Goal: Task Accomplishment & Management: Use online tool/utility

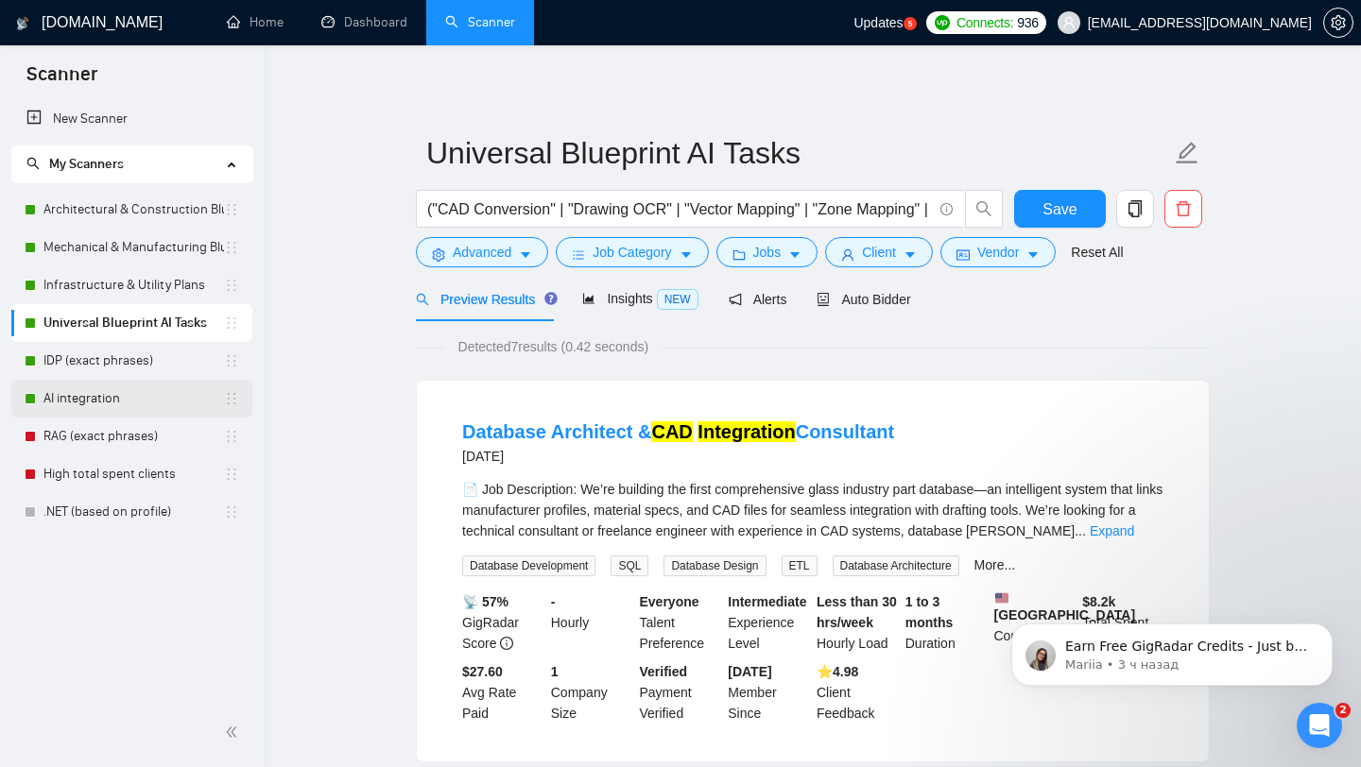
click at [86, 397] on link "AI integration" at bounding box center [133, 399] width 181 height 38
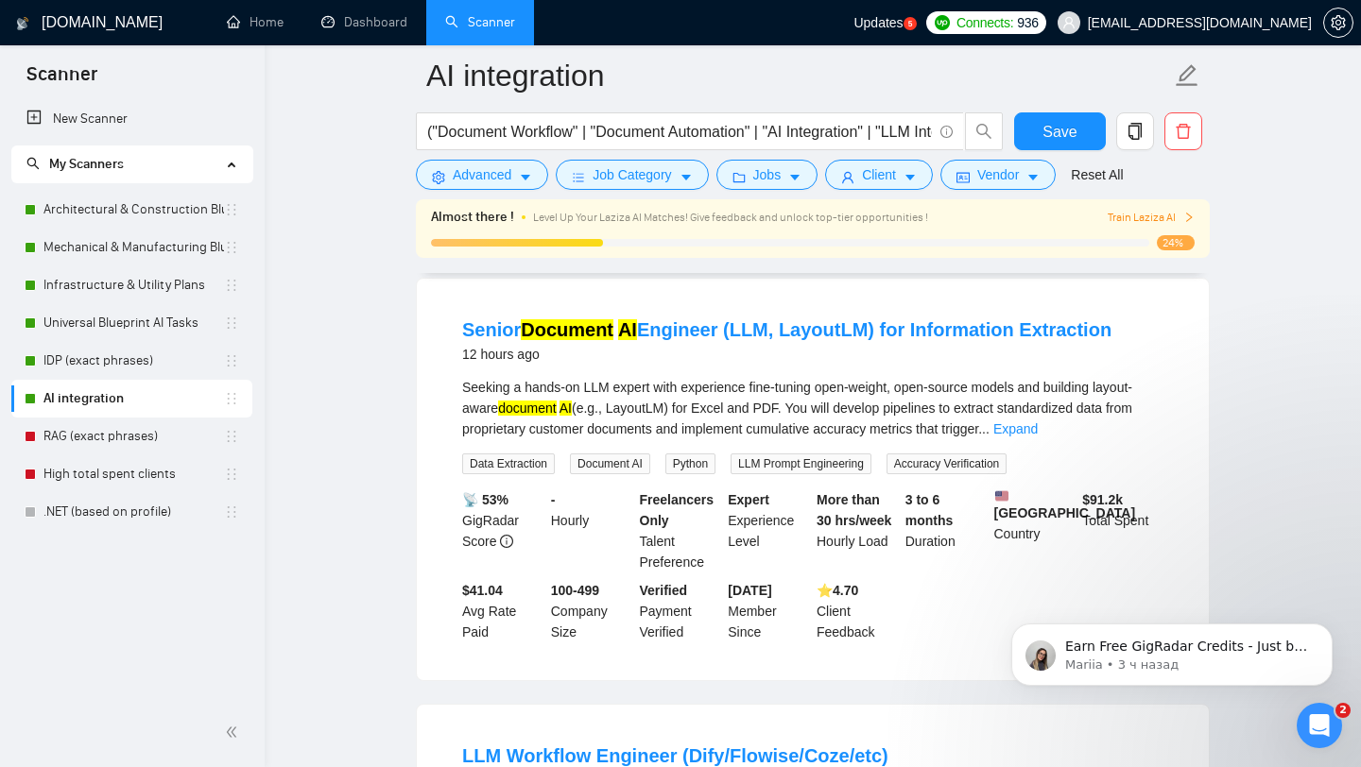
scroll to position [573, 0]
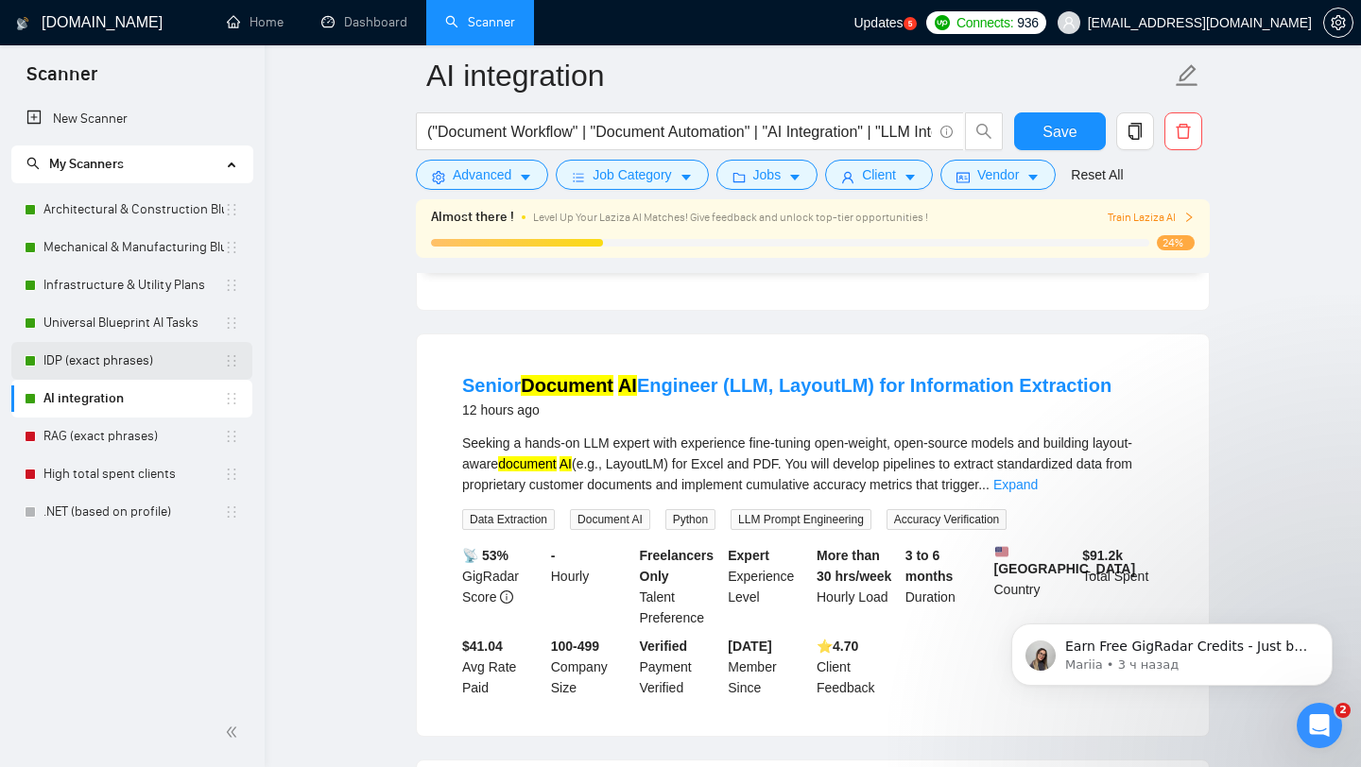
click at [86, 355] on link "IDP (exact phrases)" at bounding box center [133, 361] width 181 height 38
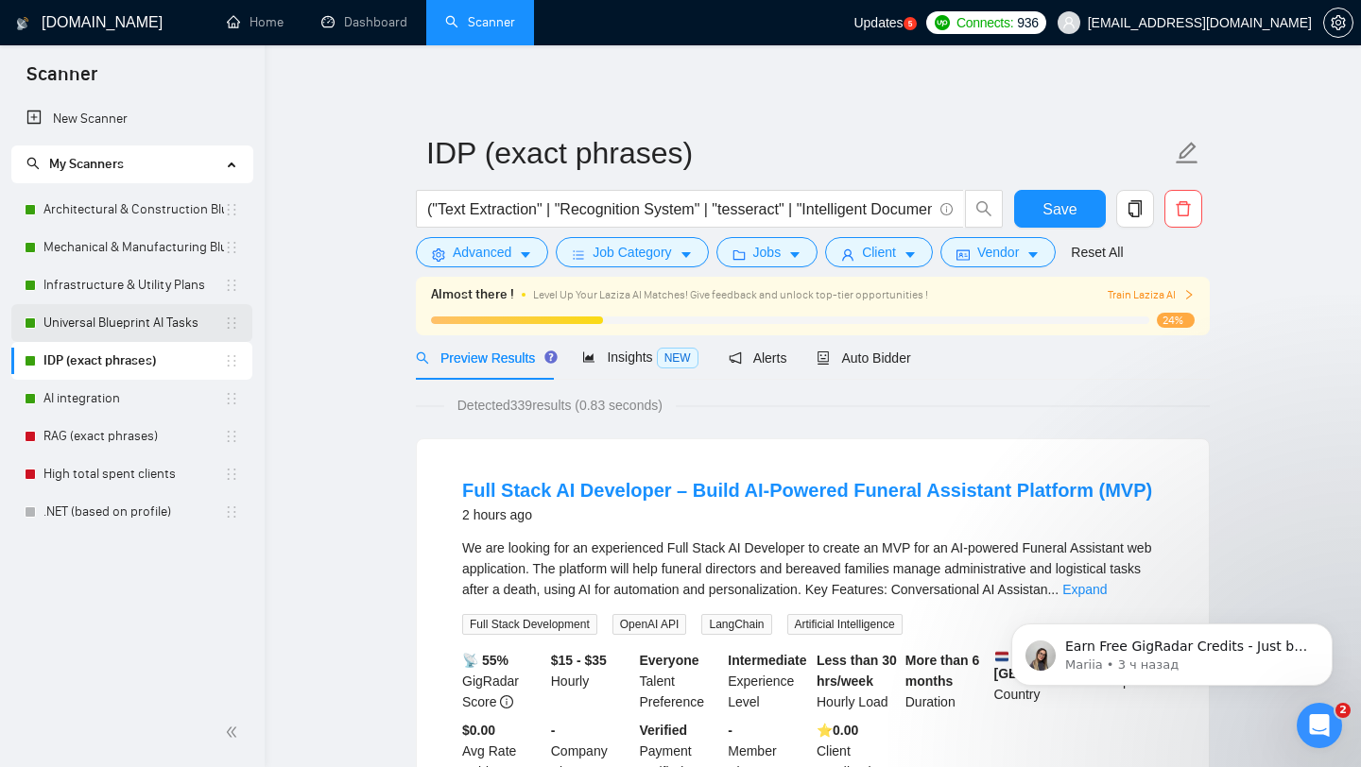
click at [131, 322] on link "Universal Blueprint AI Tasks" at bounding box center [133, 323] width 181 height 38
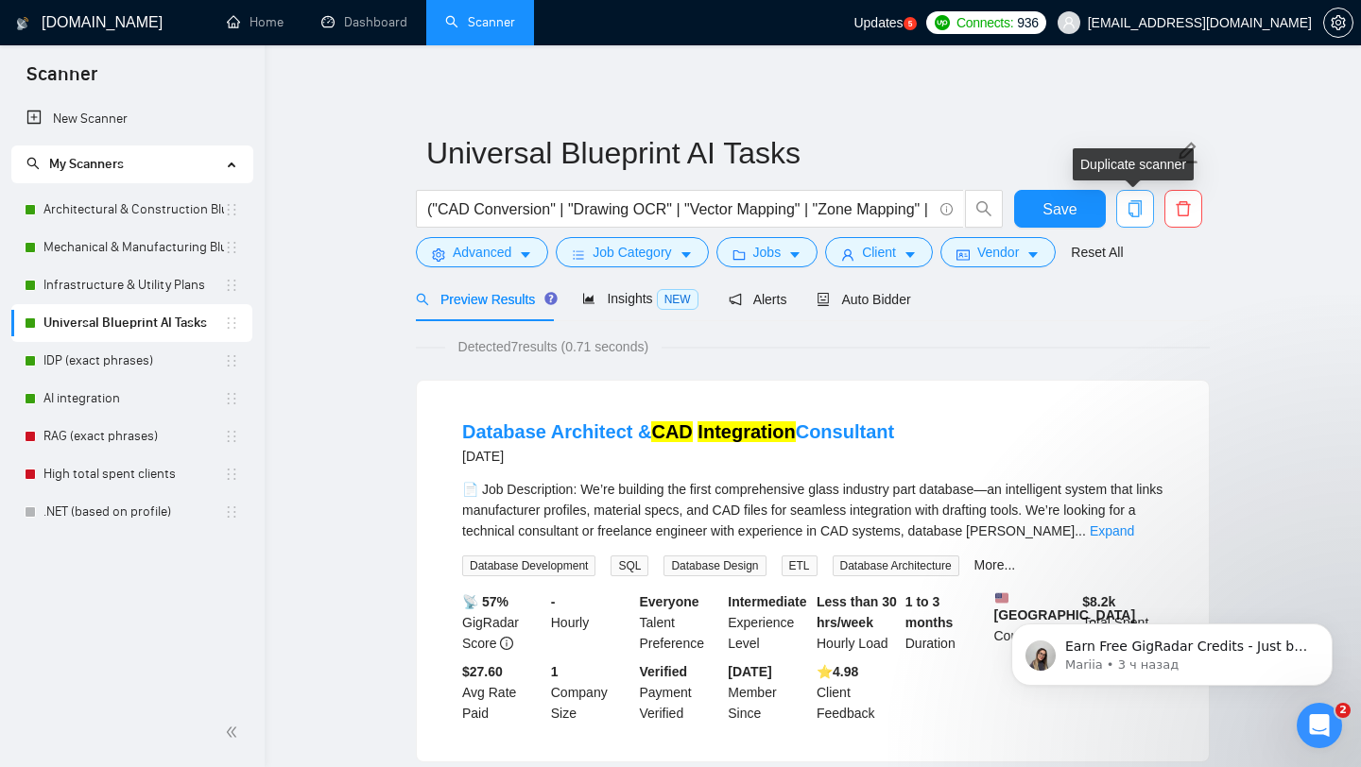
click at [1141, 211] on icon "copy" at bounding box center [1135, 208] width 13 height 17
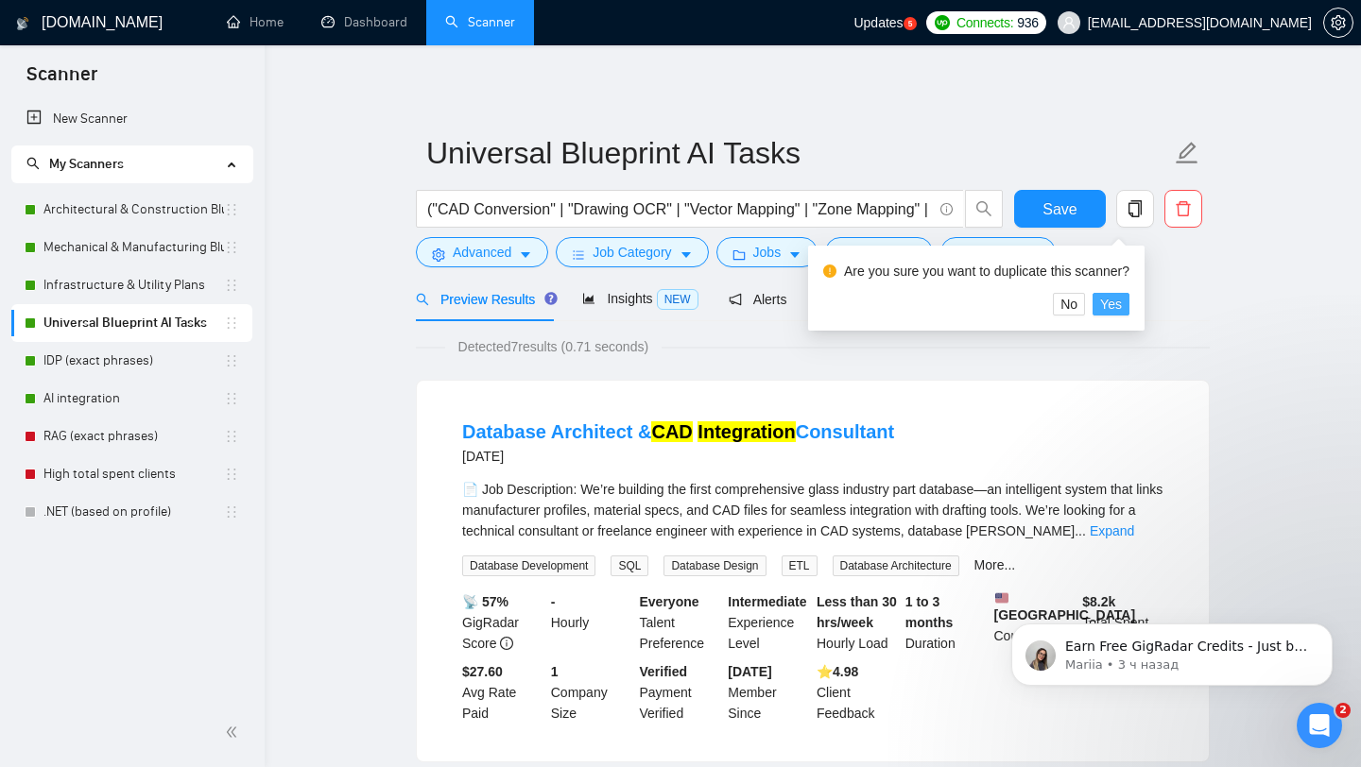
click at [1129, 310] on button "Yes" at bounding box center [1111, 304] width 37 height 23
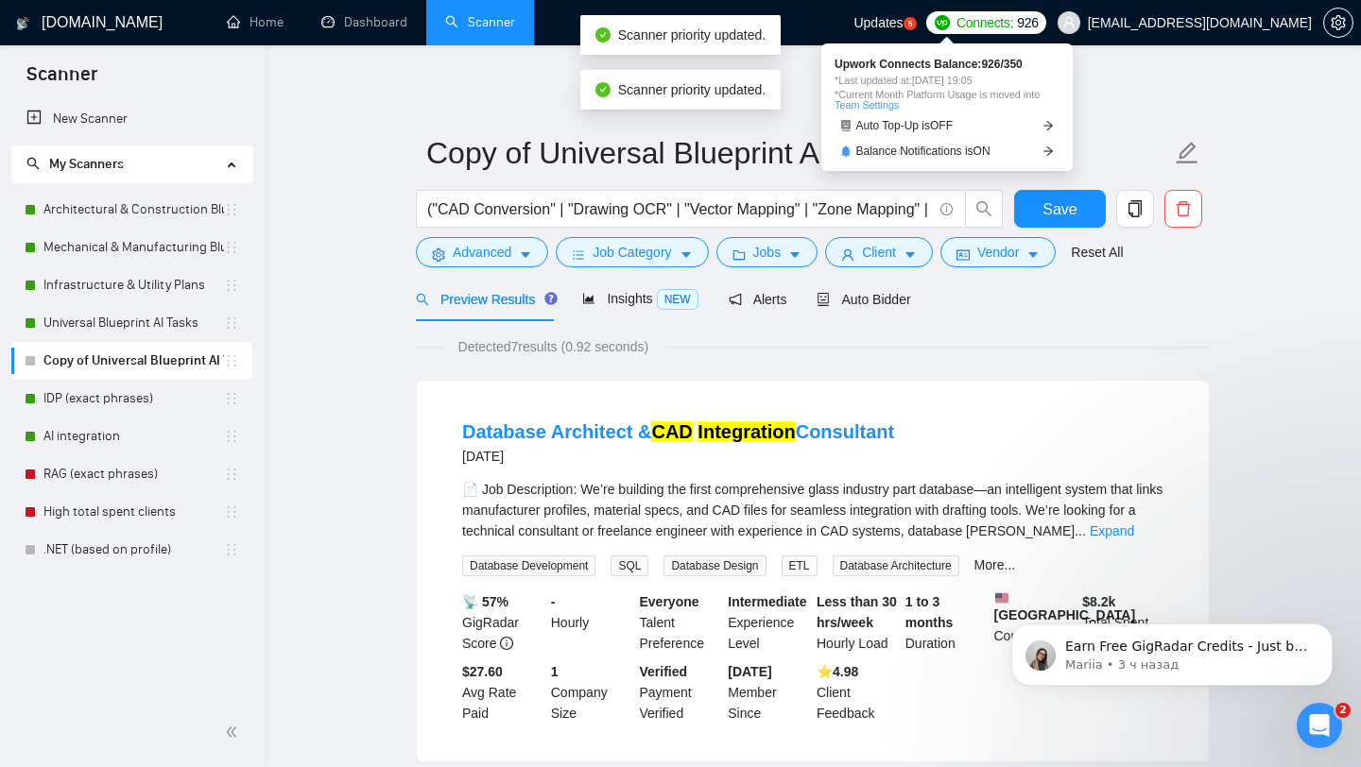
drag, startPoint x: 236, startPoint y: 514, endPoint x: 907, endPoint y: 1, distance: 844.8
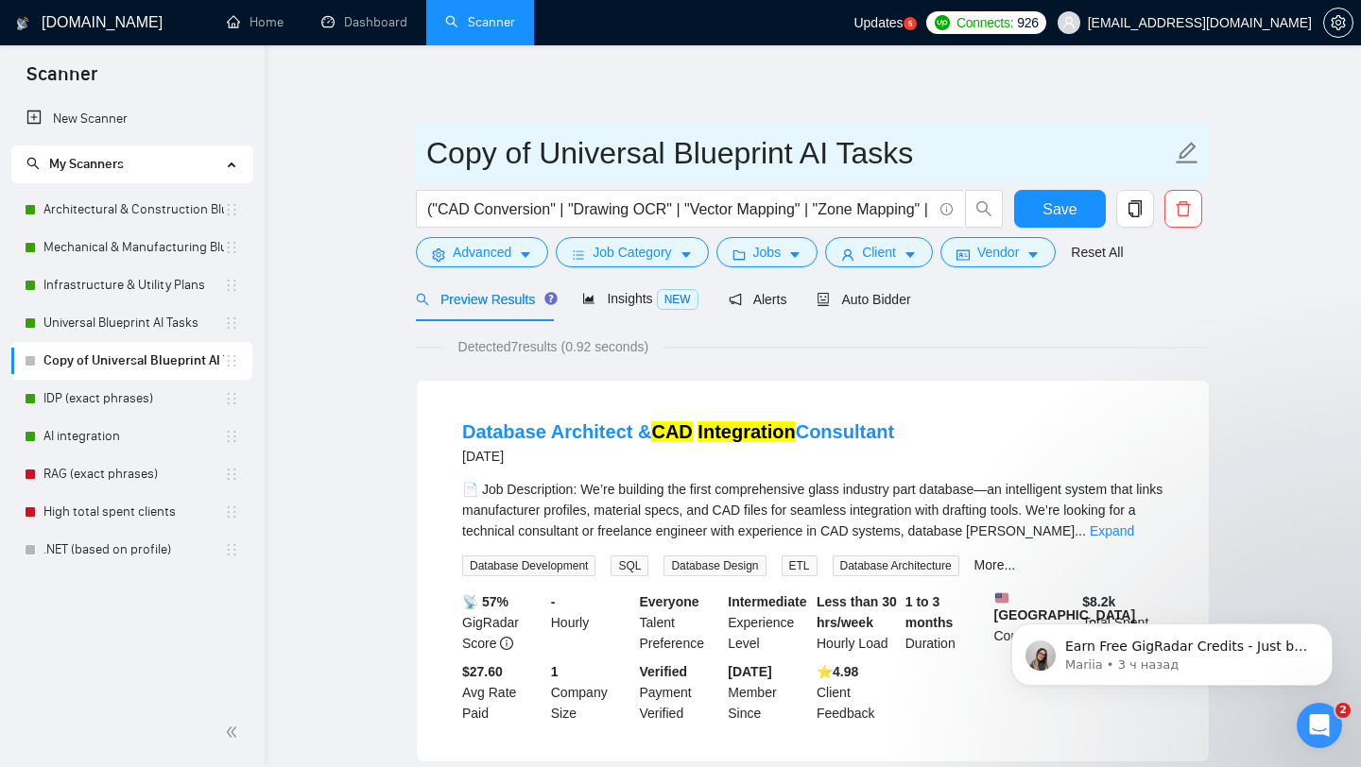
click at [487, 157] on input "Copy of Universal Blueprint AI Tasks" at bounding box center [798, 152] width 745 height 47
type input "Ш"
paste input "Forms & Structured Documents"
type input "IDP - Forms & Structured Documents"
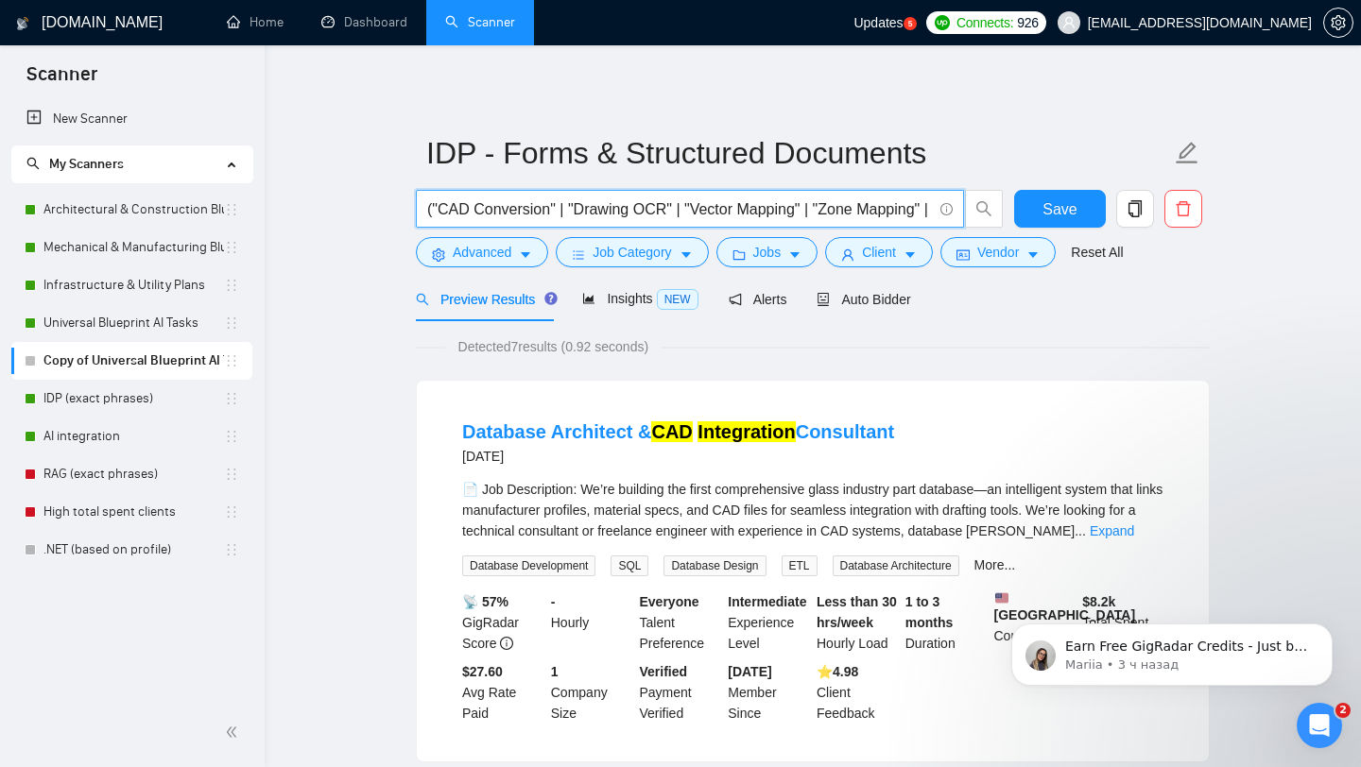
click at [491, 203] on input "("CAD Conversion" | "Drawing OCR" | "Vector Mapping" | "Zone Mapping" | "Geomet…" at bounding box center [679, 210] width 505 height 24
paste input "Form OCR" | "Form Digitization" | "PDF Classification" | "Template Detection" |…"
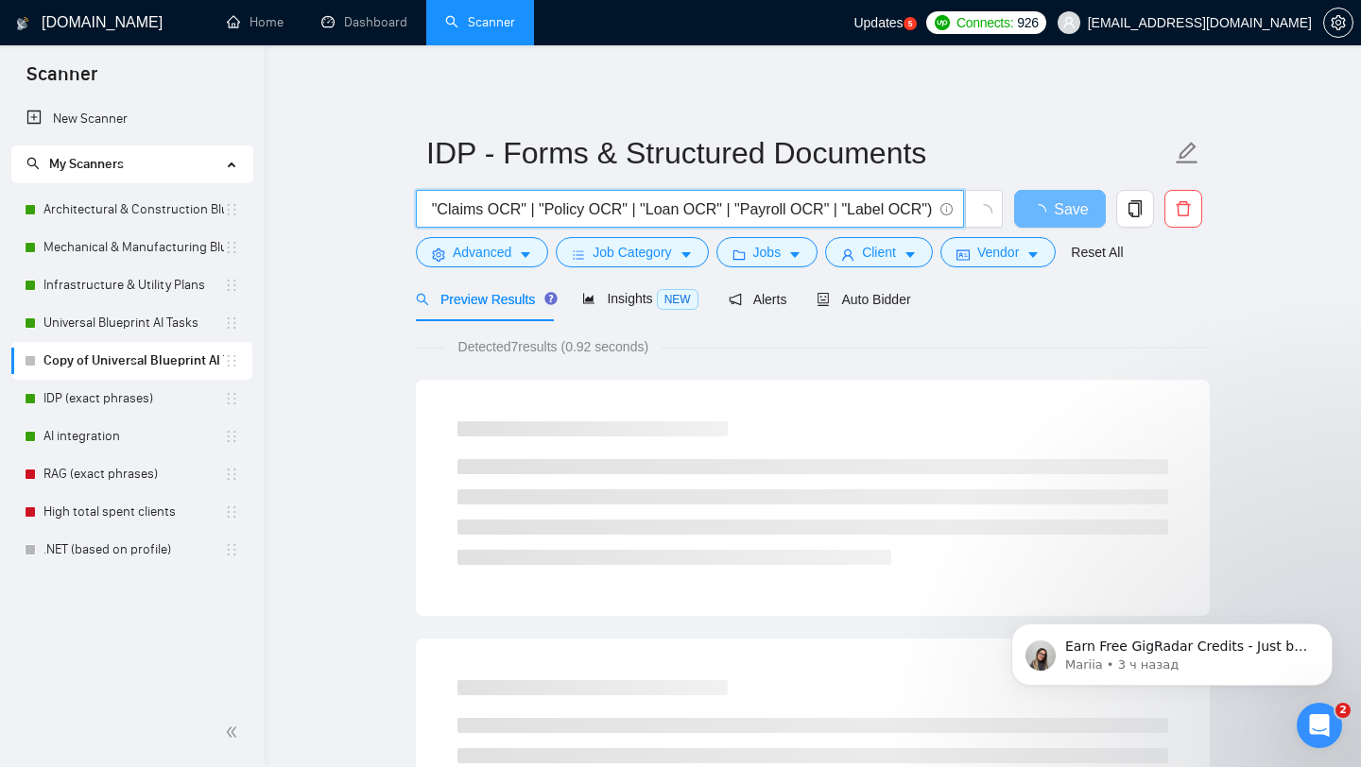
click at [533, 215] on input "("Form OCR" | "Form Digitization" | "PDF Classification" | "Template Detection"…" at bounding box center [679, 210] width 505 height 24
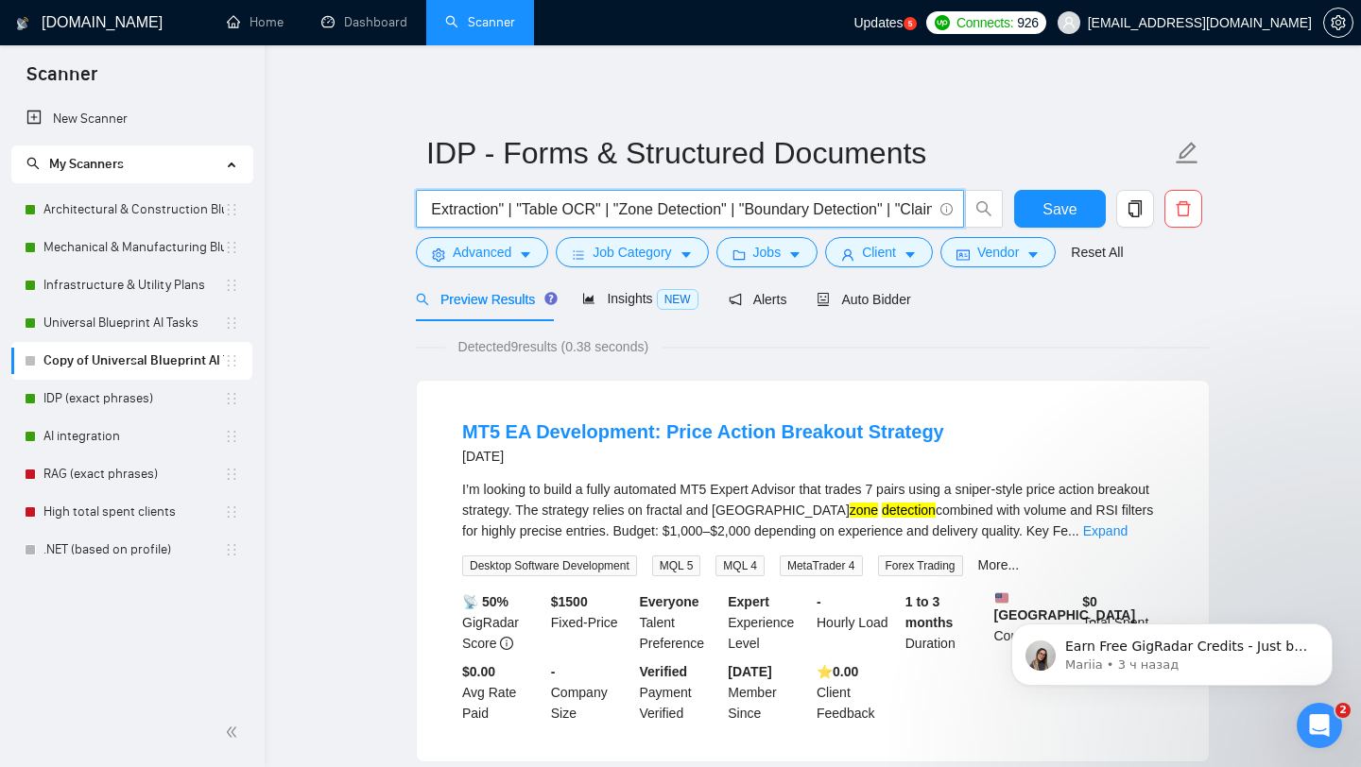
scroll to position [0, 1319]
drag, startPoint x: 649, startPoint y: 204, endPoint x: 775, endPoint y: 205, distance: 125.7
click at [775, 205] on input "("Form OCR" | "Form Digitization" | "PDF Classification" | "Template Detection"…" at bounding box center [679, 210] width 505 height 24
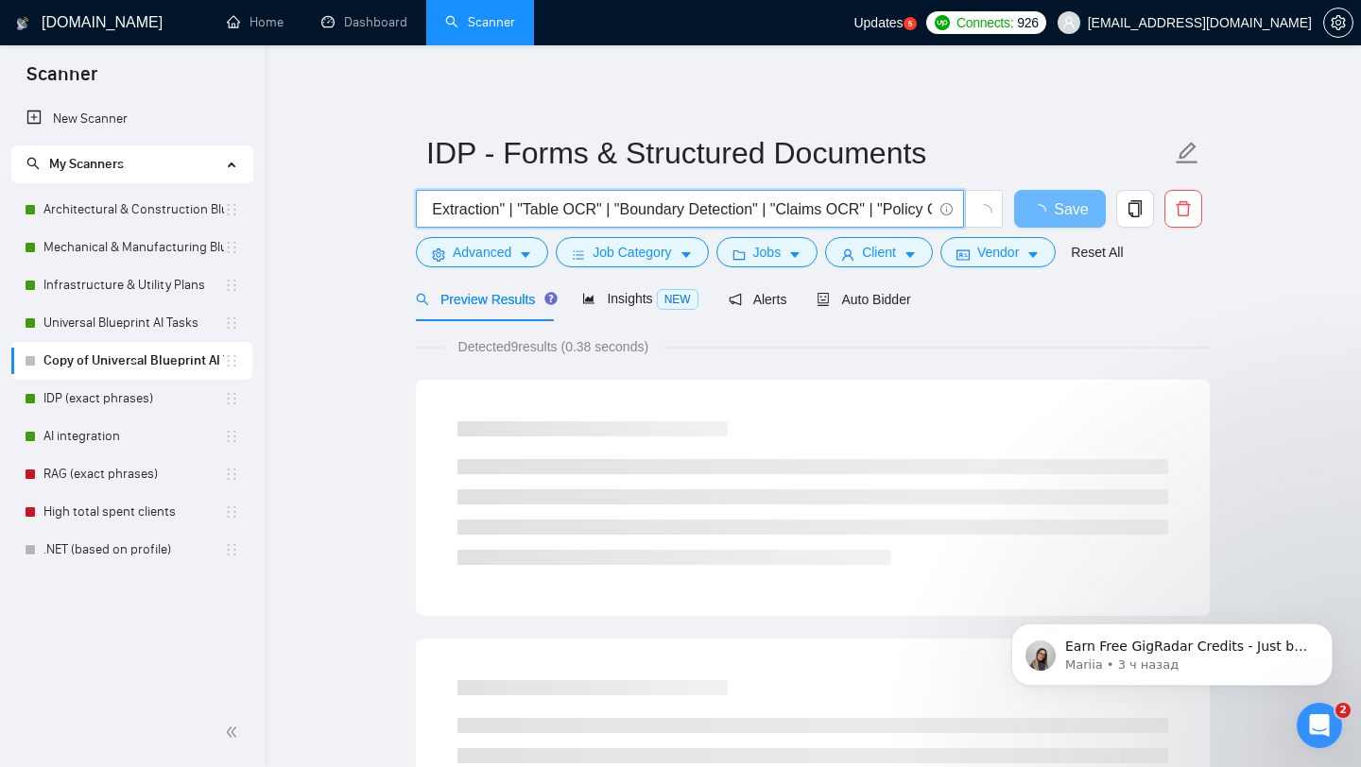
drag, startPoint x: 656, startPoint y: 209, endPoint x: 790, endPoint y: 210, distance: 134.2
click at [790, 210] on input "("Form OCR" | "Form Digitization" | "PDF Classification" | "Template Detection"…" at bounding box center [679, 210] width 505 height 24
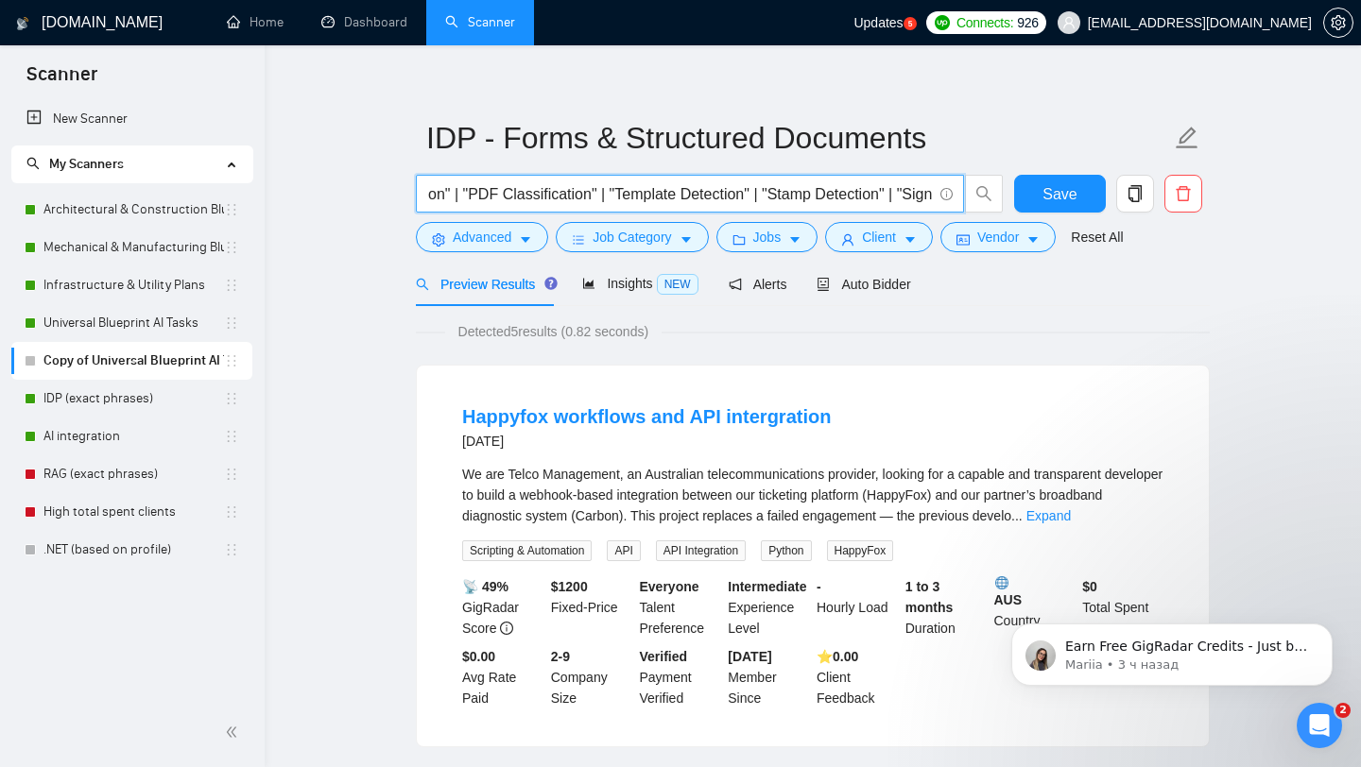
scroll to position [20, 0]
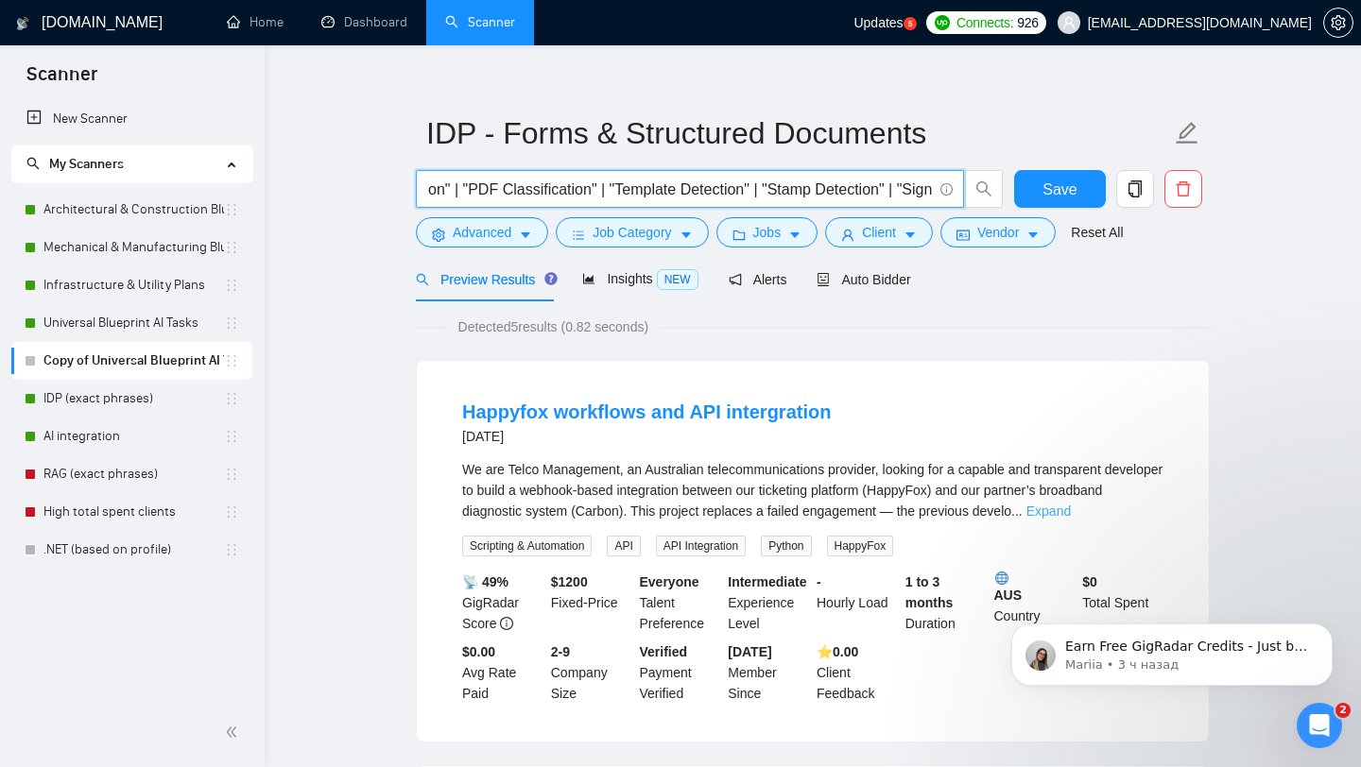
type input "("Form OCR" | "Form Digitization" | "PDF Classification" | "Template Detection"…"
click at [1071, 509] on link "Expand" at bounding box center [1048, 511] width 44 height 15
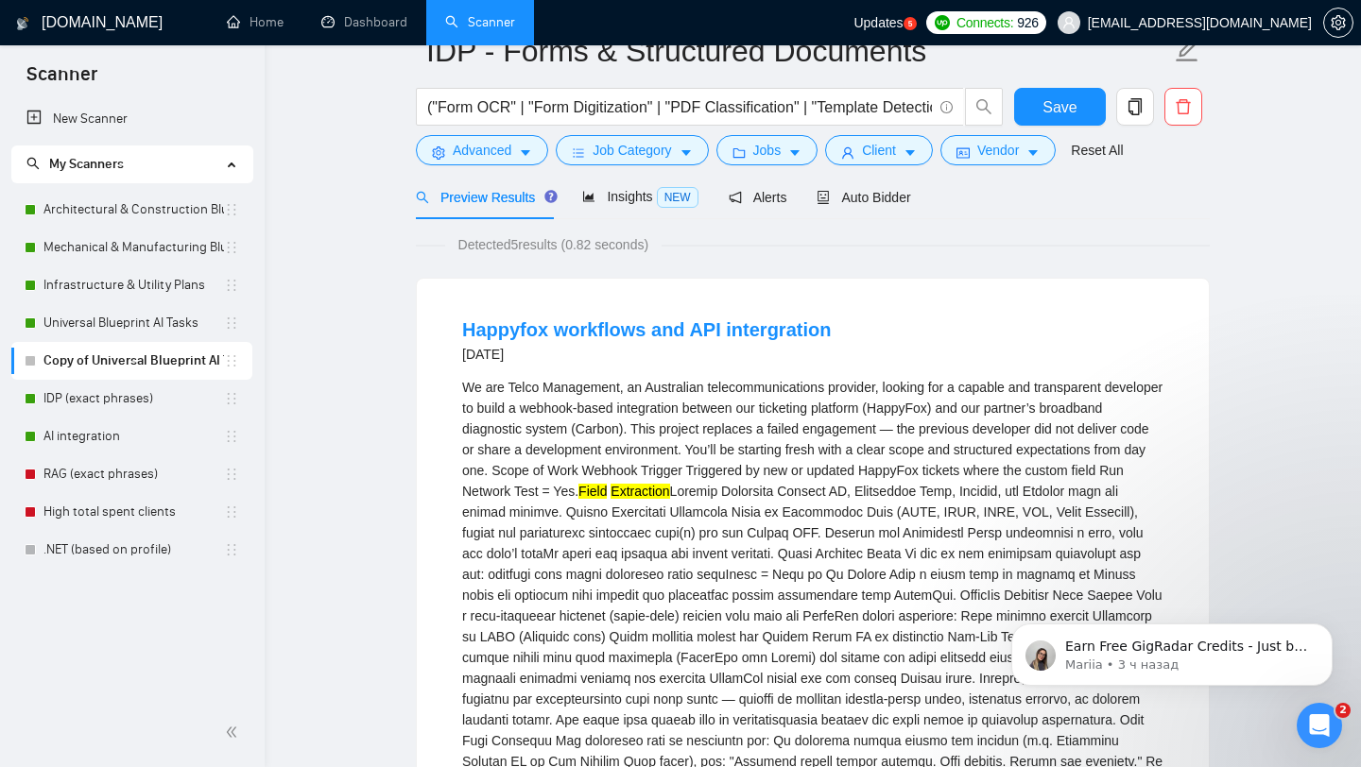
scroll to position [0, 0]
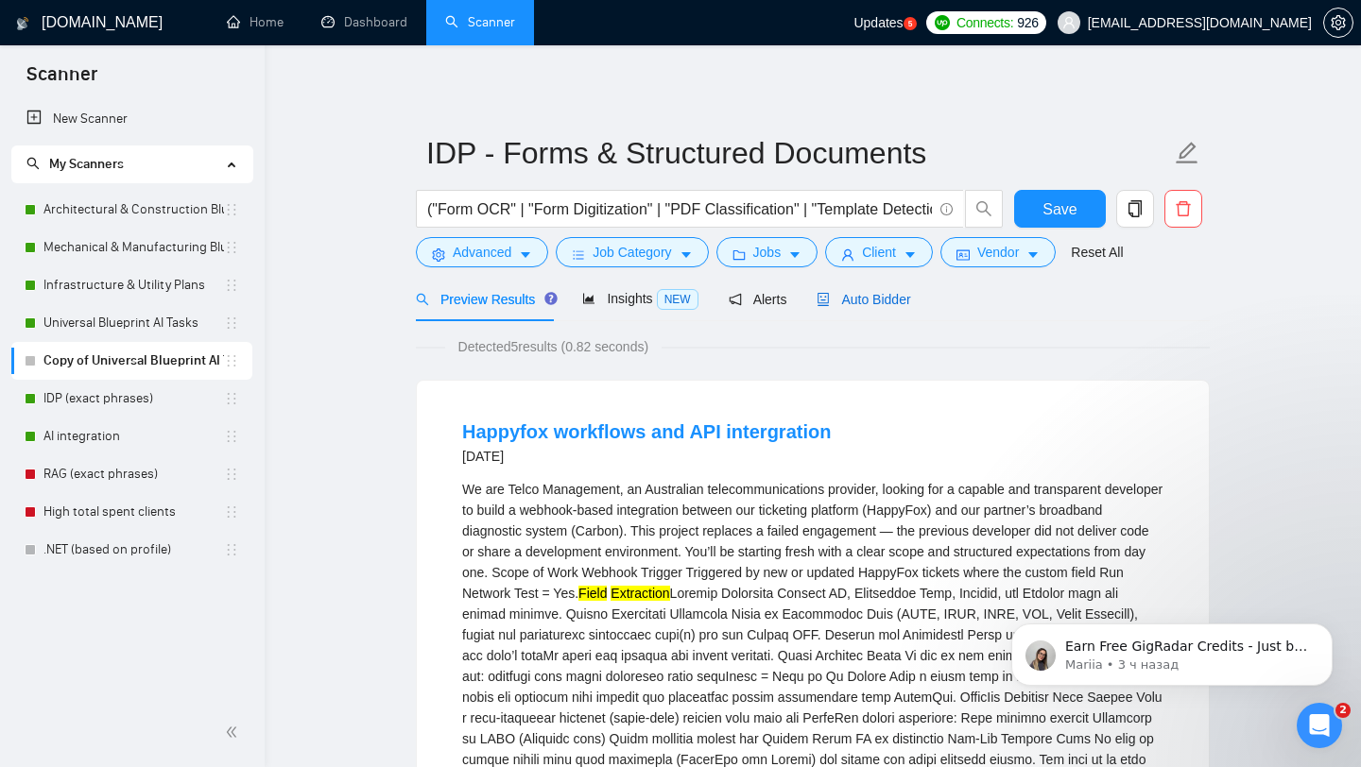
click at [876, 301] on span "Auto Bidder" at bounding box center [864, 299] width 94 height 15
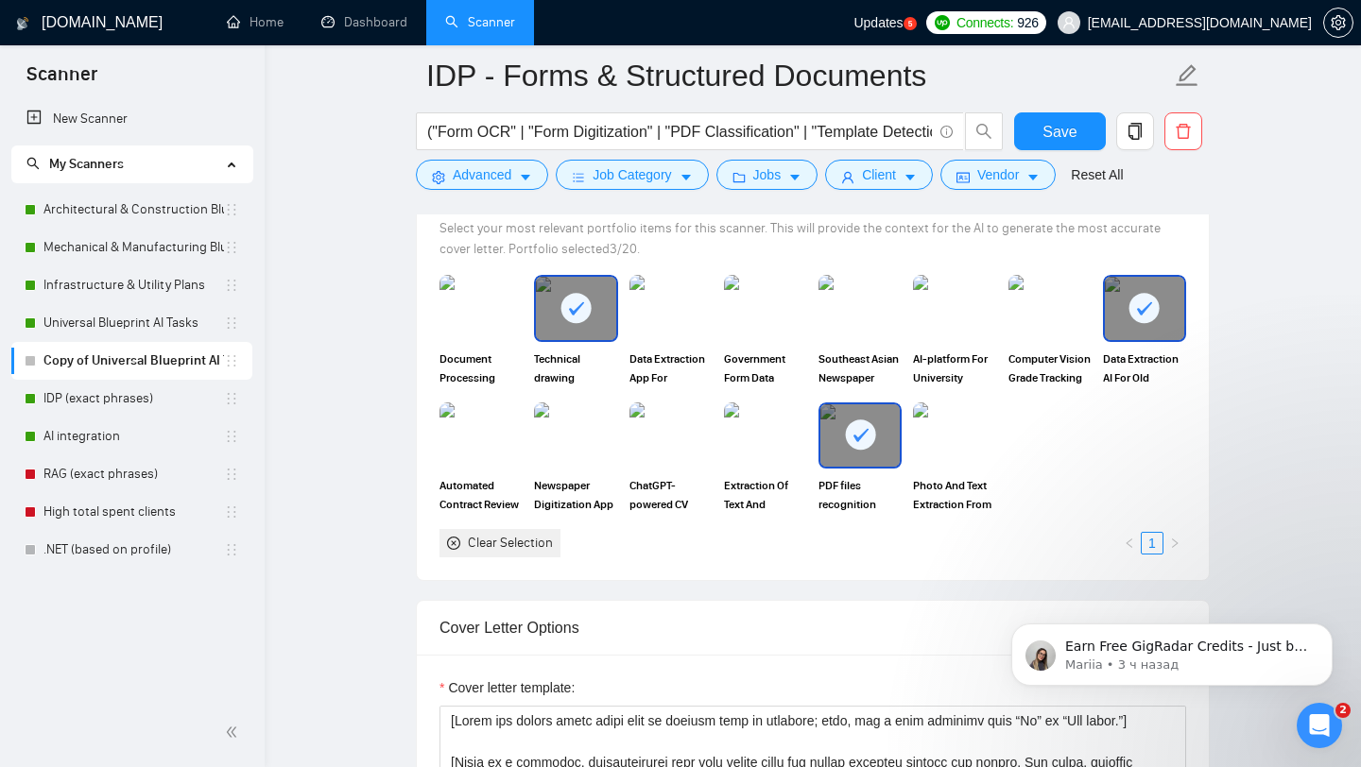
scroll to position [1756, 0]
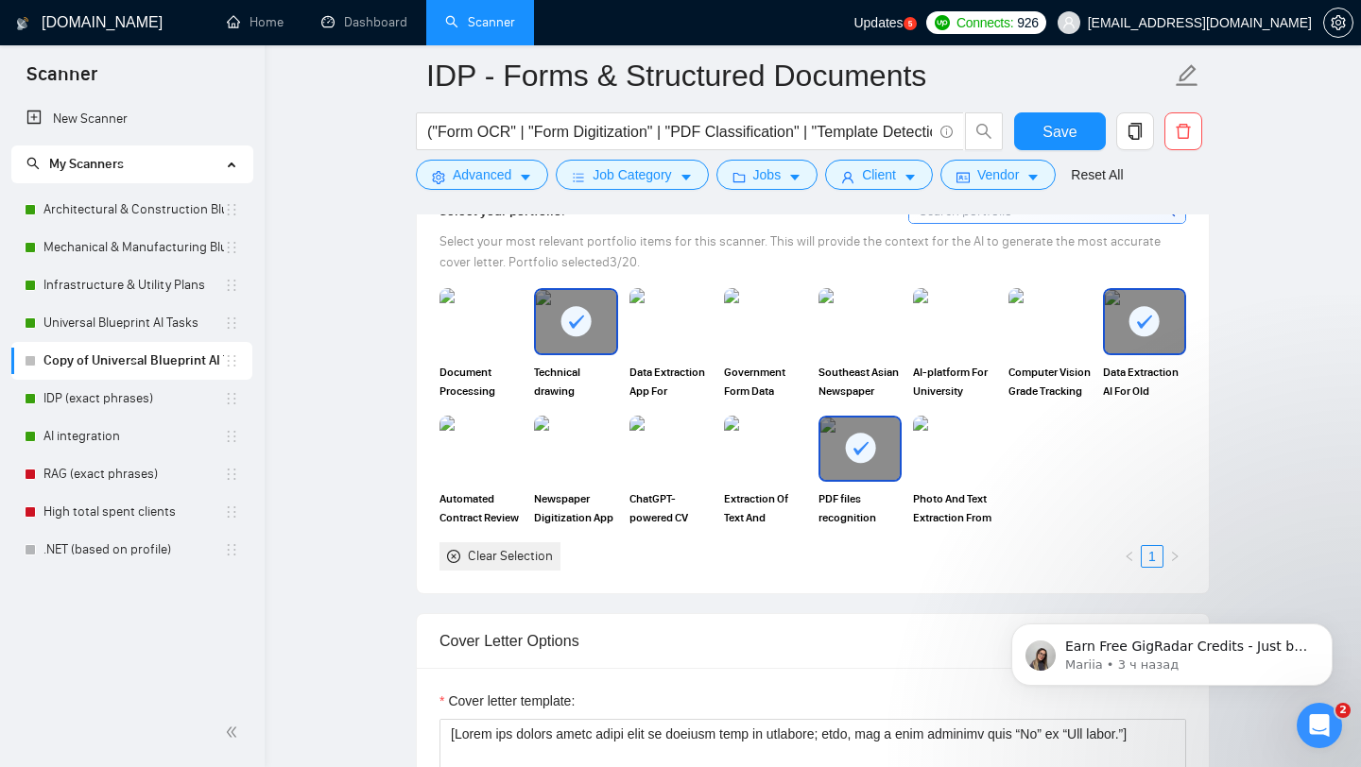
click at [574, 329] on rect at bounding box center [576, 321] width 30 height 30
click at [1149, 327] on rect at bounding box center [1144, 321] width 30 height 30
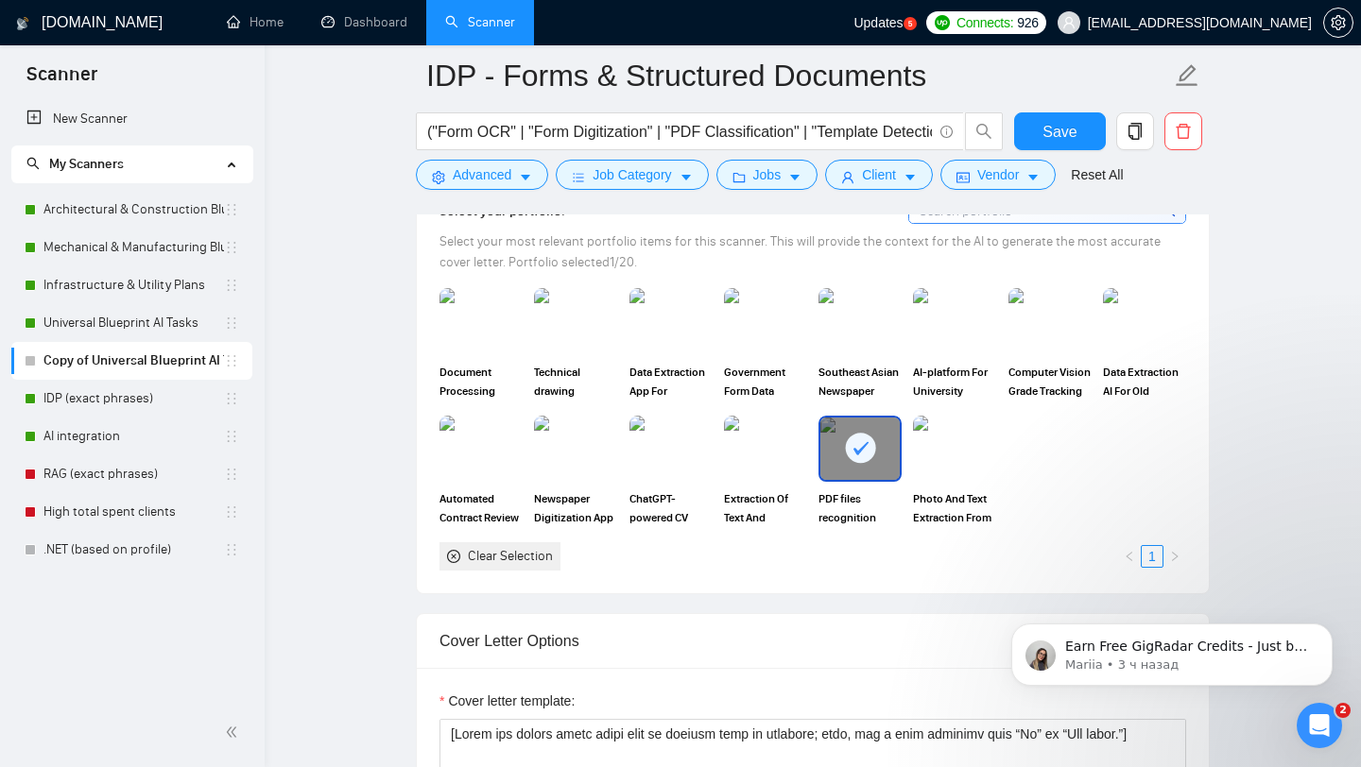
click at [869, 452] on rect at bounding box center [860, 448] width 30 height 30
click at [751, 316] on img at bounding box center [765, 321] width 79 height 62
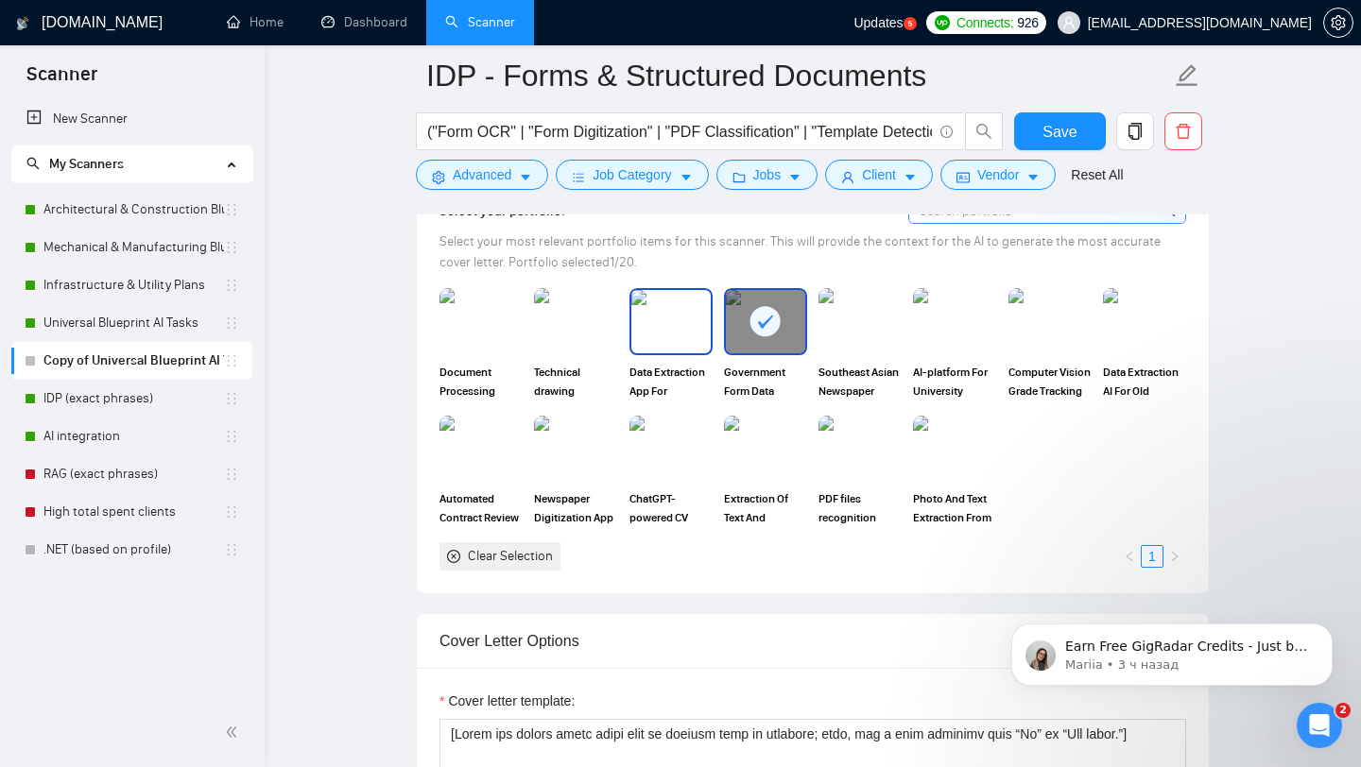
click at [667, 339] on img at bounding box center [670, 321] width 79 height 62
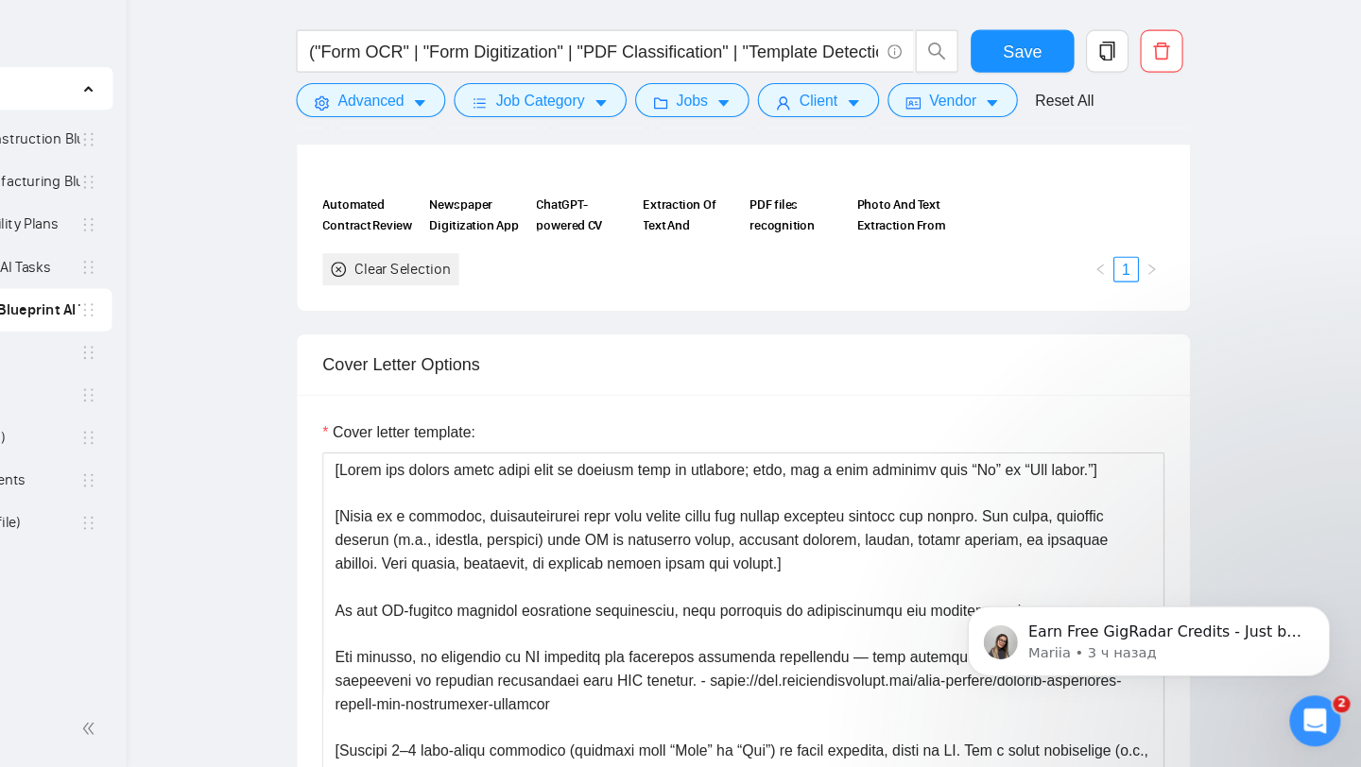
scroll to position [2033, 0]
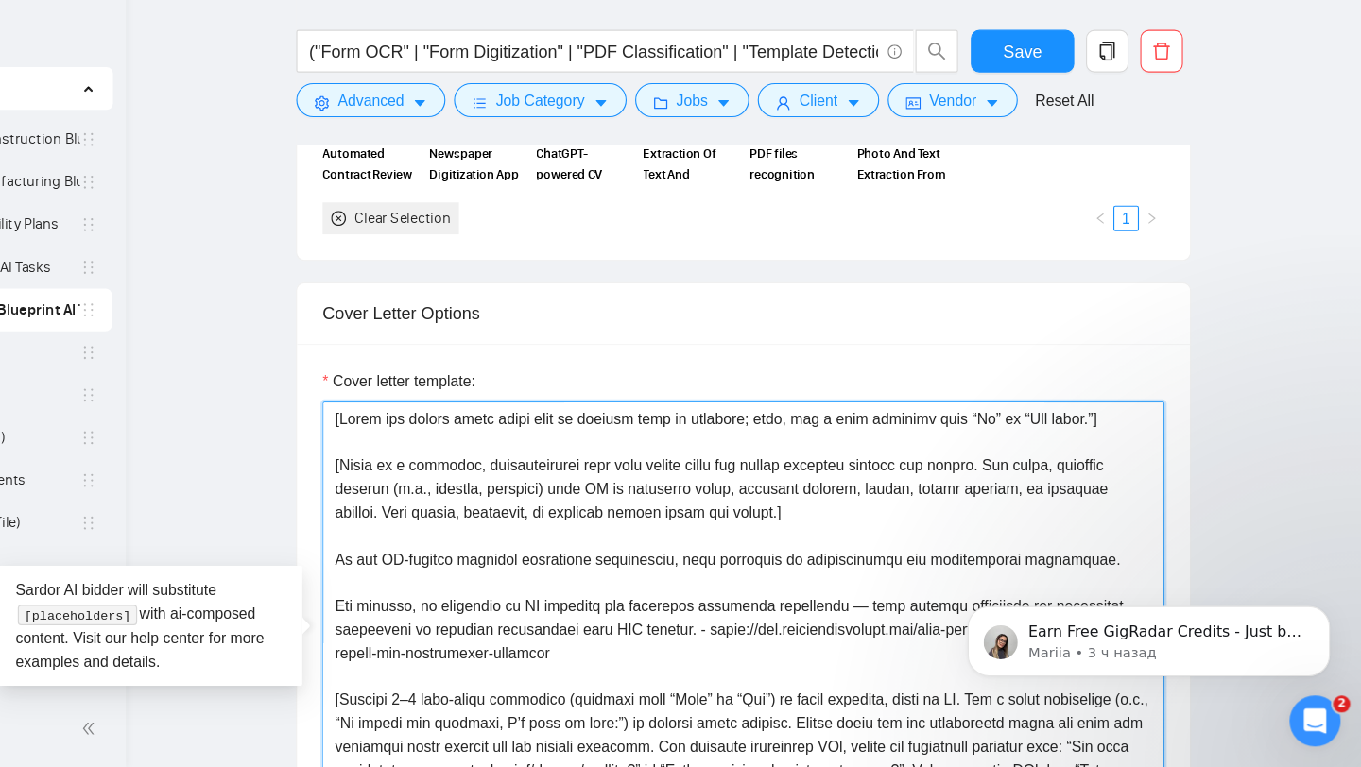
drag, startPoint x: 509, startPoint y: 583, endPoint x: 564, endPoint y: 587, distance: 54.9
click at [564, 587] on textarea "Cover letter template:" at bounding box center [813, 654] width 747 height 425
click at [825, 584] on textarea "Cover letter template:" at bounding box center [813, 654] width 747 height 425
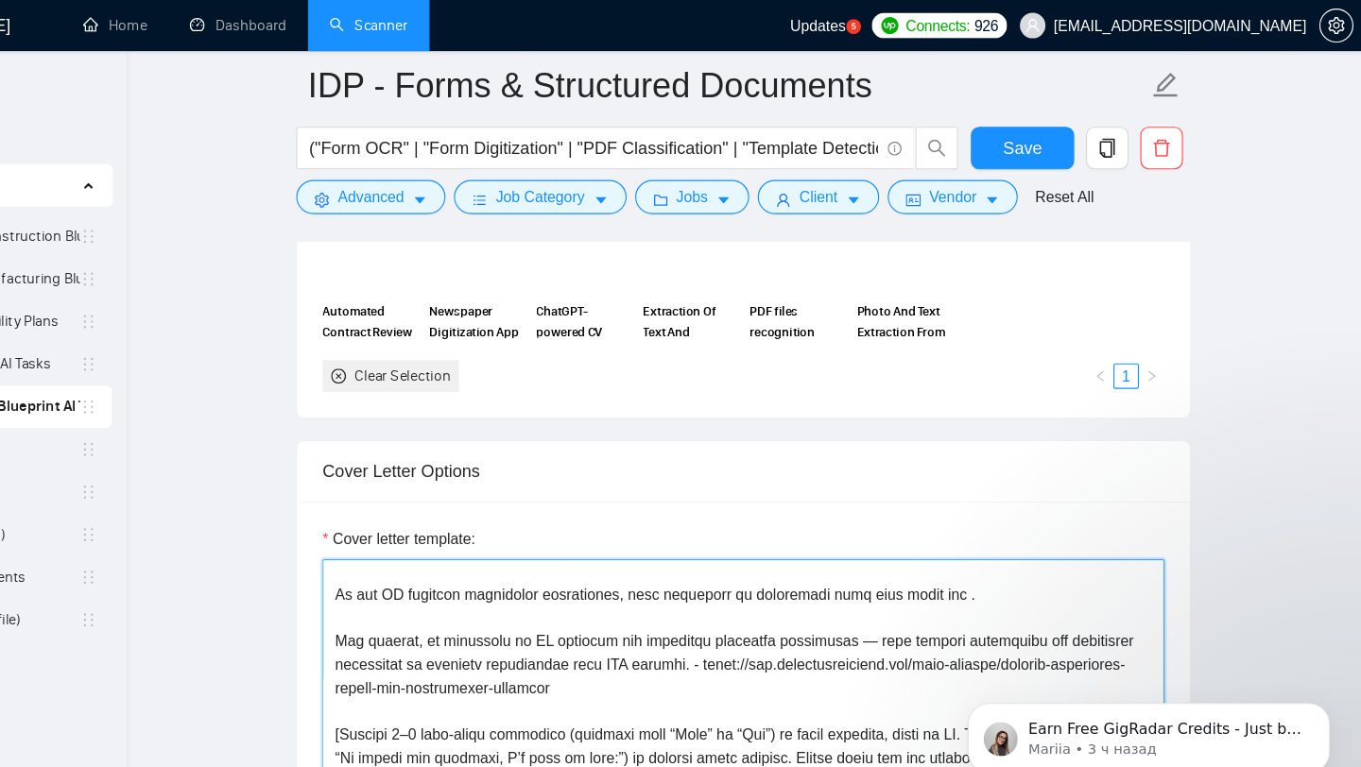
scroll to position [114, 0]
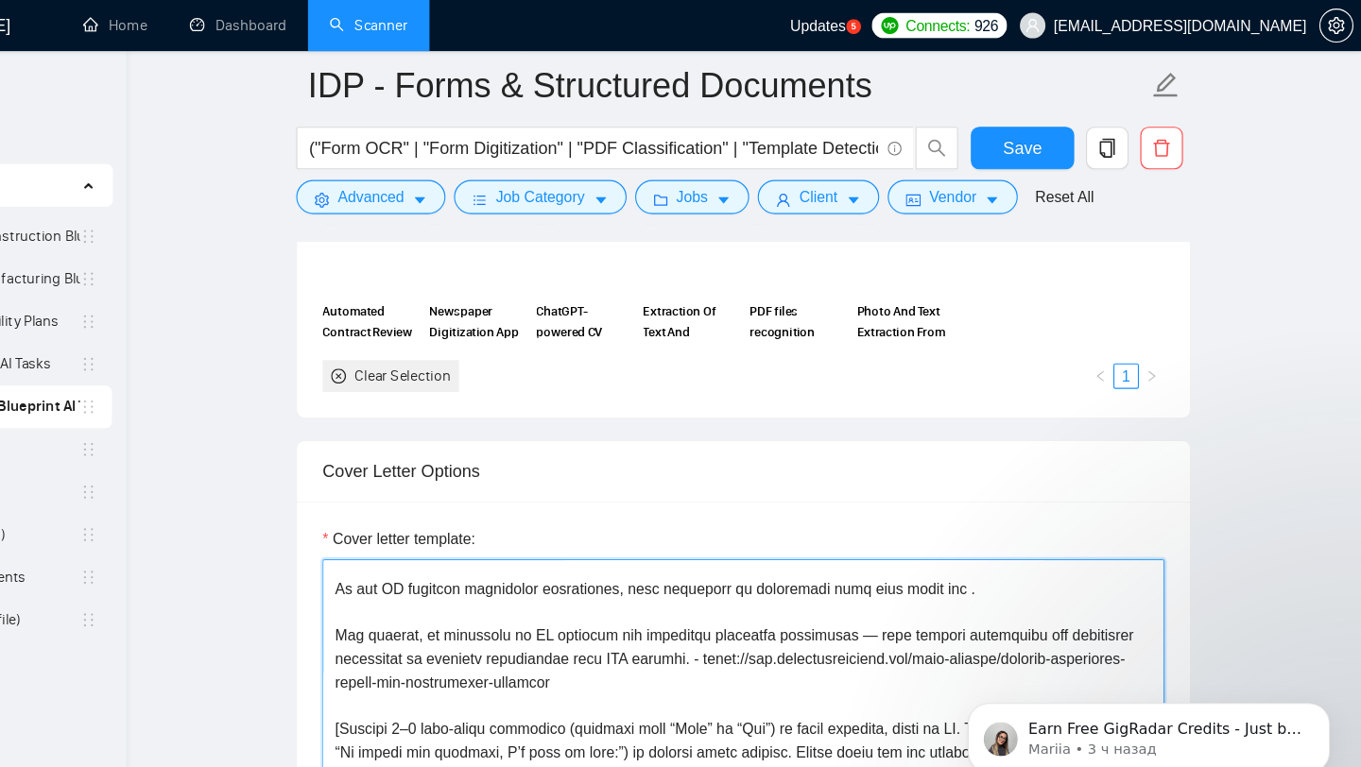
click at [947, 520] on textarea "Cover letter template:" at bounding box center [813, 708] width 747 height 425
click at [977, 528] on textarea "Cover letter template:" at bounding box center [813, 708] width 747 height 425
click at [1006, 524] on textarea "Cover letter template:" at bounding box center [813, 708] width 747 height 425
click at [1151, 527] on textarea "Cover letter template:" at bounding box center [813, 708] width 747 height 425
drag, startPoint x: 543, startPoint y: 564, endPoint x: 771, endPoint y: 580, distance: 228.3
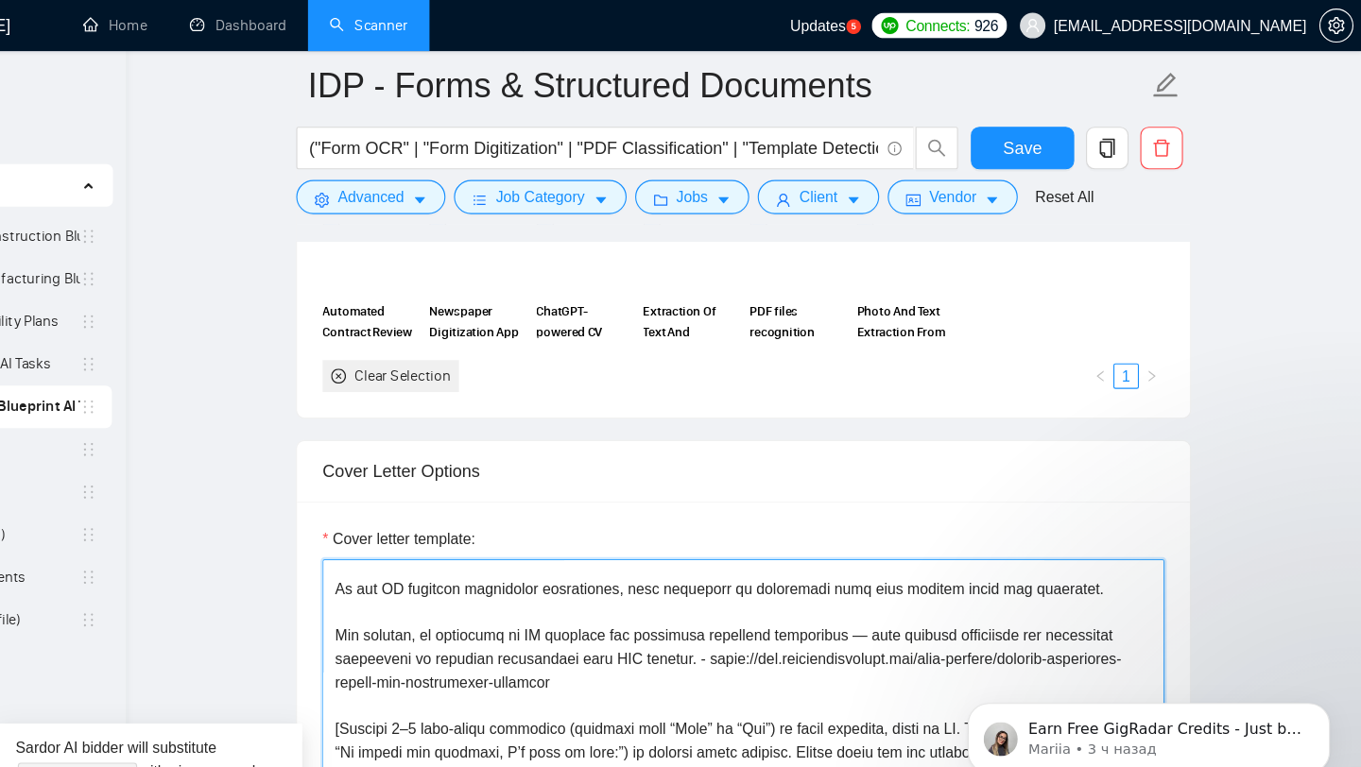
click at [771, 580] on textarea "Cover letter template:" at bounding box center [813, 708] width 747 height 425
paste textarea "built an AI-powered system for extracting structured data from government and m…"
click at [711, 585] on textarea "Cover letter template:" at bounding box center [813, 708] width 747 height 425
paste textarea "government-form-processing-system"
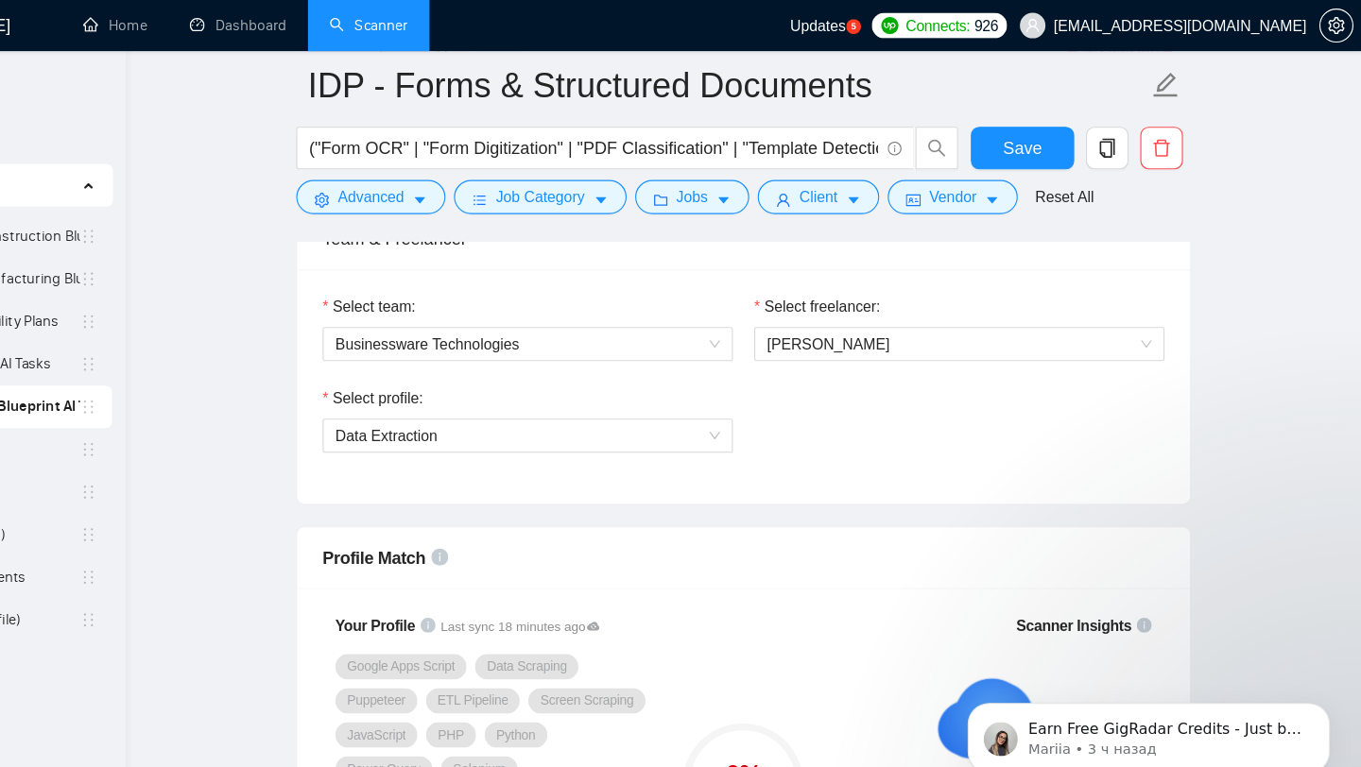
scroll to position [959, 0]
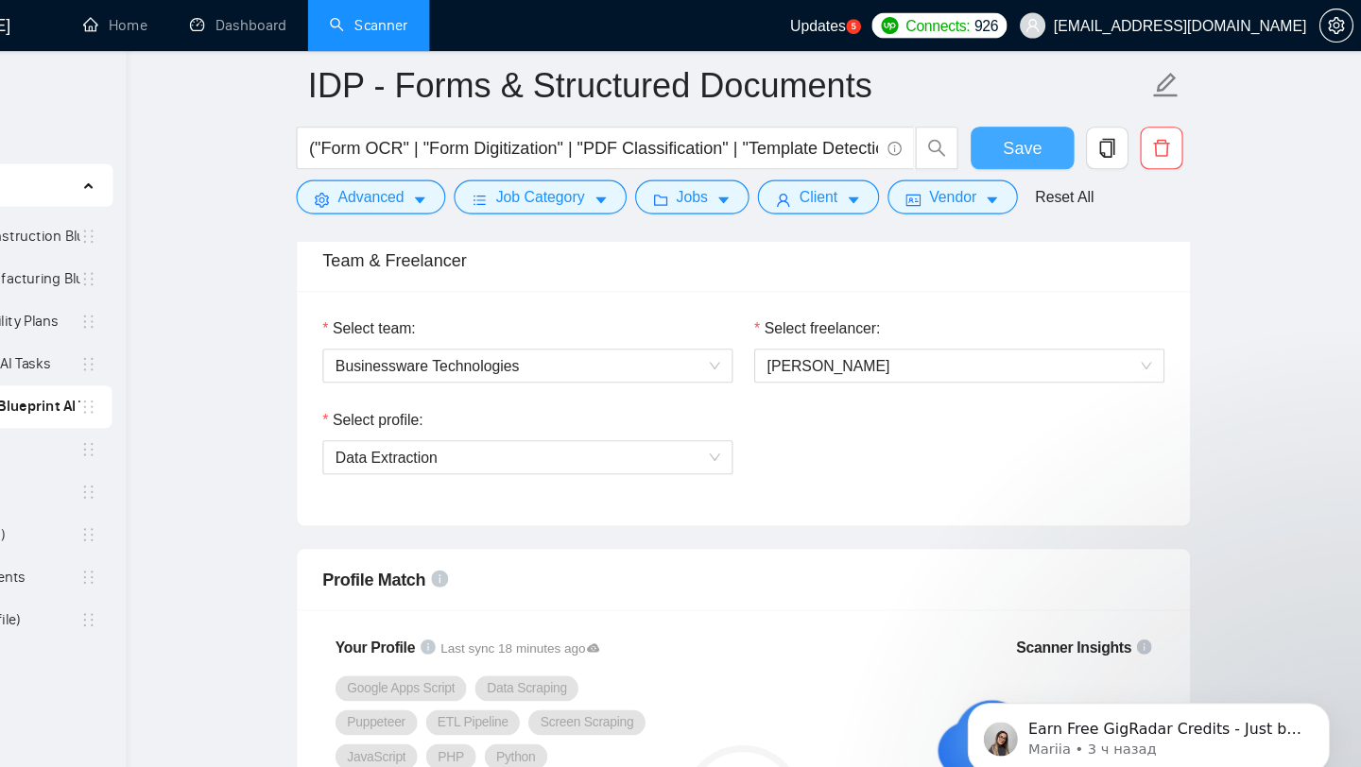
type textarea "[Lorem ips dolors ametc adipi elit se doeiusm temp in utlabore; etdo, mag a eni…"
click at [1052, 123] on span "Save" at bounding box center [1060, 132] width 34 height 24
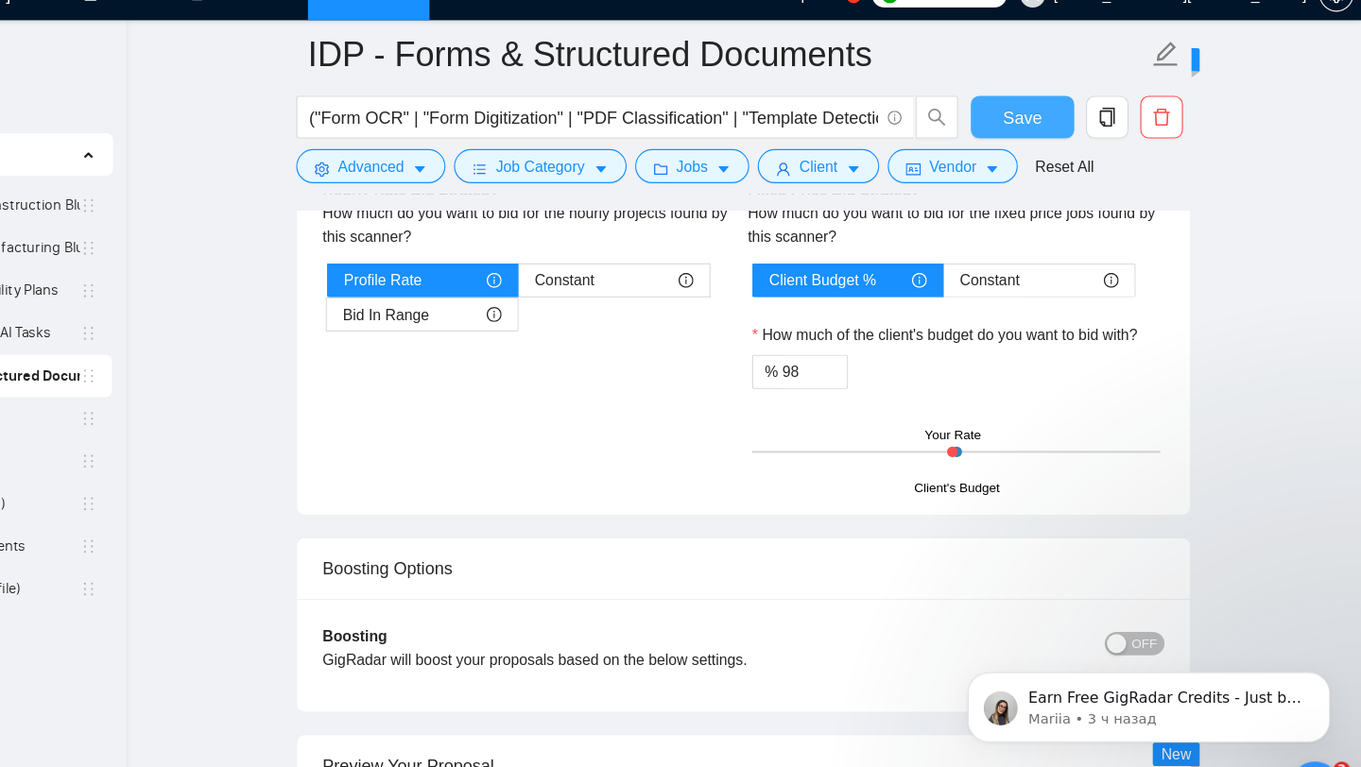
scroll to position [3545, 0]
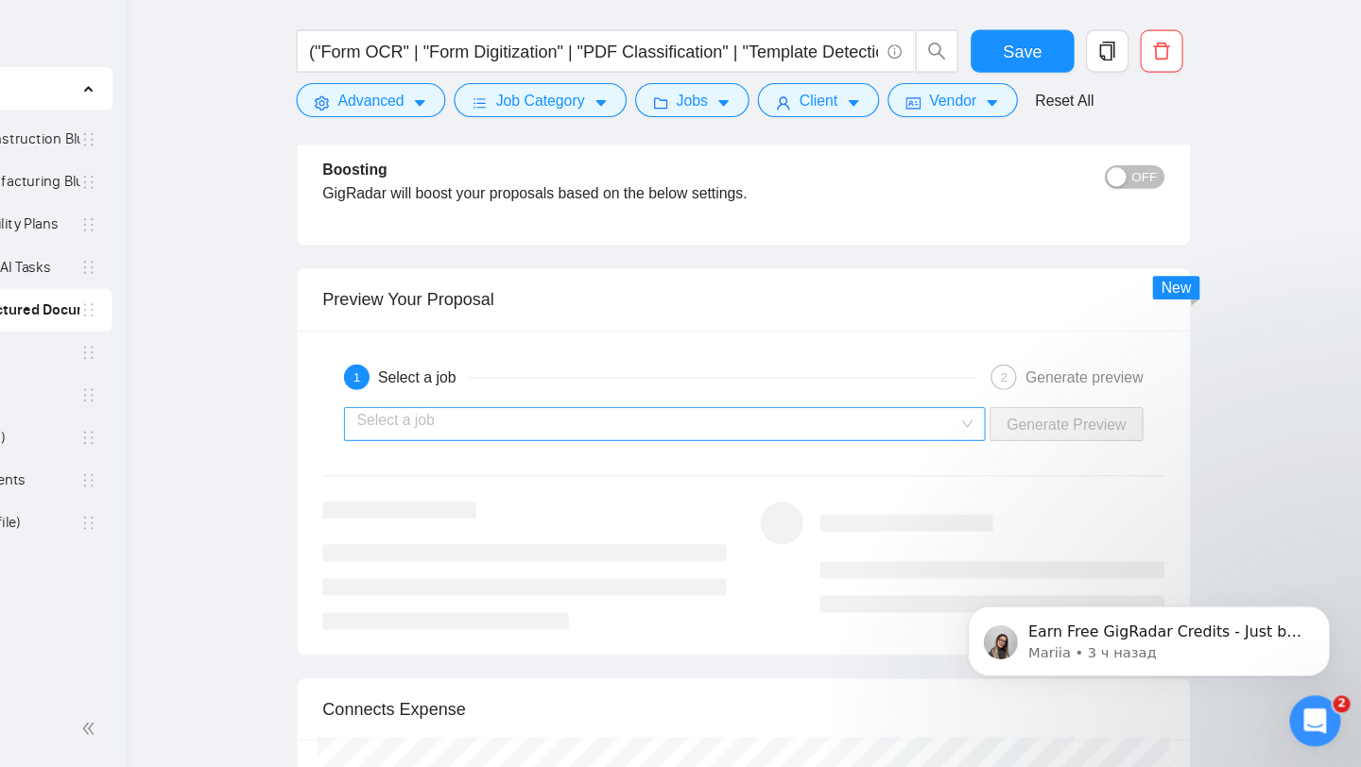
click at [772, 457] on input "search" at bounding box center [736, 462] width 533 height 28
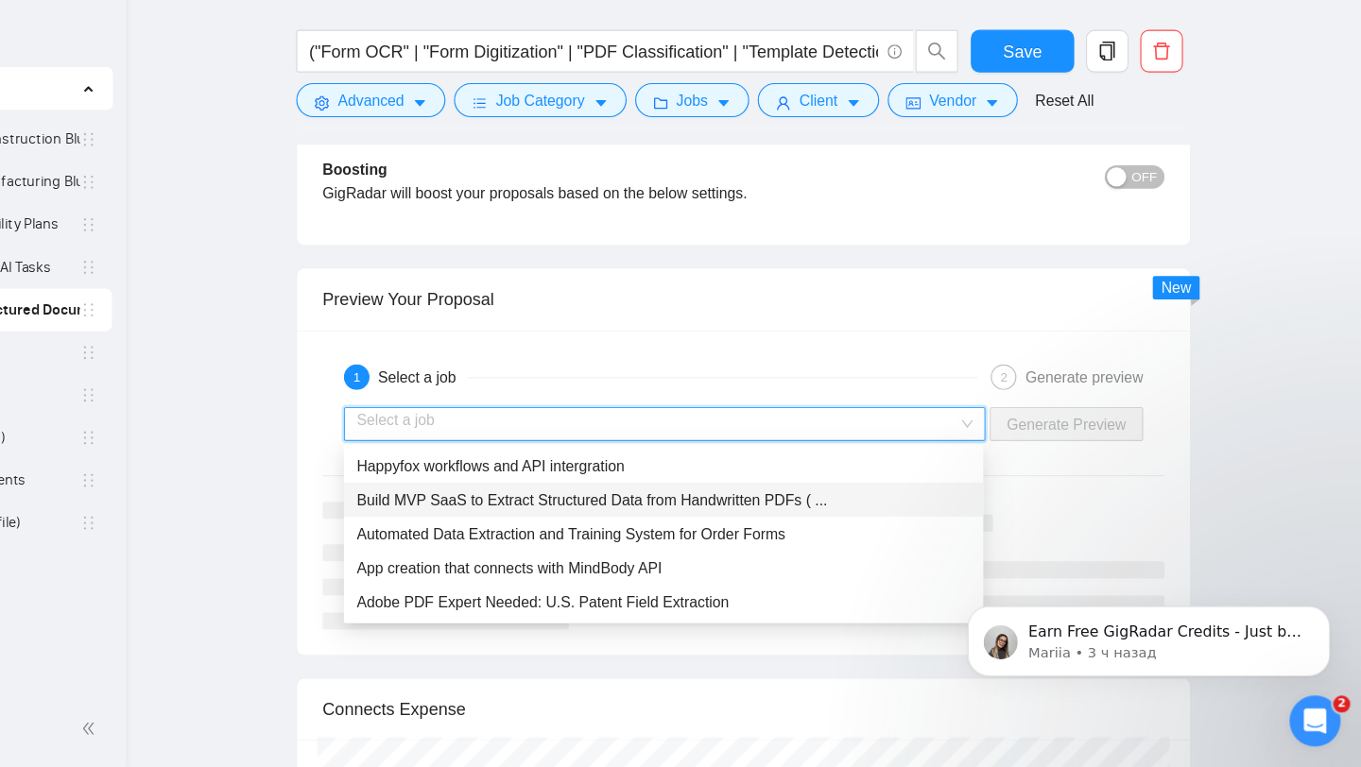
click at [666, 530] on span "Build MVP SaaS to Extract Structured Data from Handwritten PDFs ( ..." at bounding box center [679, 529] width 418 height 15
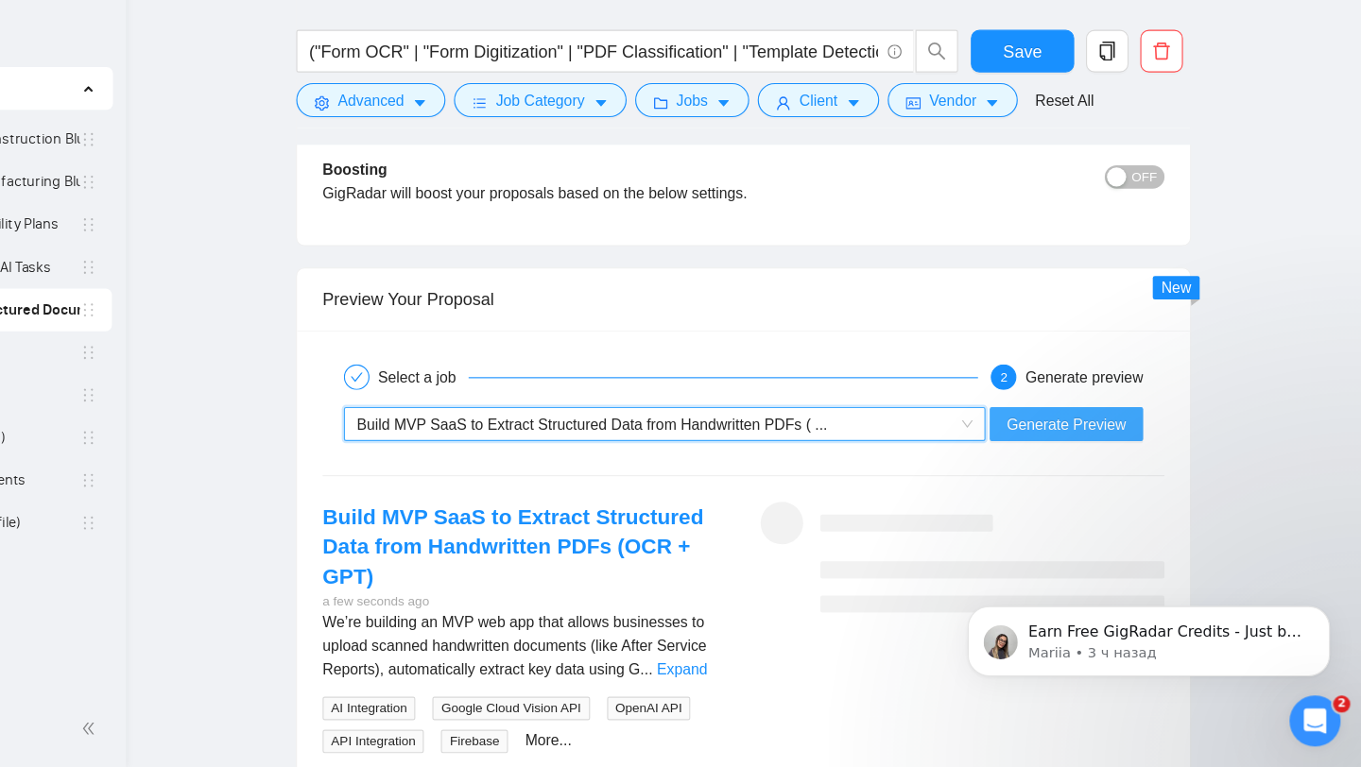
click at [1097, 463] on span "Generate Preview" at bounding box center [1099, 462] width 106 height 21
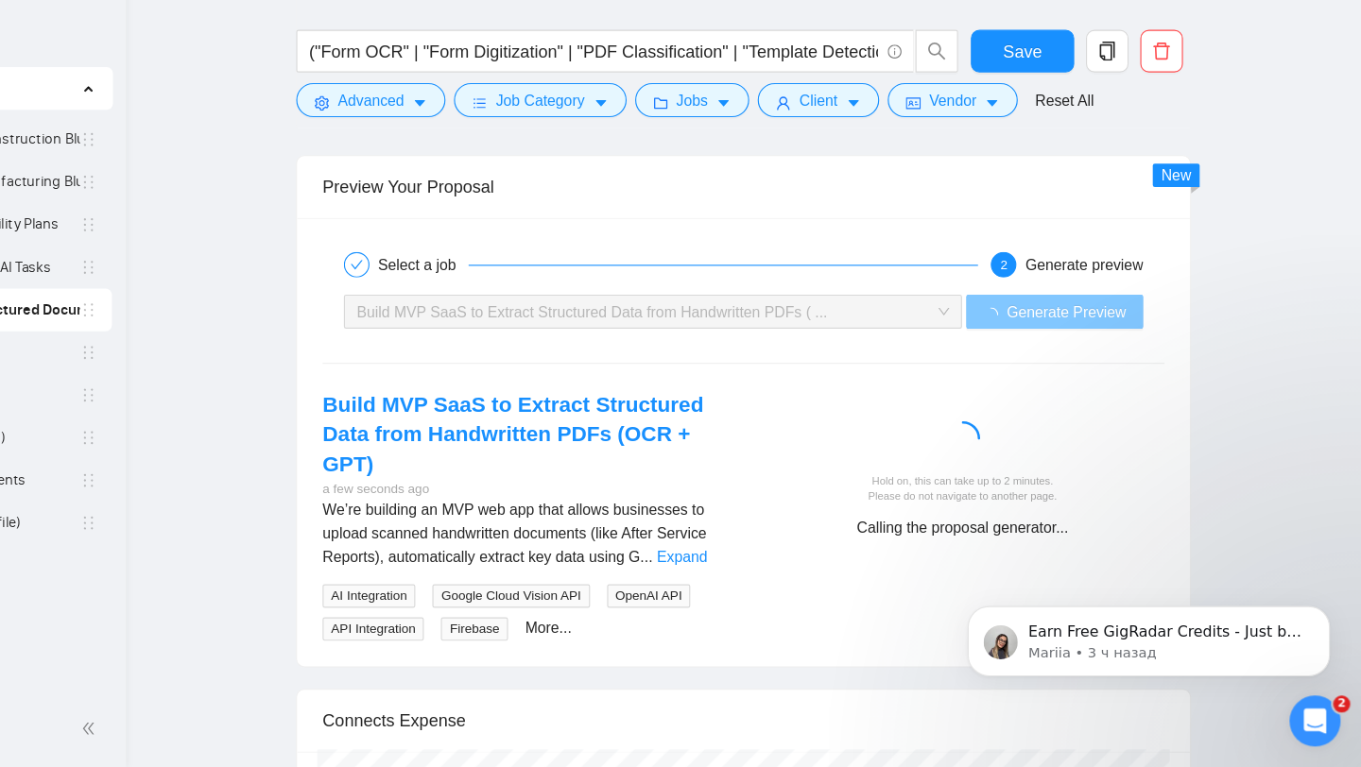
scroll to position [3818, 0]
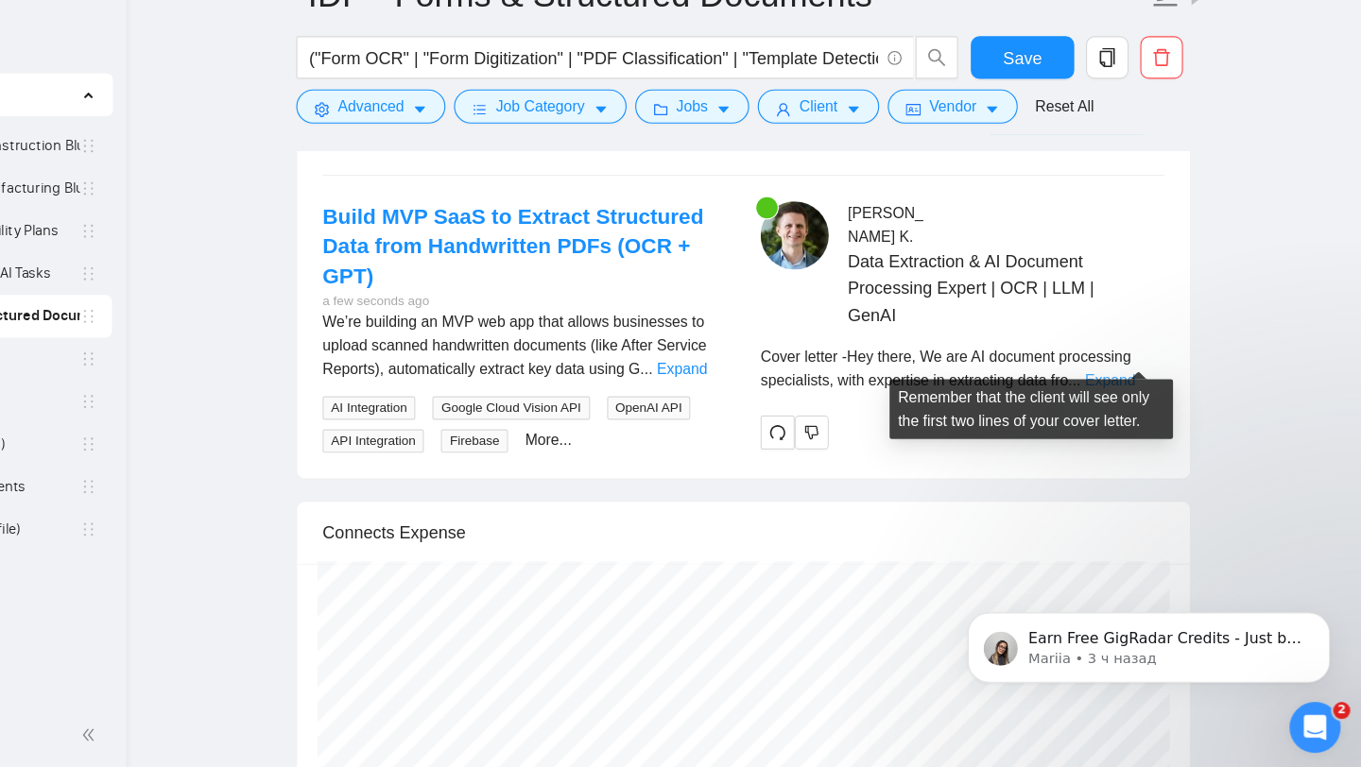
click at [1152, 410] on link "Expand" at bounding box center [1137, 417] width 44 height 15
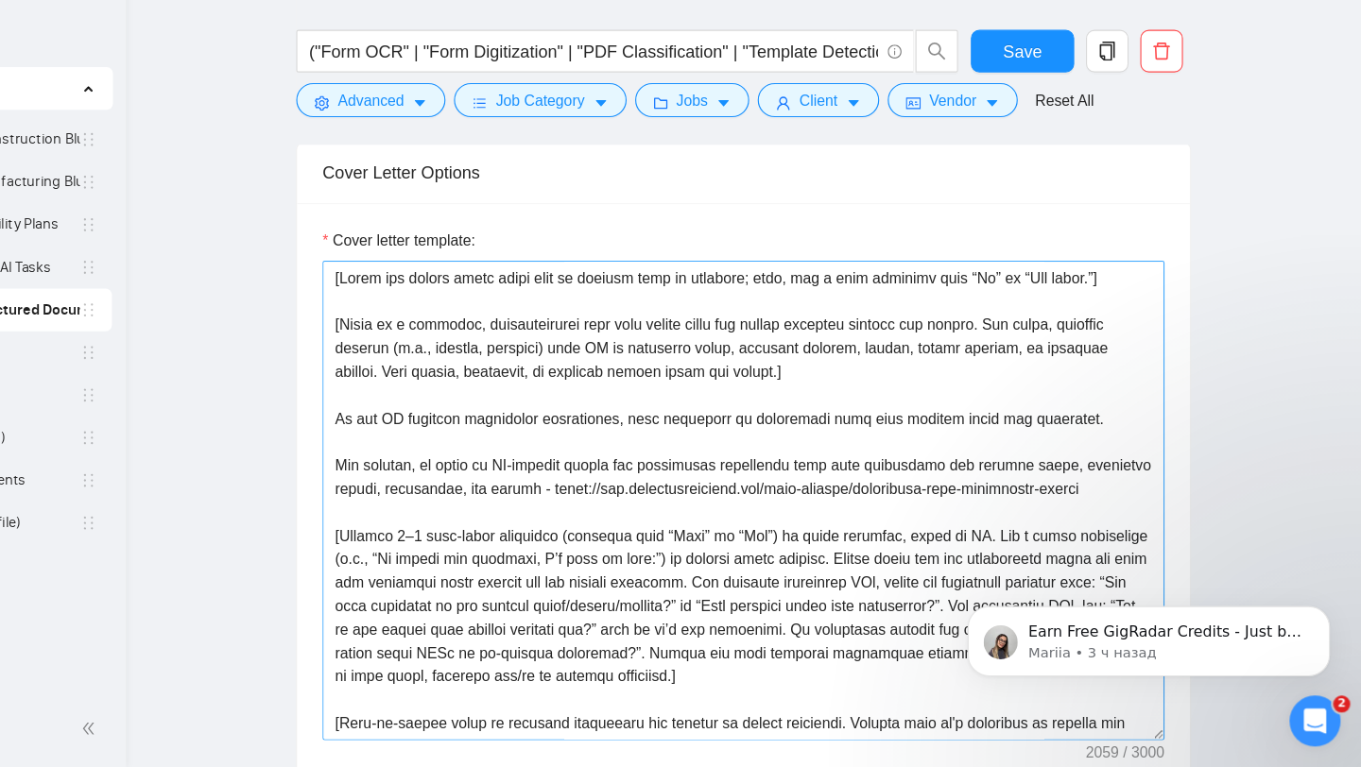
scroll to position [2175, 0]
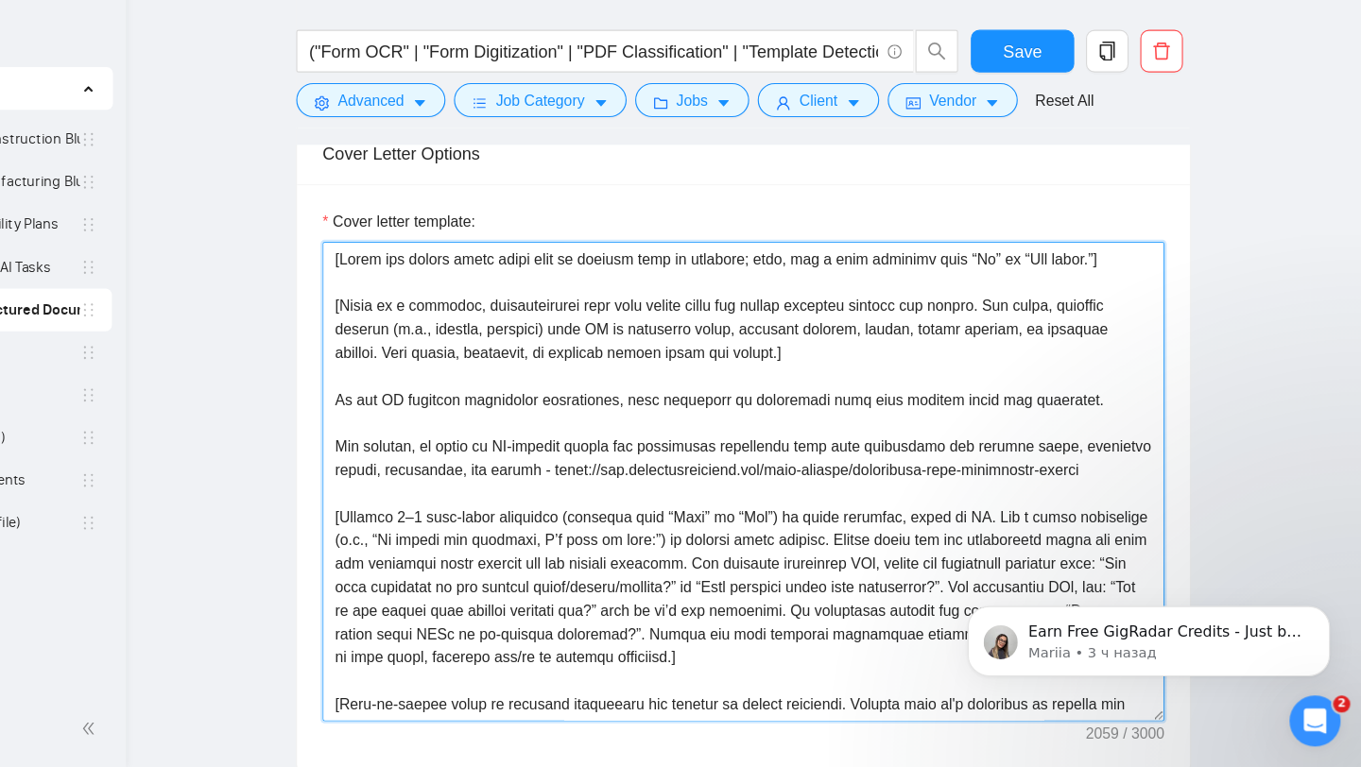
click at [1085, 440] on textarea "Cover letter template:" at bounding box center [813, 513] width 747 height 425
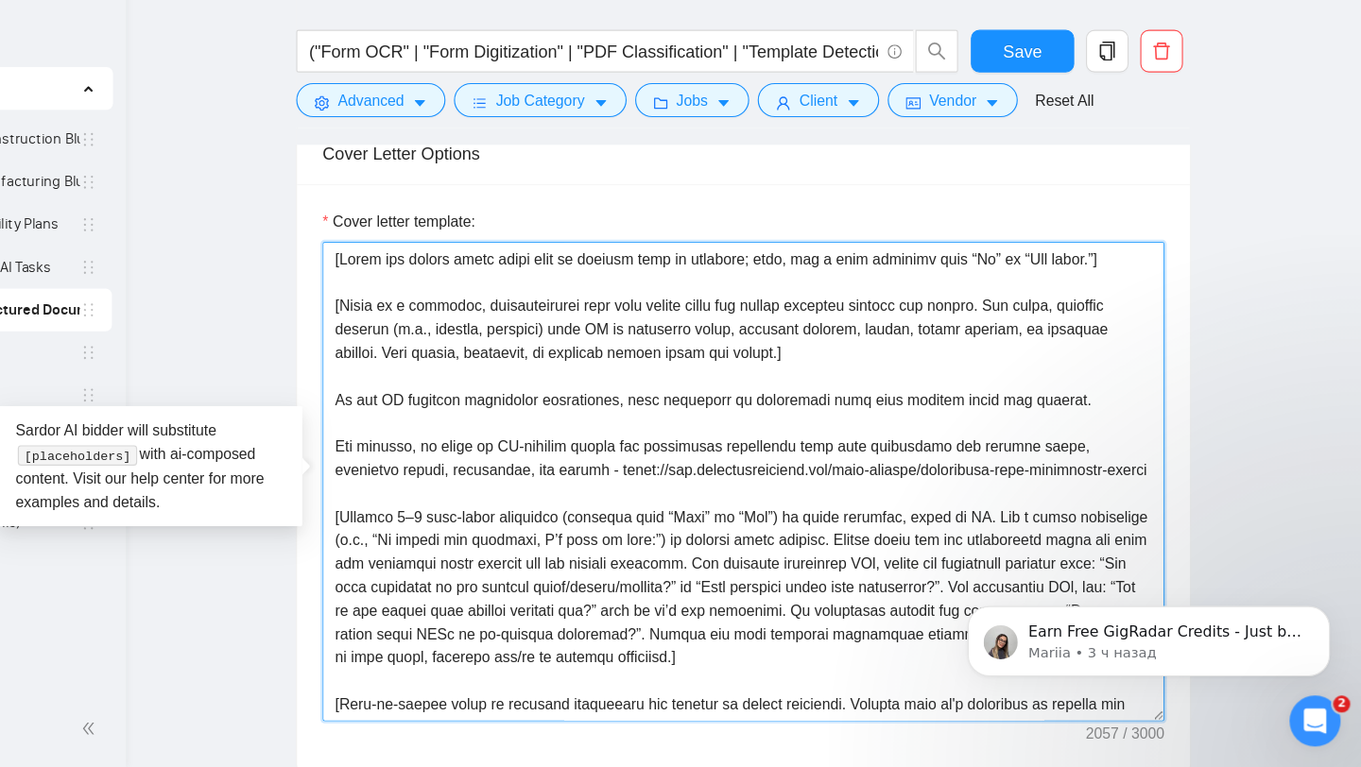
click at [884, 535] on textarea "Cover letter template:" at bounding box center [813, 513] width 747 height 425
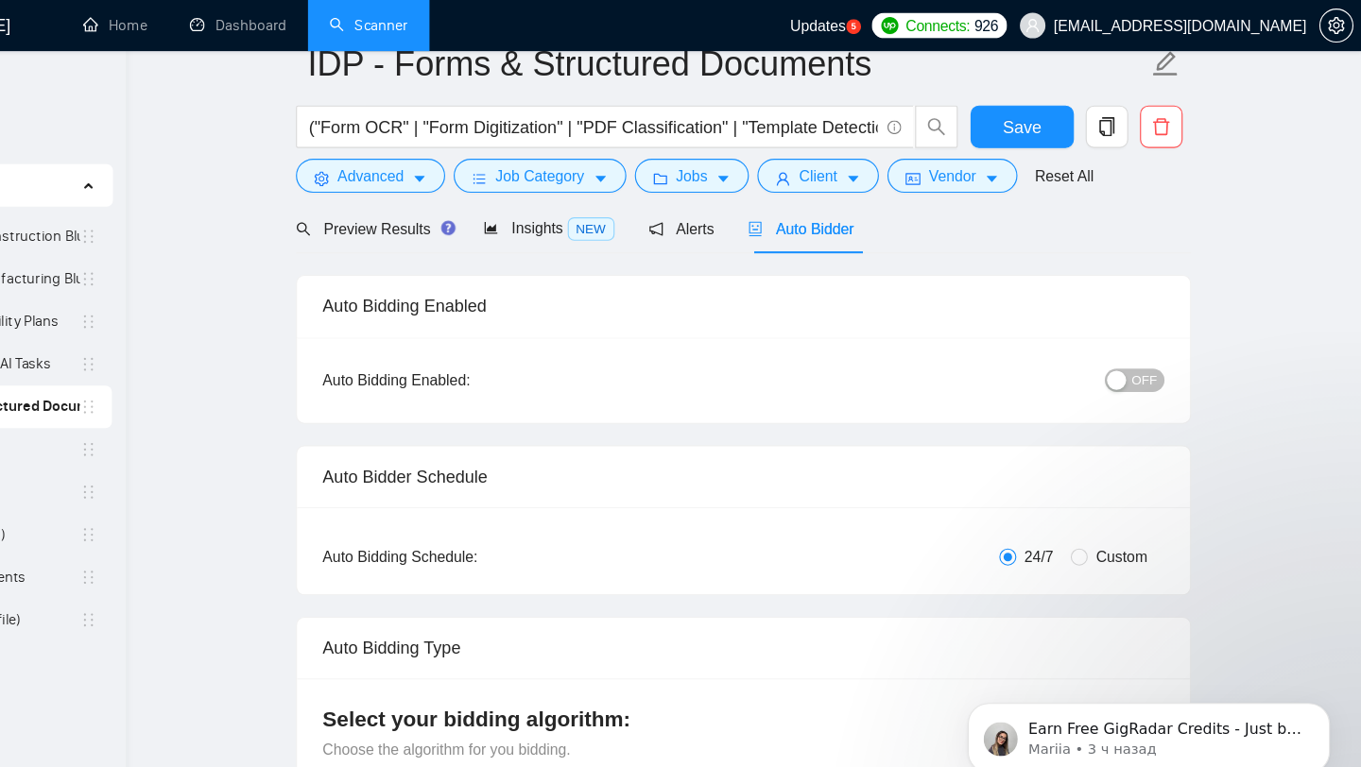
scroll to position [0, 0]
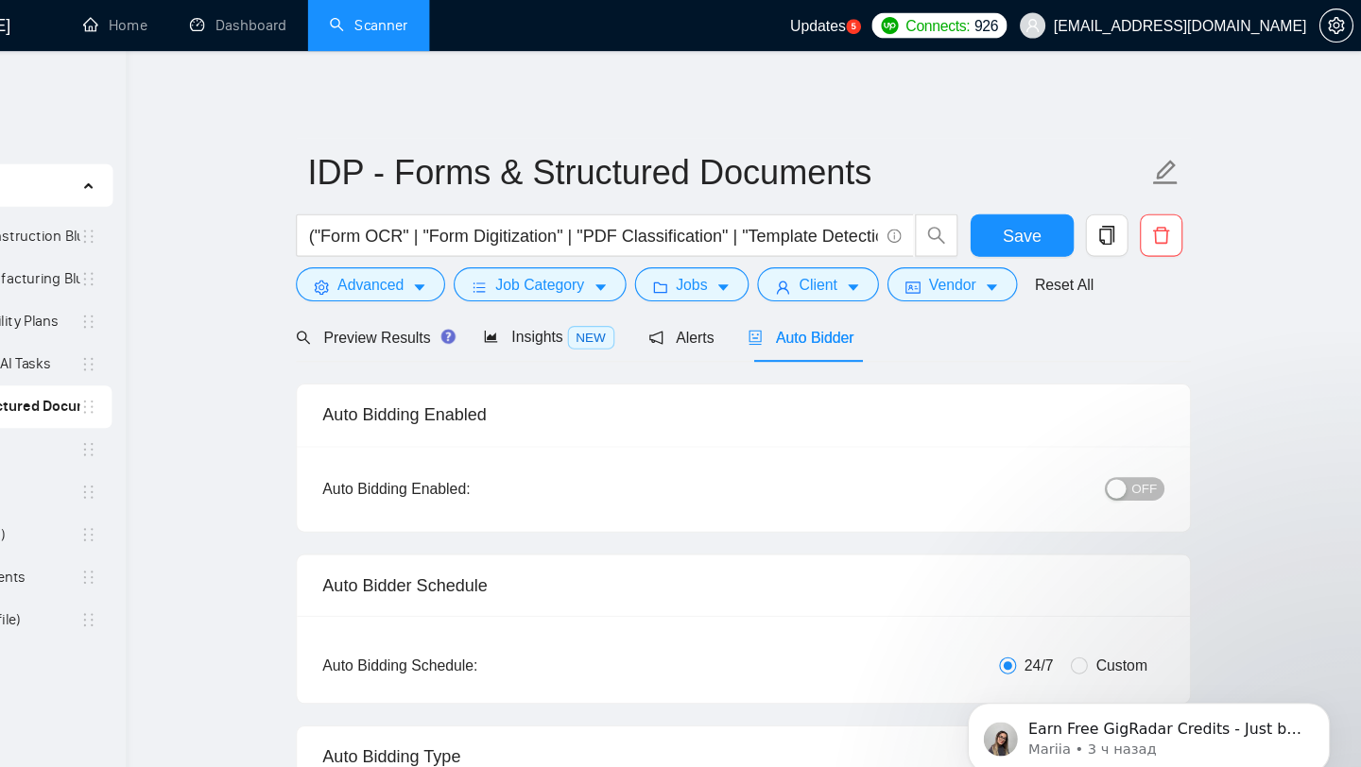
type textarea "[Lorem ips dolors ametc adipi elit se doeiusm temp in utlabore; etdo, mag a eni…"
click at [1160, 433] on span "OFF" at bounding box center [1168, 433] width 23 height 21
click at [1047, 214] on span "Save" at bounding box center [1060, 210] width 34 height 24
click at [1037, 214] on button "Save" at bounding box center [1060, 209] width 92 height 38
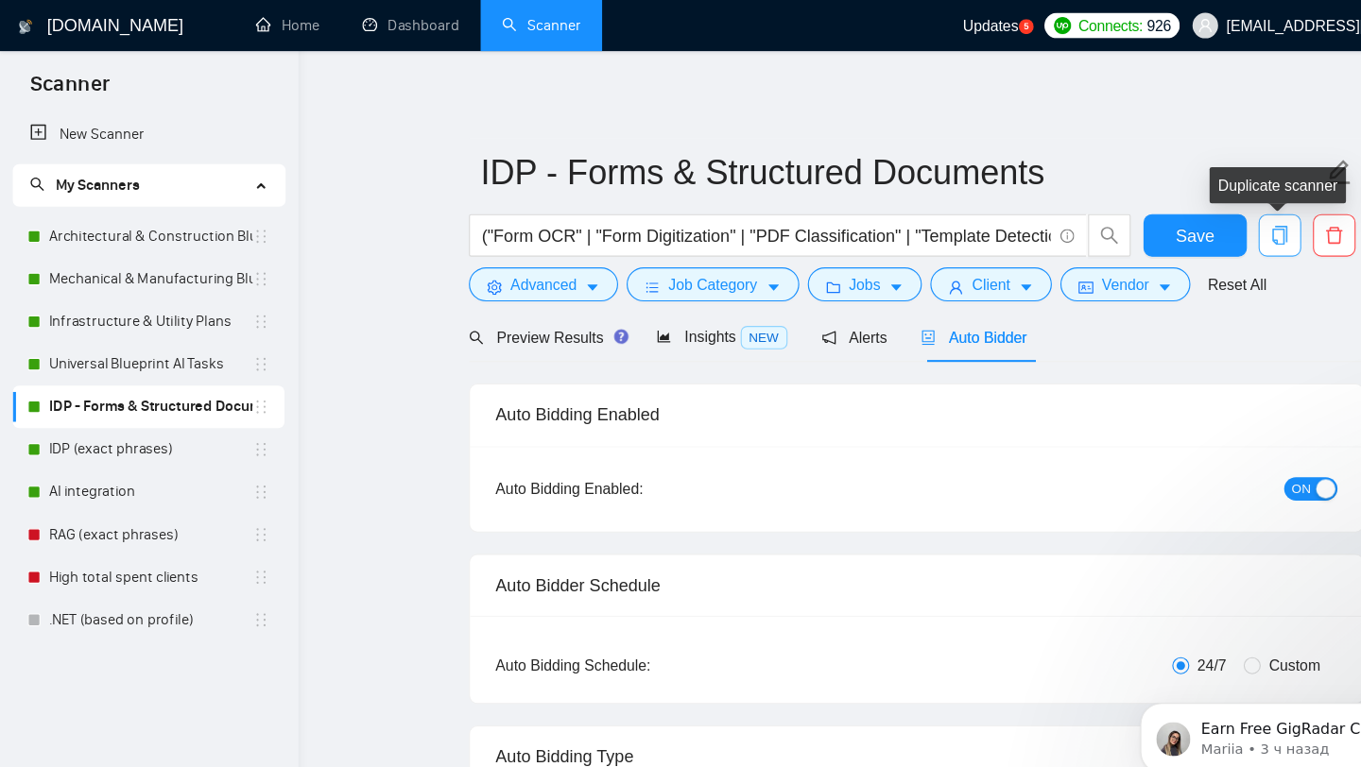
click at [1141, 205] on icon "copy" at bounding box center [1135, 208] width 13 height 17
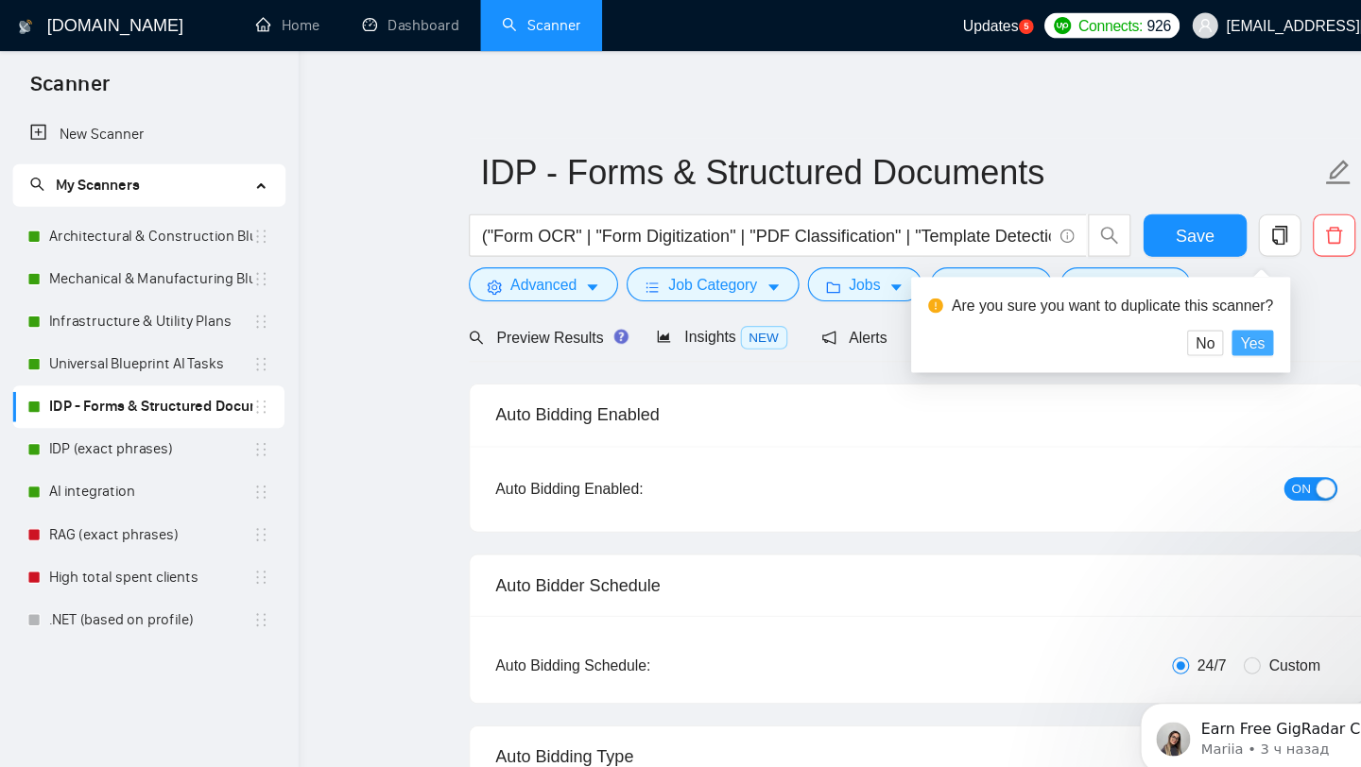
click at [1117, 304] on span "Yes" at bounding box center [1111, 304] width 22 height 21
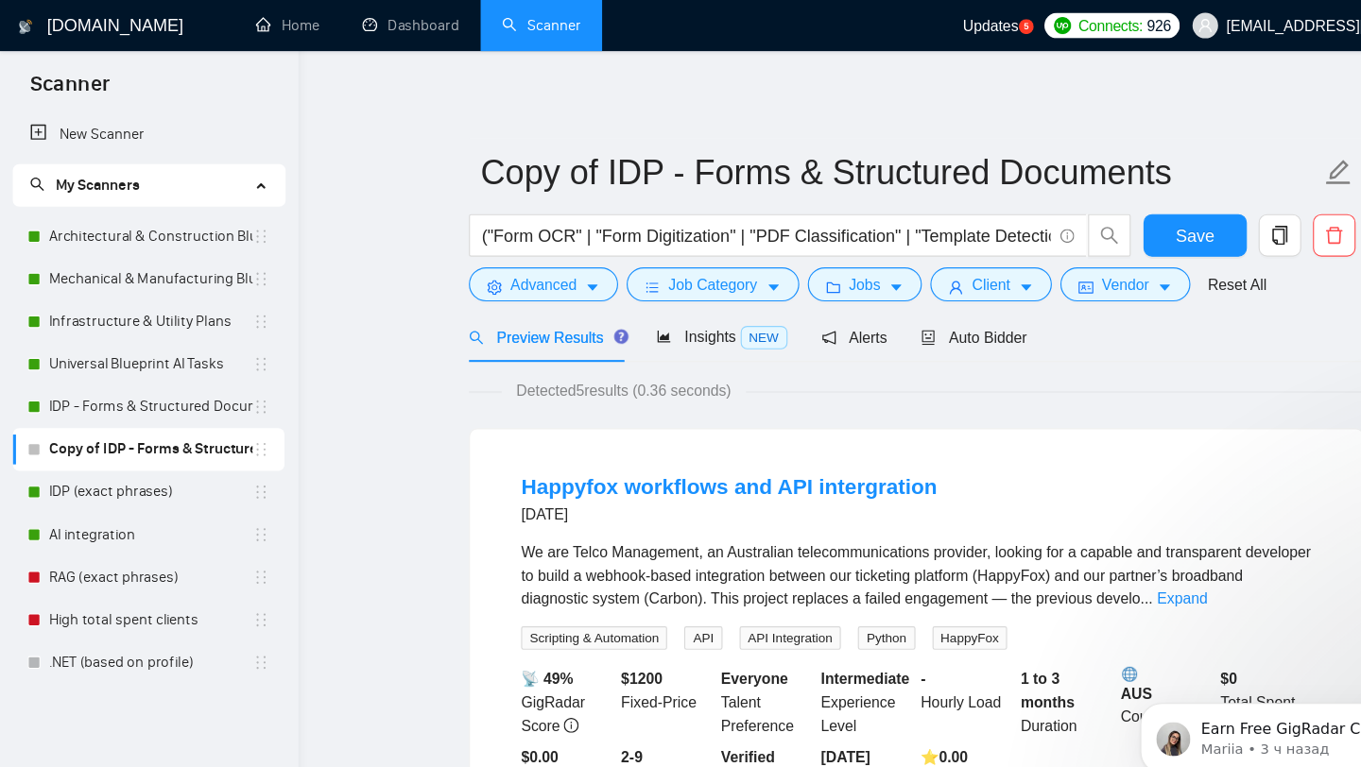
drag, startPoint x: 135, startPoint y: 590, endPoint x: 646, endPoint y: 29, distance: 758.7
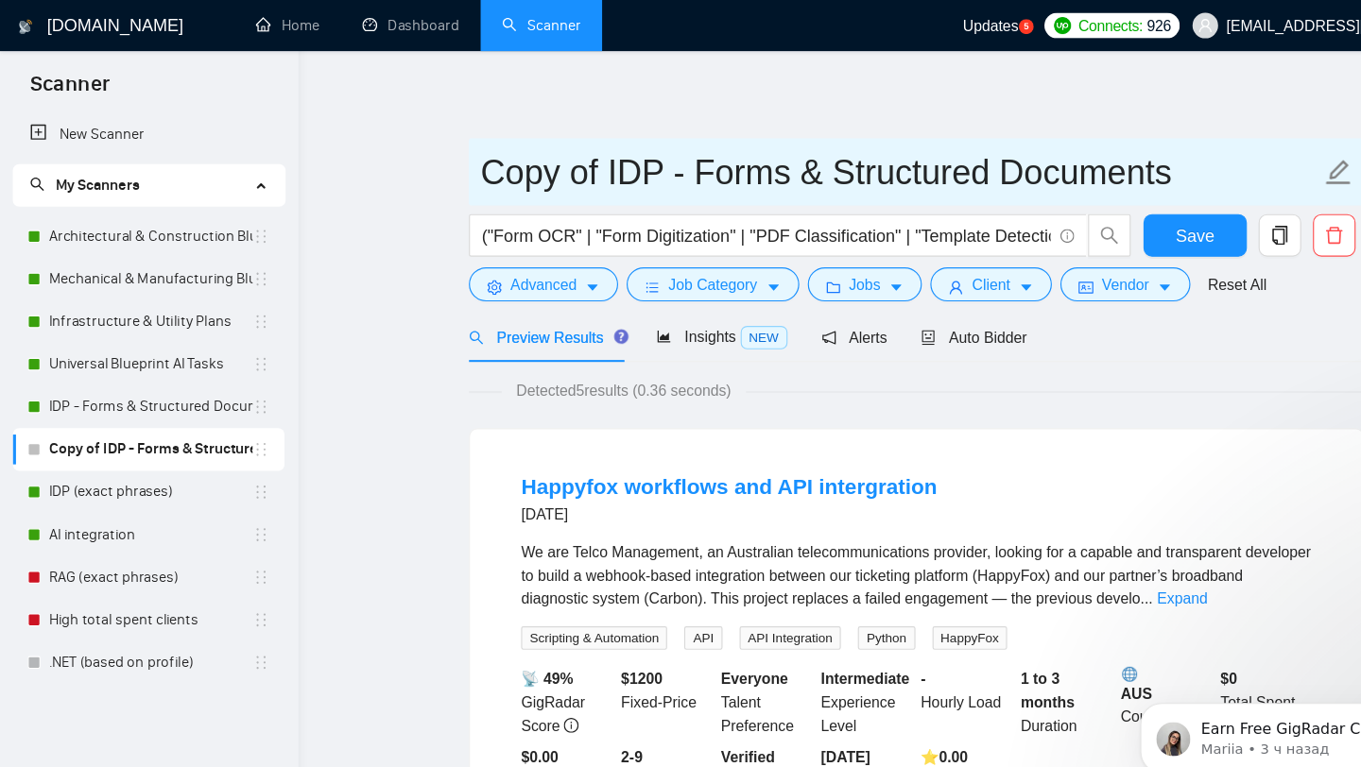
click at [536, 152] on input "Copy of IDP - Forms & Structured Documents" at bounding box center [798, 152] width 745 height 47
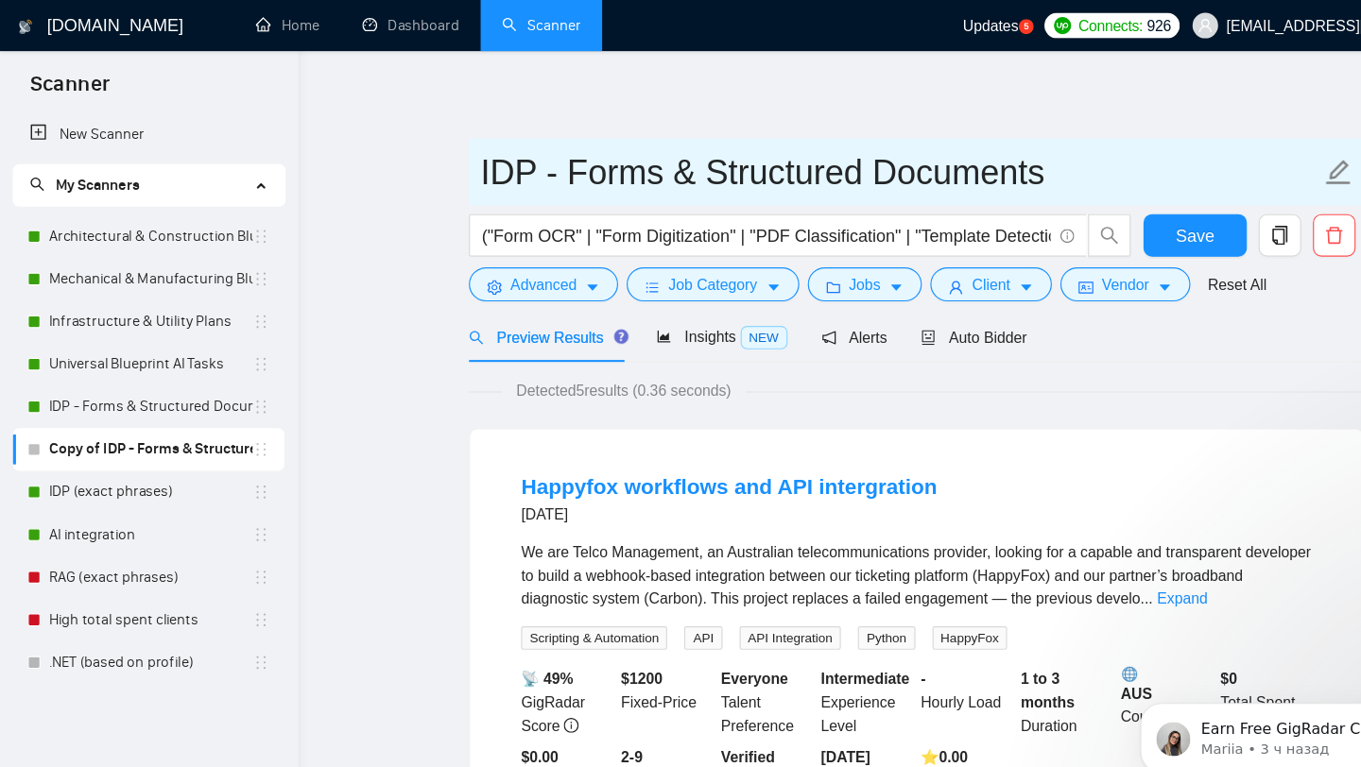
drag, startPoint x: 499, startPoint y: 153, endPoint x: 1001, endPoint y: 151, distance: 501.9
click at [1002, 151] on input "IDP - Forms & Structured Documents" at bounding box center [798, 152] width 745 height 47
paste input "Contracts & Legal"
type input "IDP - Contracts & Legal Documents"
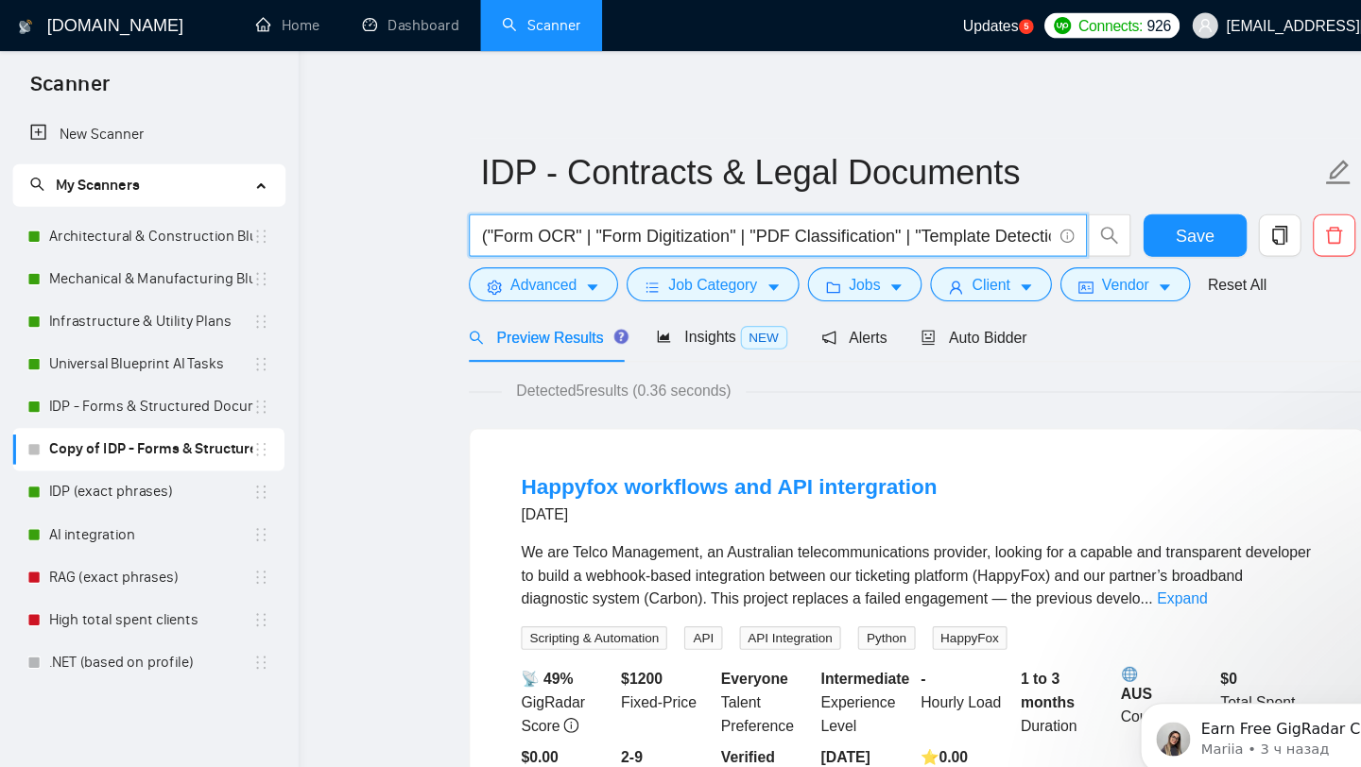
click at [509, 214] on input "("Form OCR" | "Form Digitization" | "PDF Classification" | "Template Detection"…" at bounding box center [679, 210] width 505 height 24
paste input "Contract OCR" | "Contract Compare" | "Clause OCR" | "Doc Validation" | "Complia…"
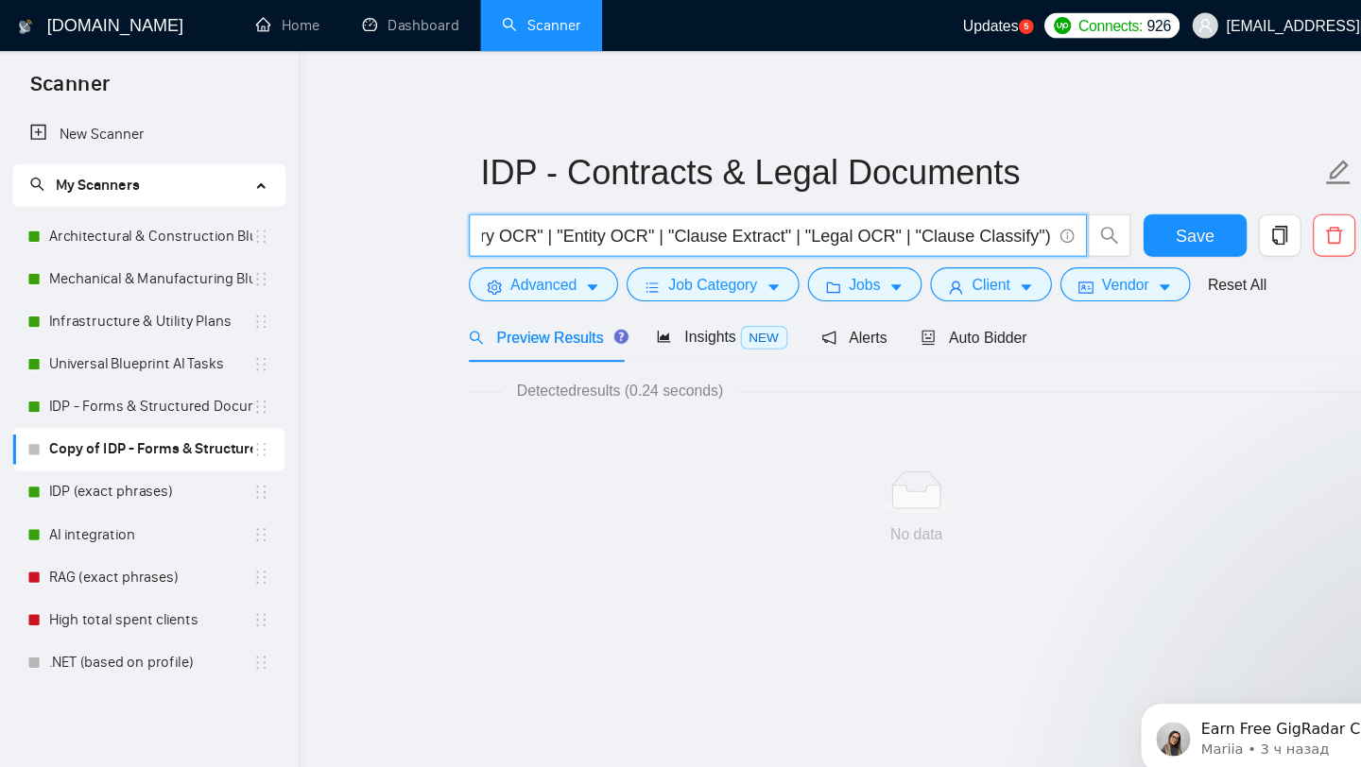
drag, startPoint x: 816, startPoint y: 210, endPoint x: 918, endPoint y: 211, distance: 102.1
click at [918, 211] on input "("Contract OCR" | "Contract Compare" | "Clause OCR" | "Doc Validation" | "Compl…" at bounding box center [679, 210] width 505 height 24
type input "("Contract OCR" | "Contract Compare" | "Clause OCR" | "Doc Validation" | "Compl…"
click at [354, 394] on main "IDP - Contracts & Legal Documents ("Contract OCR" | "Contract Compare" | "Claus…" at bounding box center [813, 349] width 1036 height 546
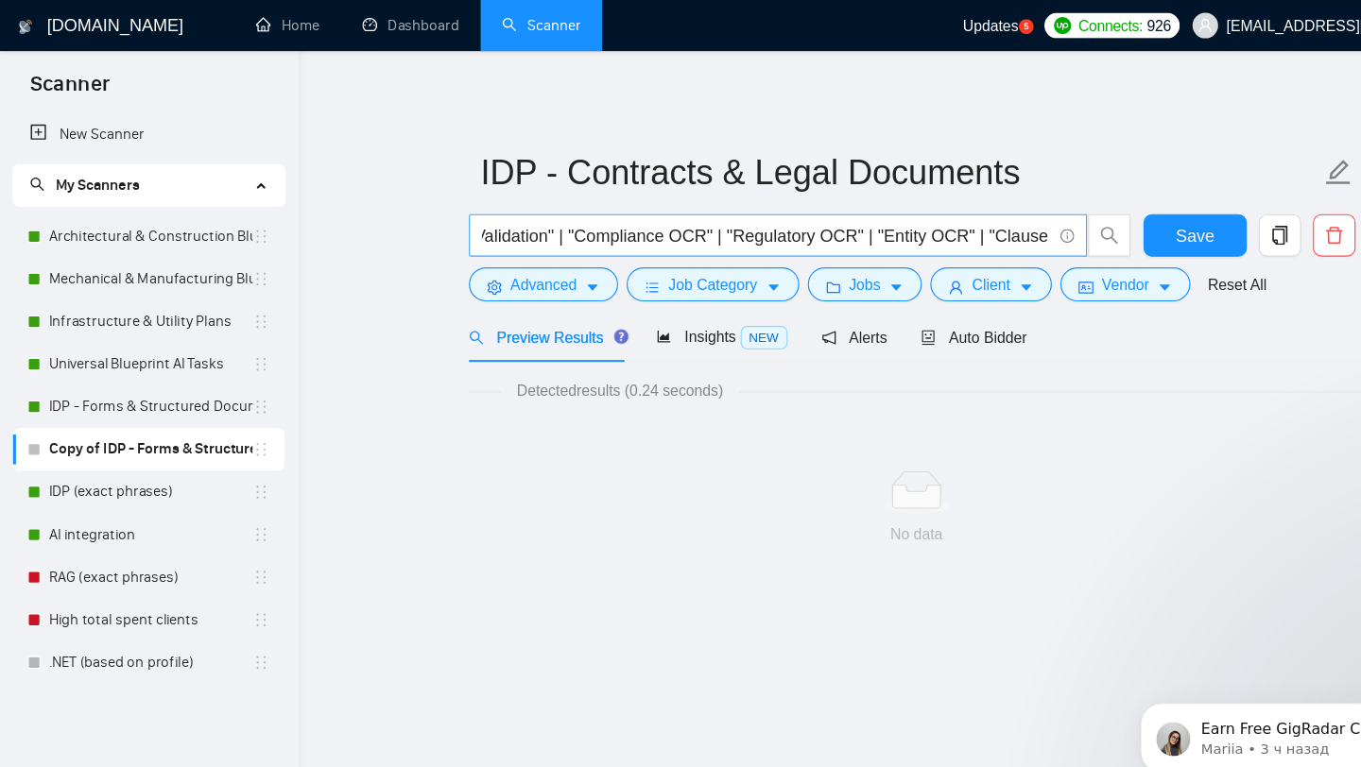
scroll to position [0, 727]
click at [419, 478] on div "No data" at bounding box center [813, 450] width 794 height 157
click at [874, 302] on span "Auto Bidder" at bounding box center [864, 299] width 94 height 15
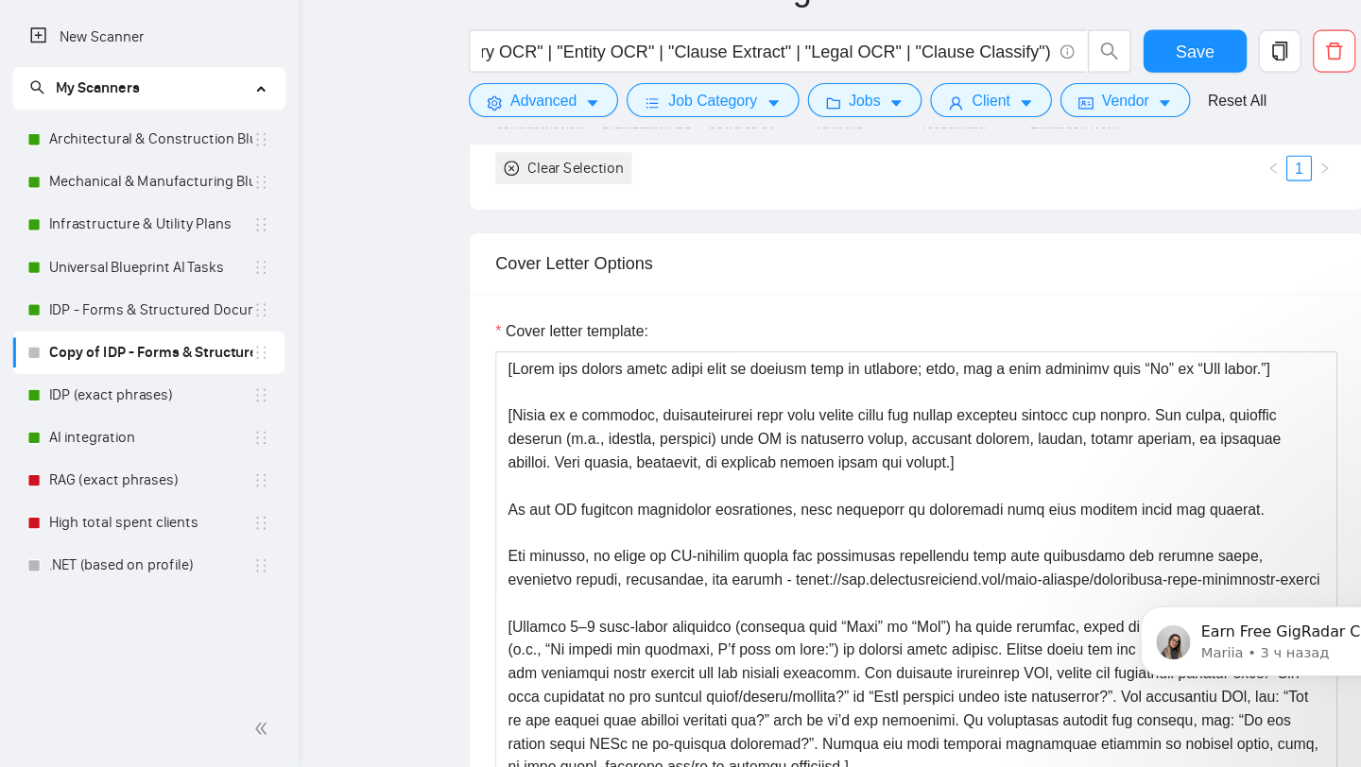
scroll to position [2107, 0]
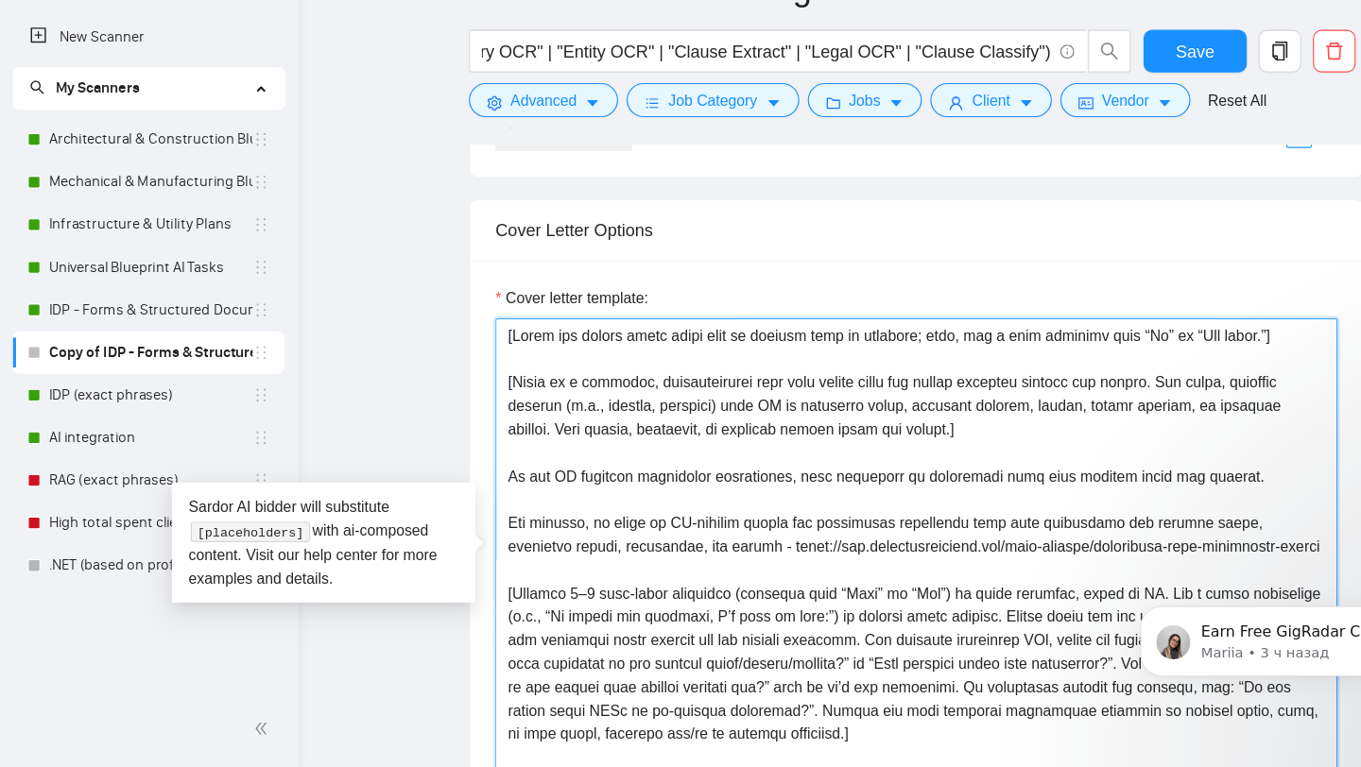
drag, startPoint x: 544, startPoint y: 551, endPoint x: 695, endPoint y: 572, distance: 151.7
click at [695, 572] on textarea "Cover letter template:" at bounding box center [813, 581] width 747 height 425
paste textarea "created an AI solution to extract clauses, entities, and key details from contr…"
drag, startPoint x: 715, startPoint y: 571, endPoint x: 715, endPoint y: 587, distance: 16.1
click at [715, 587] on textarea "Cover letter template:" at bounding box center [813, 581] width 747 height 425
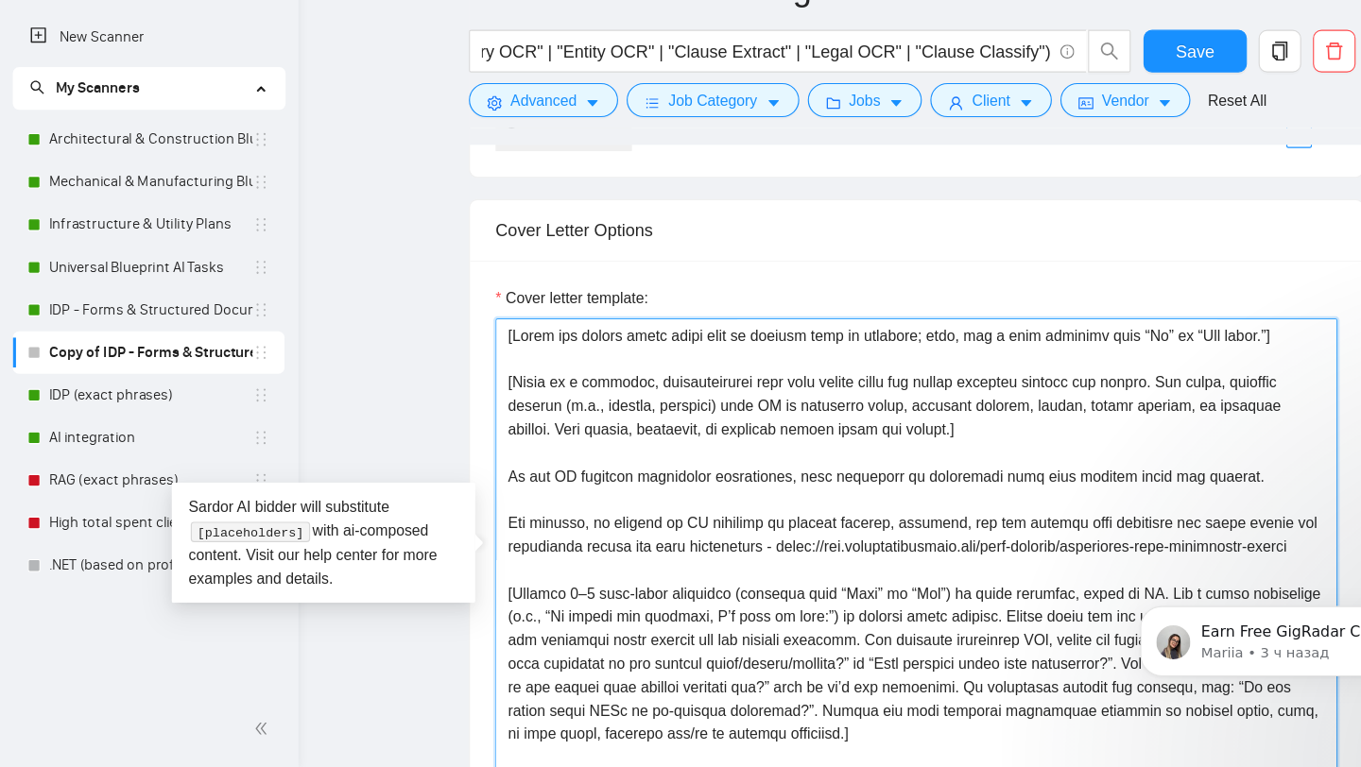
paste textarea "data-extraction-module-for-judge-orders"
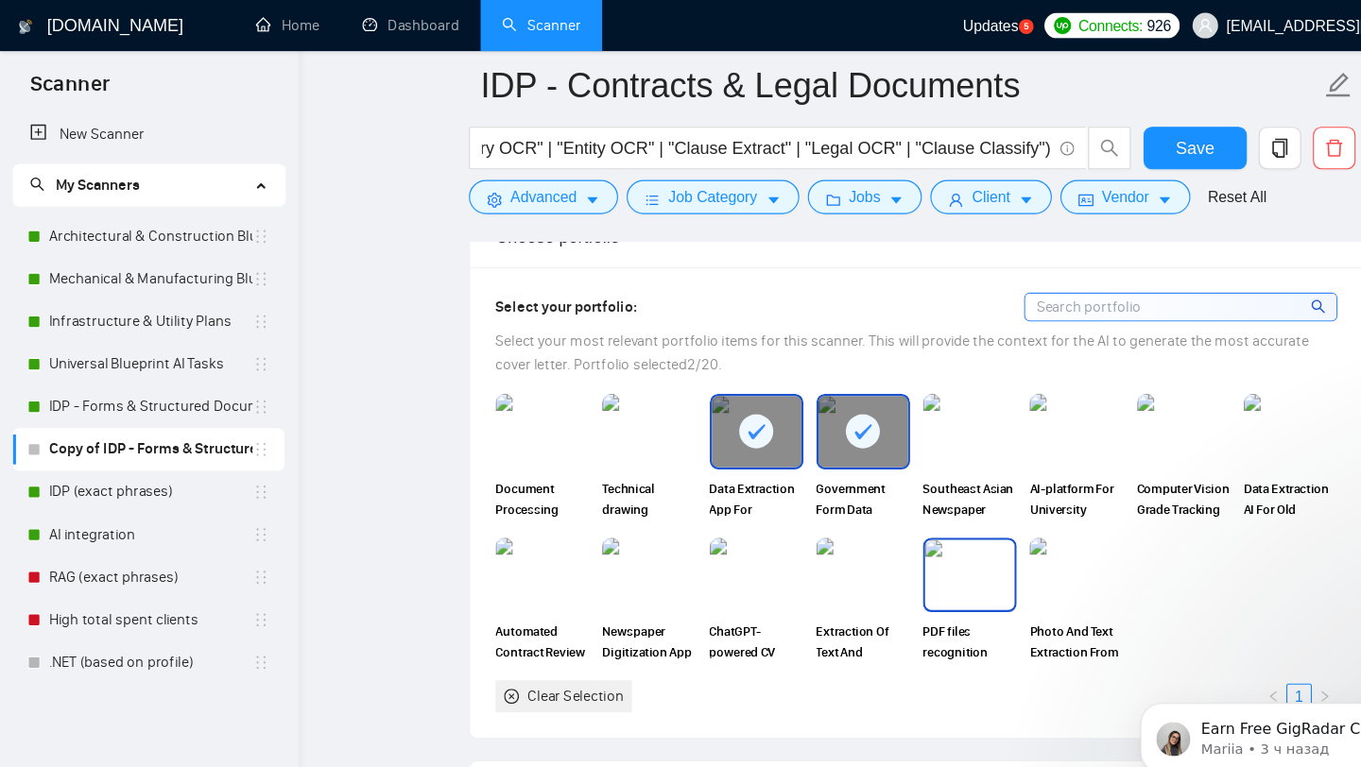
scroll to position [1694, 0]
type textarea "[Lorem ips dolors ametc adipi elit se doeiusm temp in utlabore; etdo, mag a eni…"
click at [477, 520] on img at bounding box center [480, 511] width 79 height 62
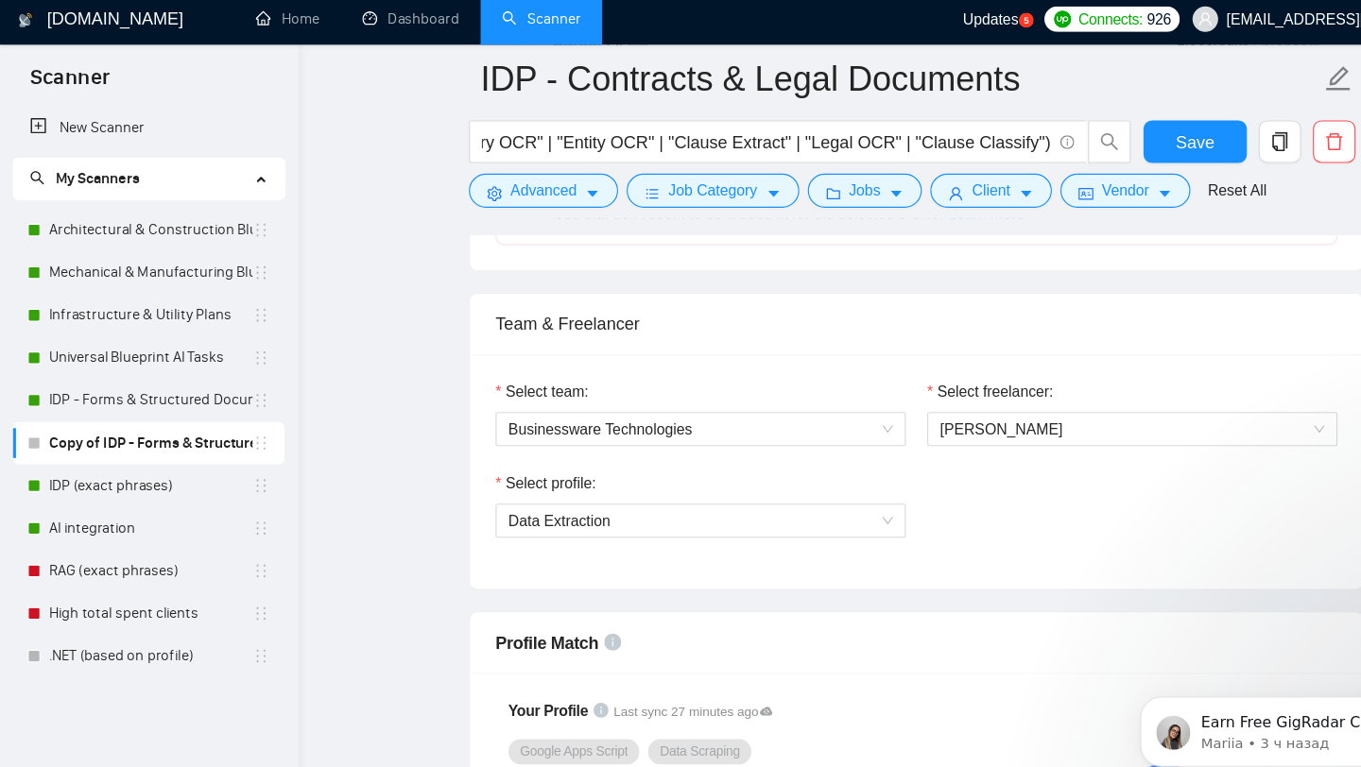
scroll to position [824, 0]
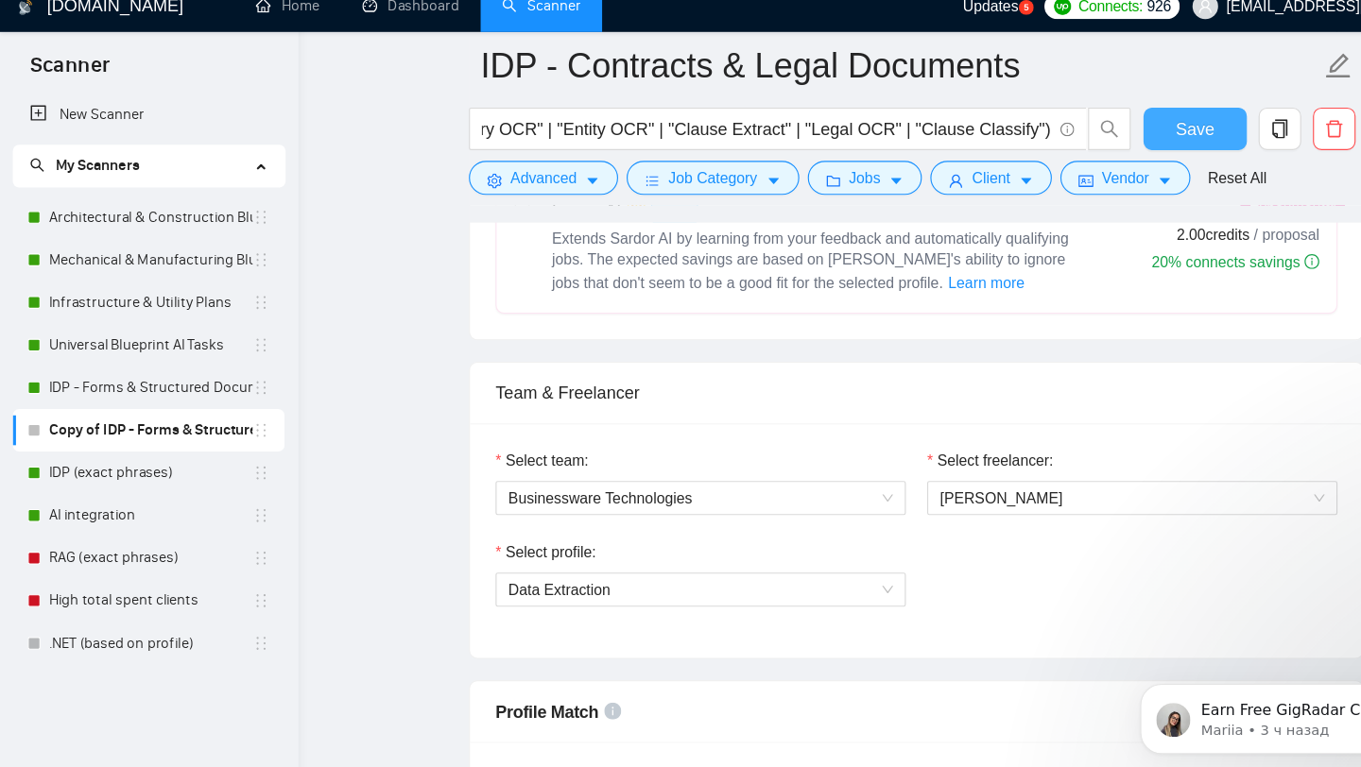
click at [1061, 134] on span "Save" at bounding box center [1060, 132] width 34 height 24
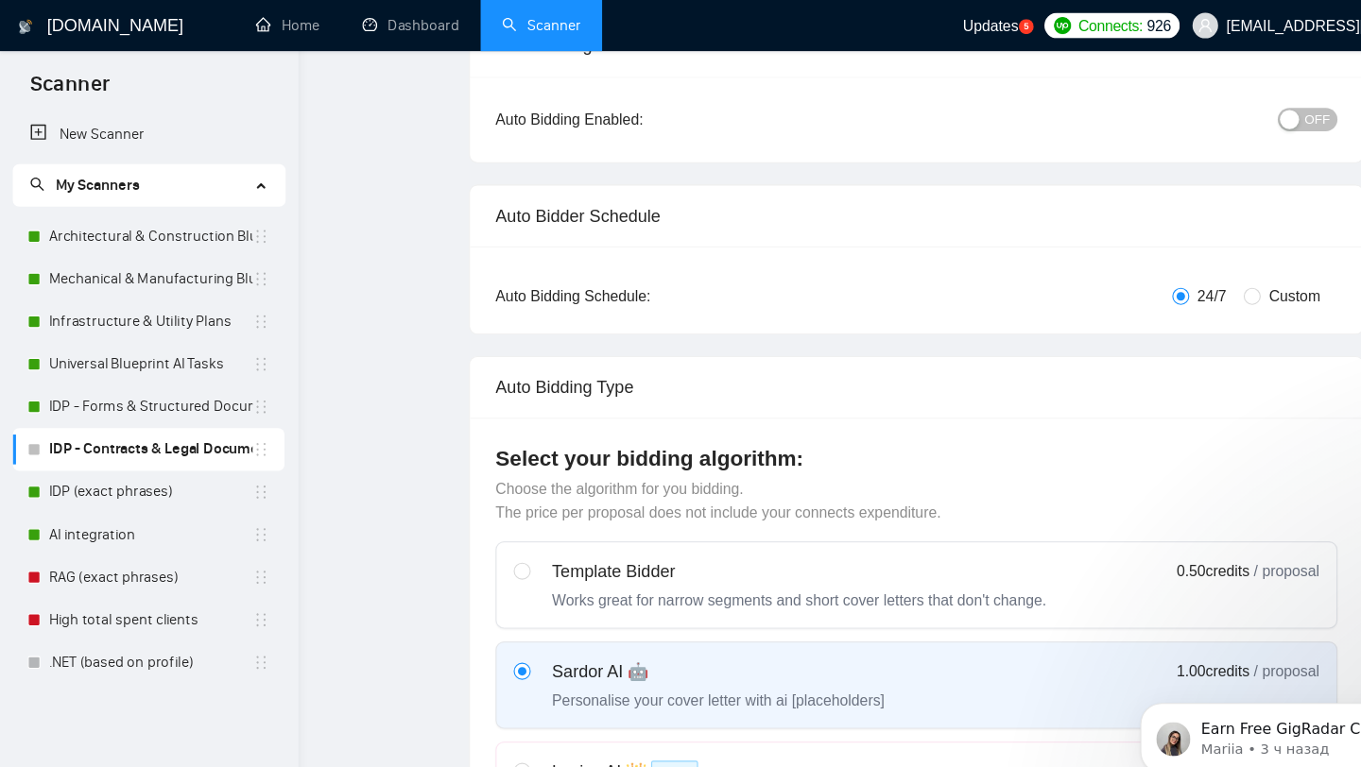
scroll to position [0, 0]
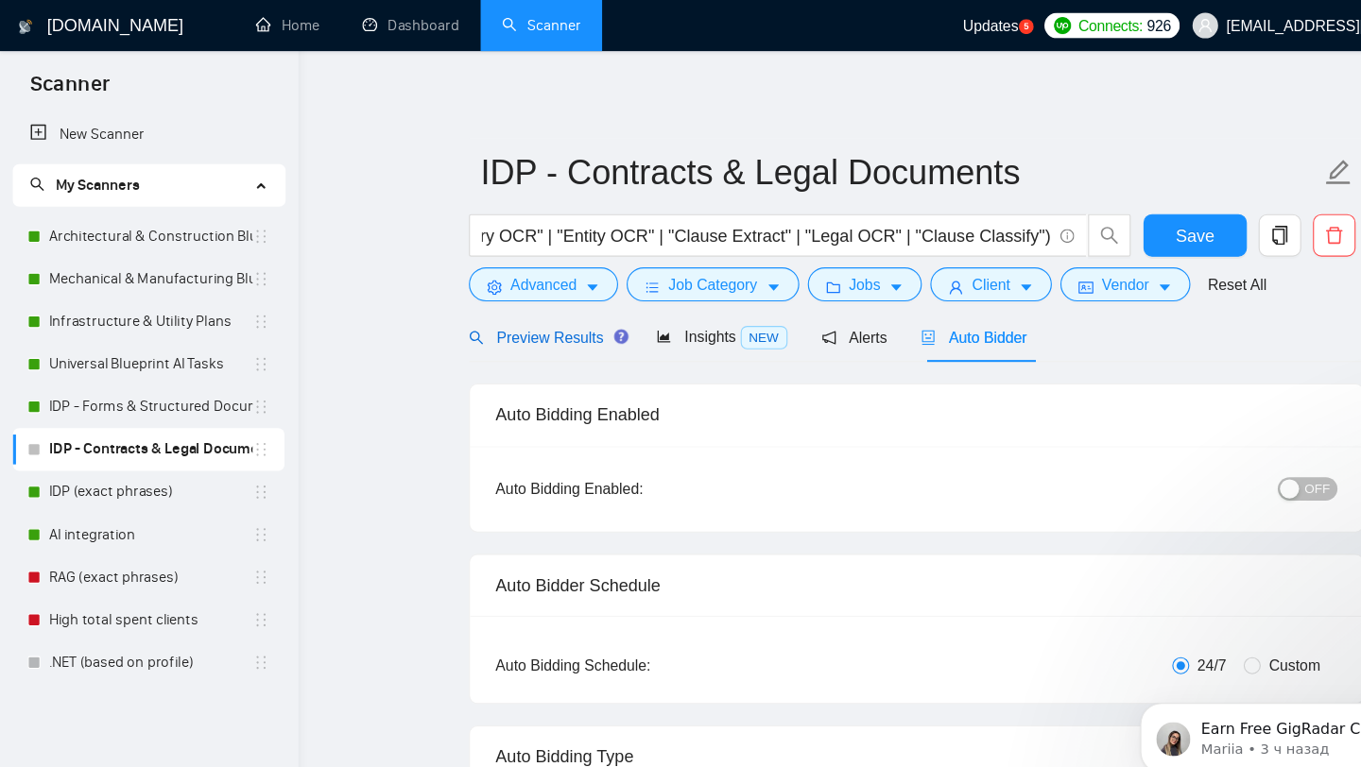
click at [467, 301] on span "Preview Results" at bounding box center [484, 299] width 136 height 15
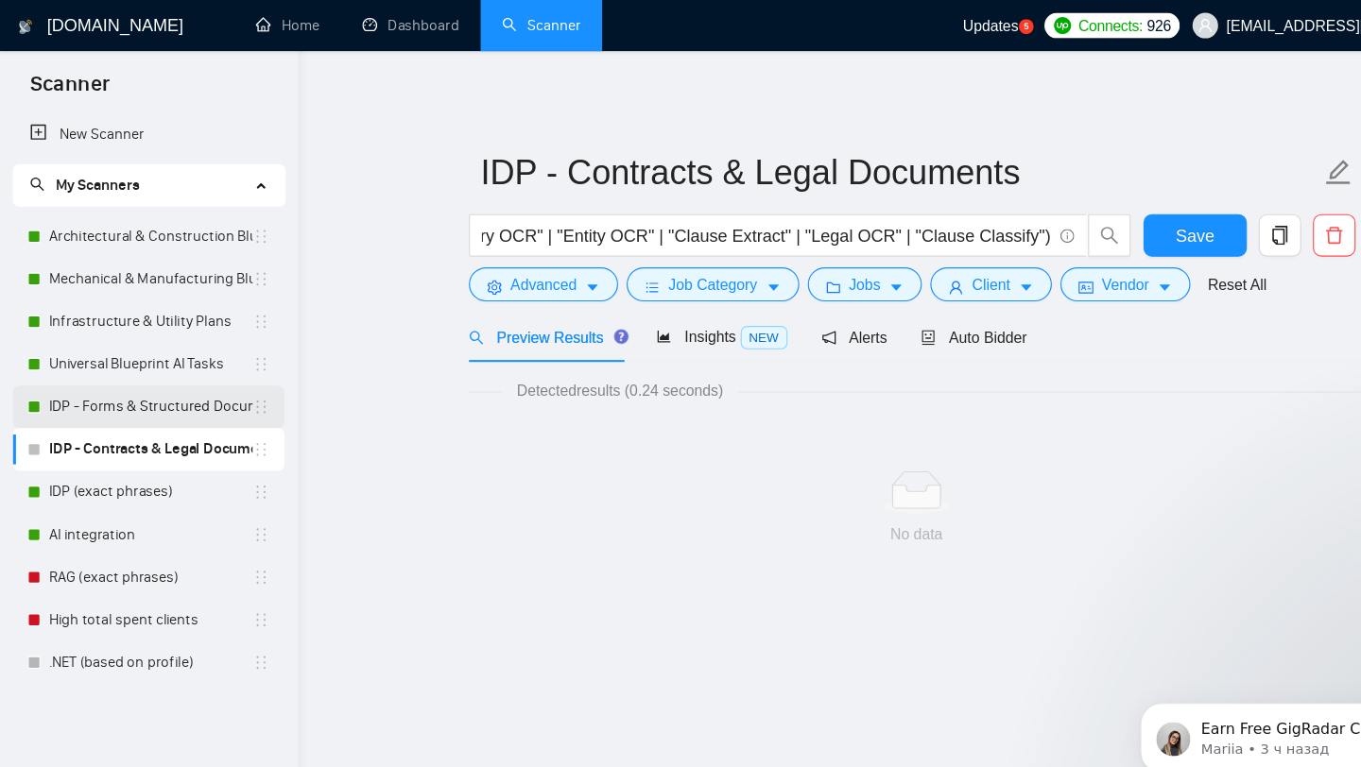
click at [143, 363] on link "IDP - Forms & Structured Documents" at bounding box center [133, 361] width 181 height 38
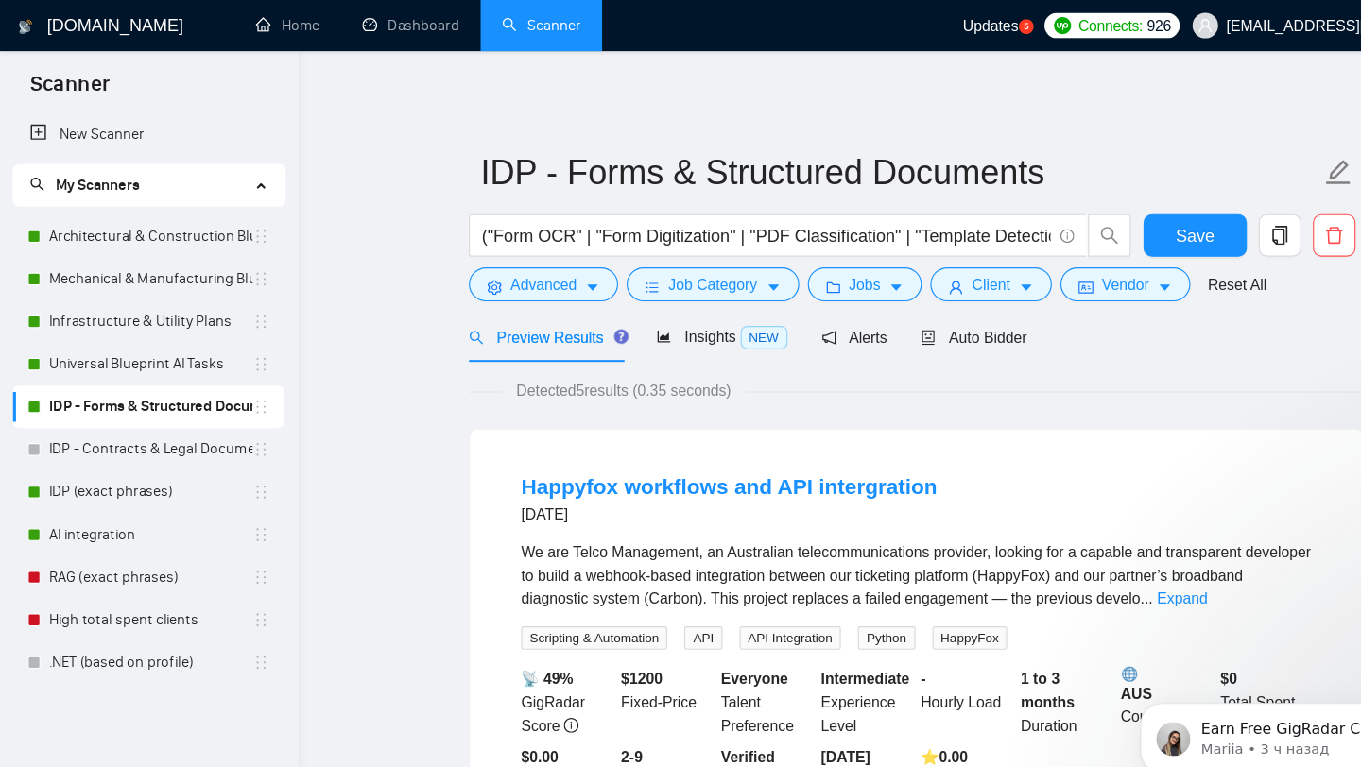
click at [151, 397] on link "IDP - Contracts & Legal Documents" at bounding box center [133, 399] width 181 height 38
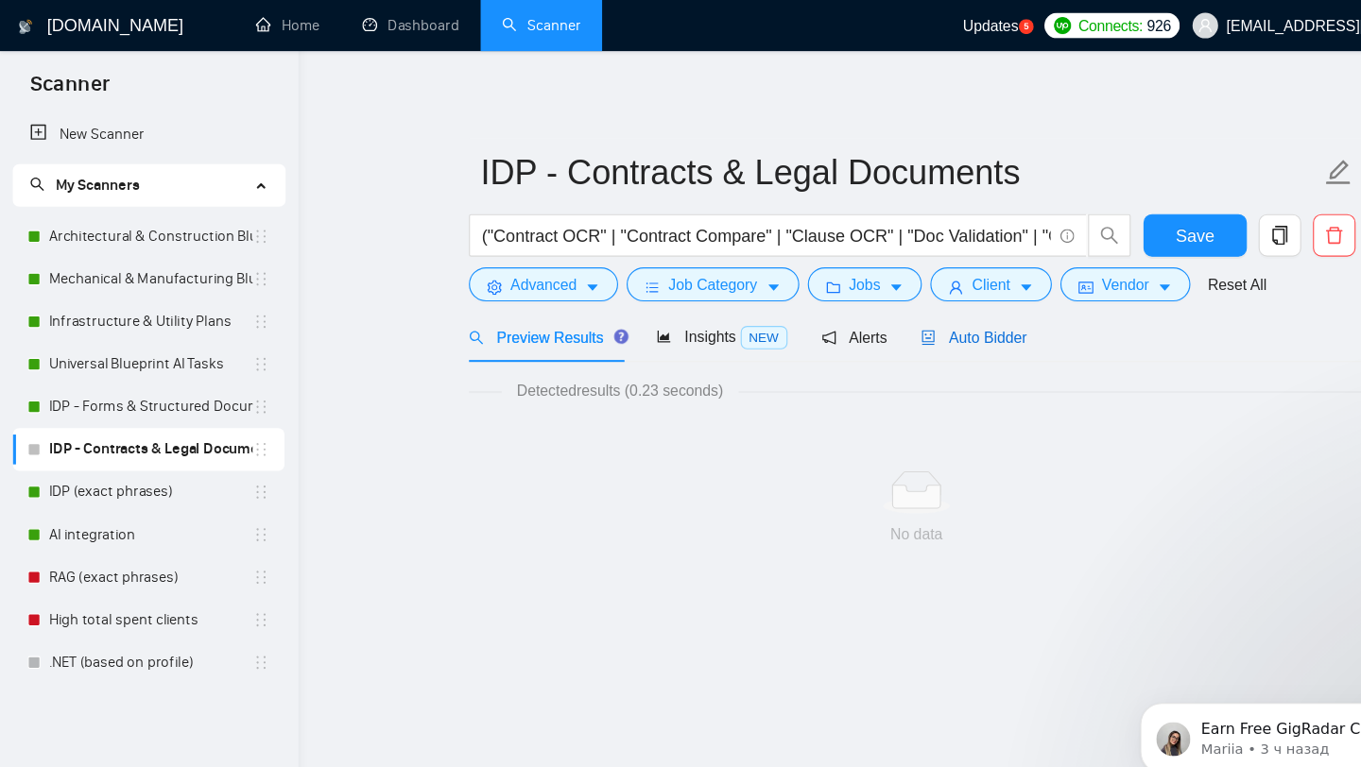
click at [876, 293] on span "Auto Bidder" at bounding box center [864, 299] width 94 height 15
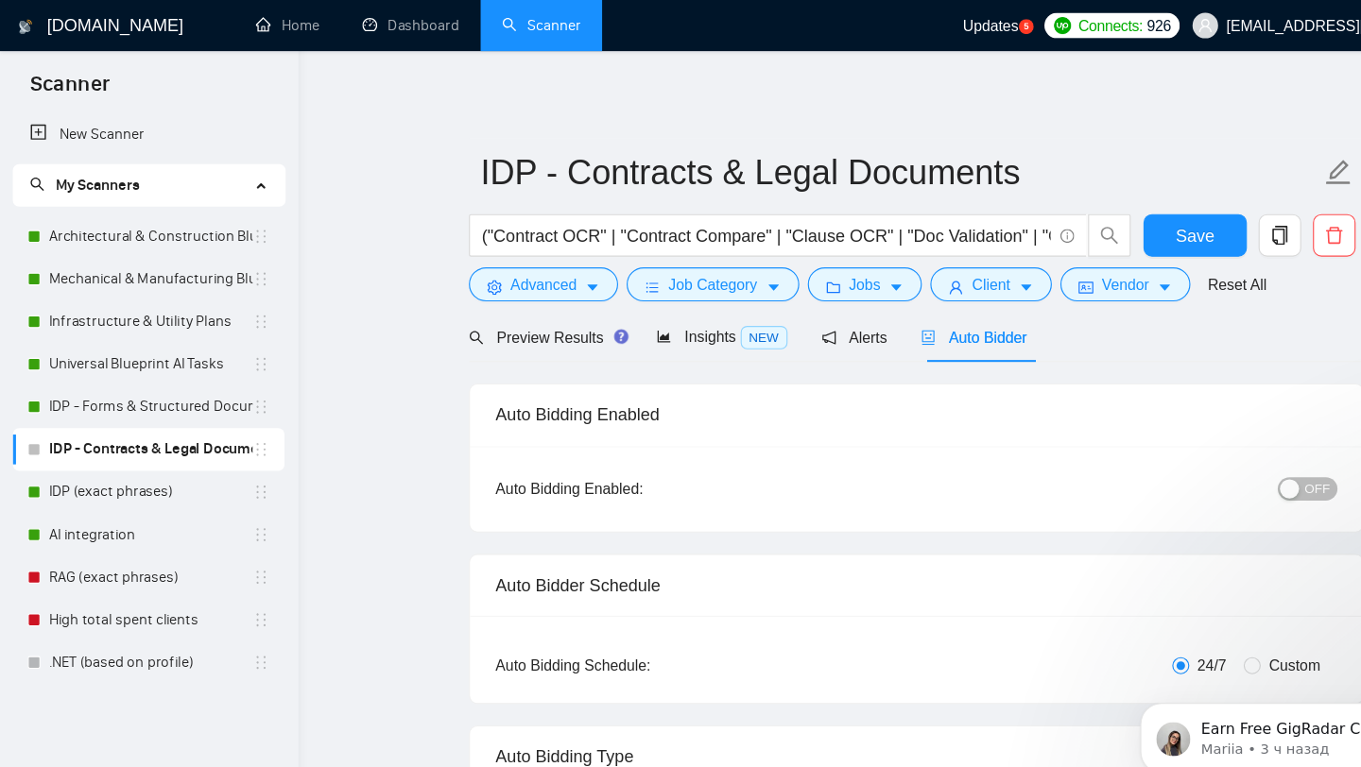
click at [1152, 441] on div "button" at bounding box center [1143, 433] width 17 height 17
click at [1060, 212] on span "Save" at bounding box center [1060, 210] width 34 height 24
click at [180, 447] on link "IDP (exact phrases)" at bounding box center [133, 437] width 181 height 38
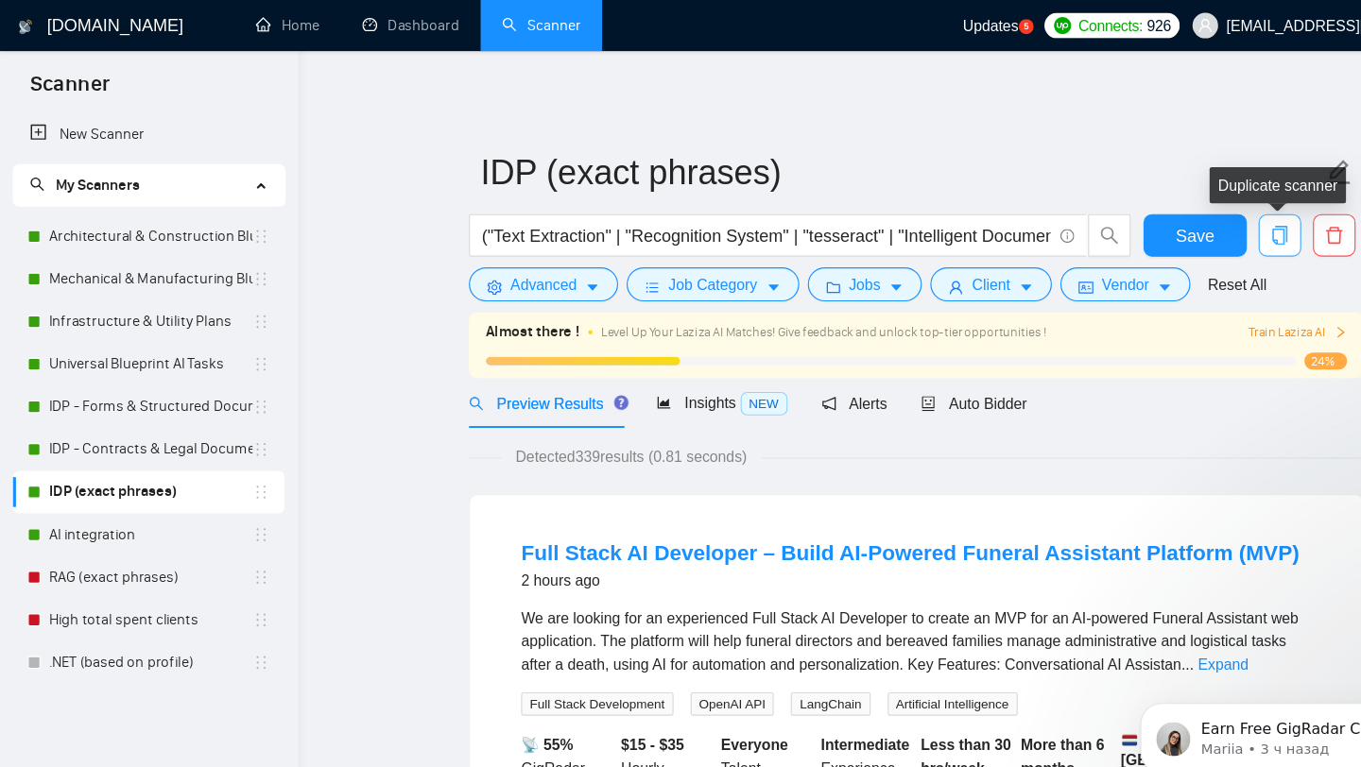
click at [1136, 214] on icon "copy" at bounding box center [1135, 208] width 17 height 17
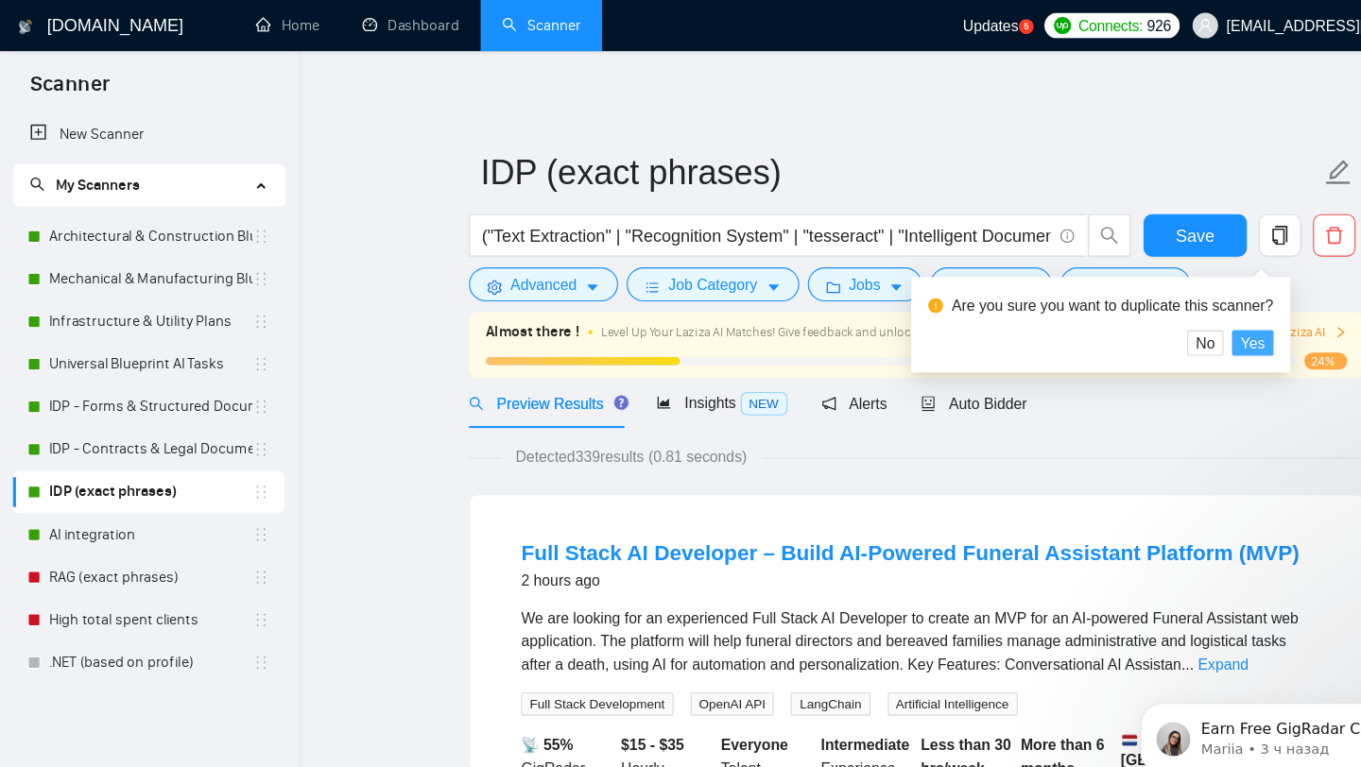
click at [1122, 302] on span "Yes" at bounding box center [1111, 304] width 22 height 21
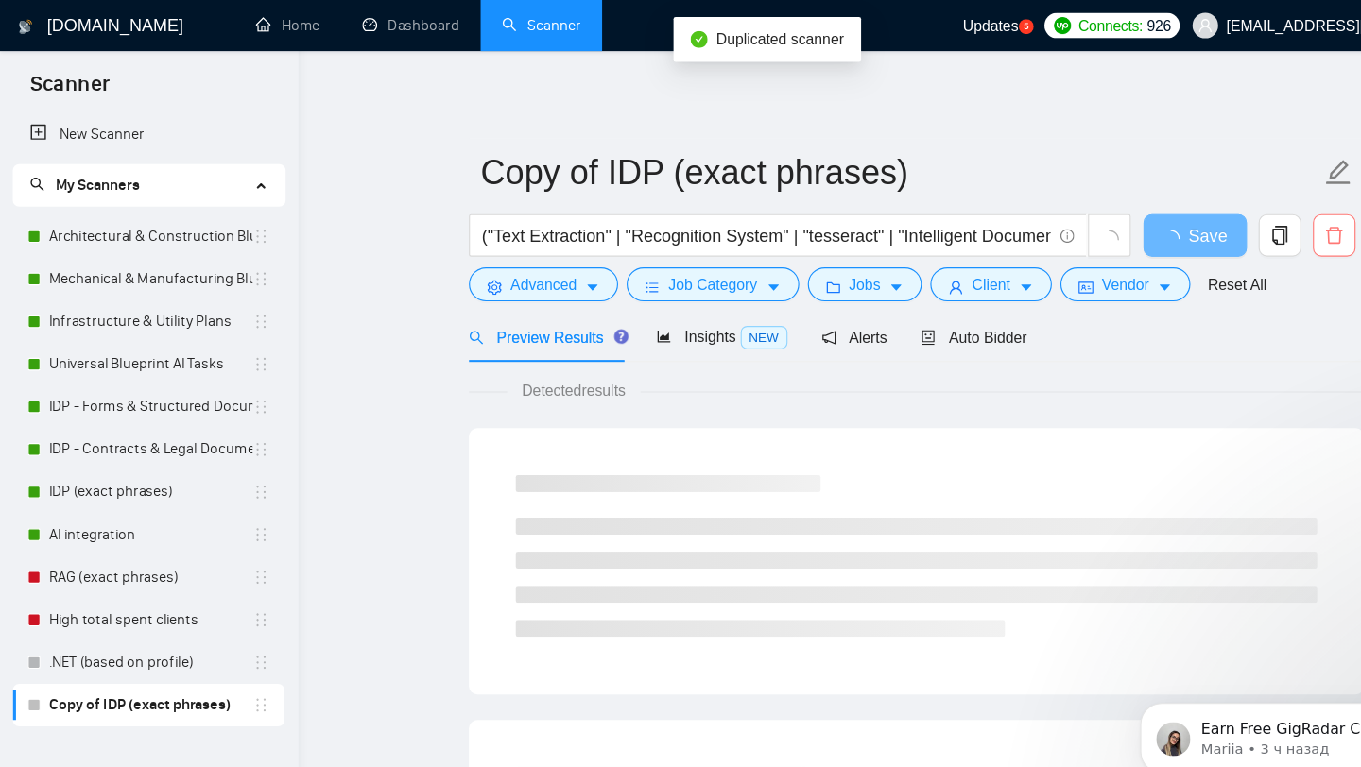
click at [1179, 205] on icon "delete" at bounding box center [1183, 208] width 17 height 17
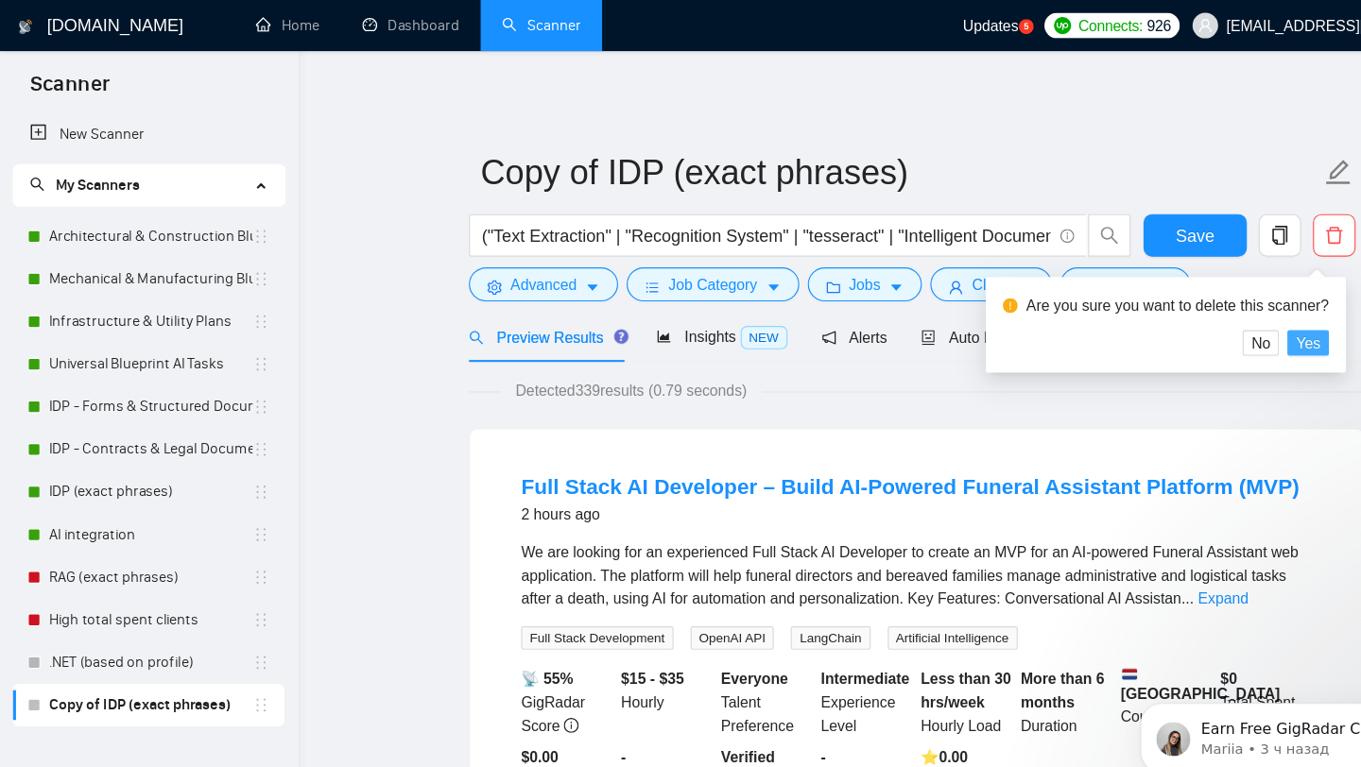
click at [1171, 306] on span "Yes" at bounding box center [1160, 304] width 22 height 21
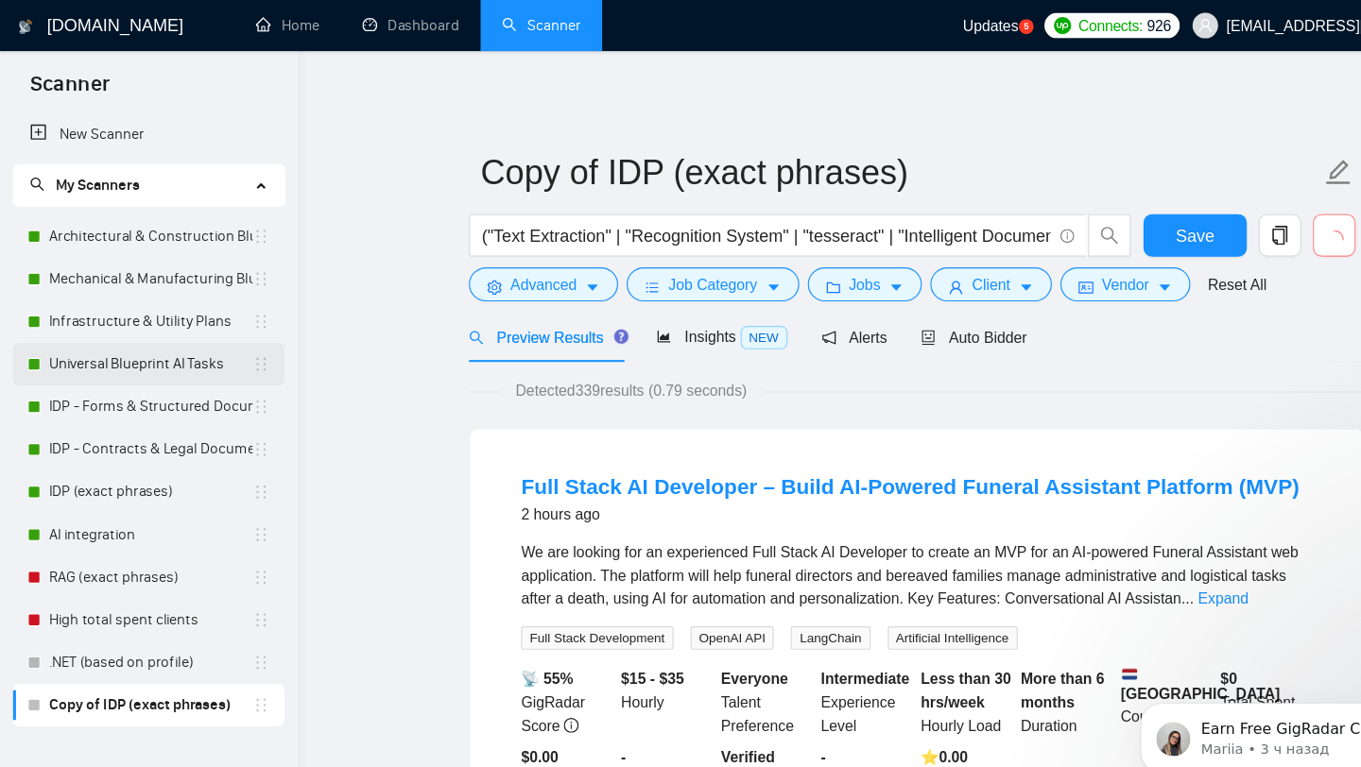
click at [133, 322] on link "Universal Blueprint AI Tasks" at bounding box center [133, 323] width 181 height 38
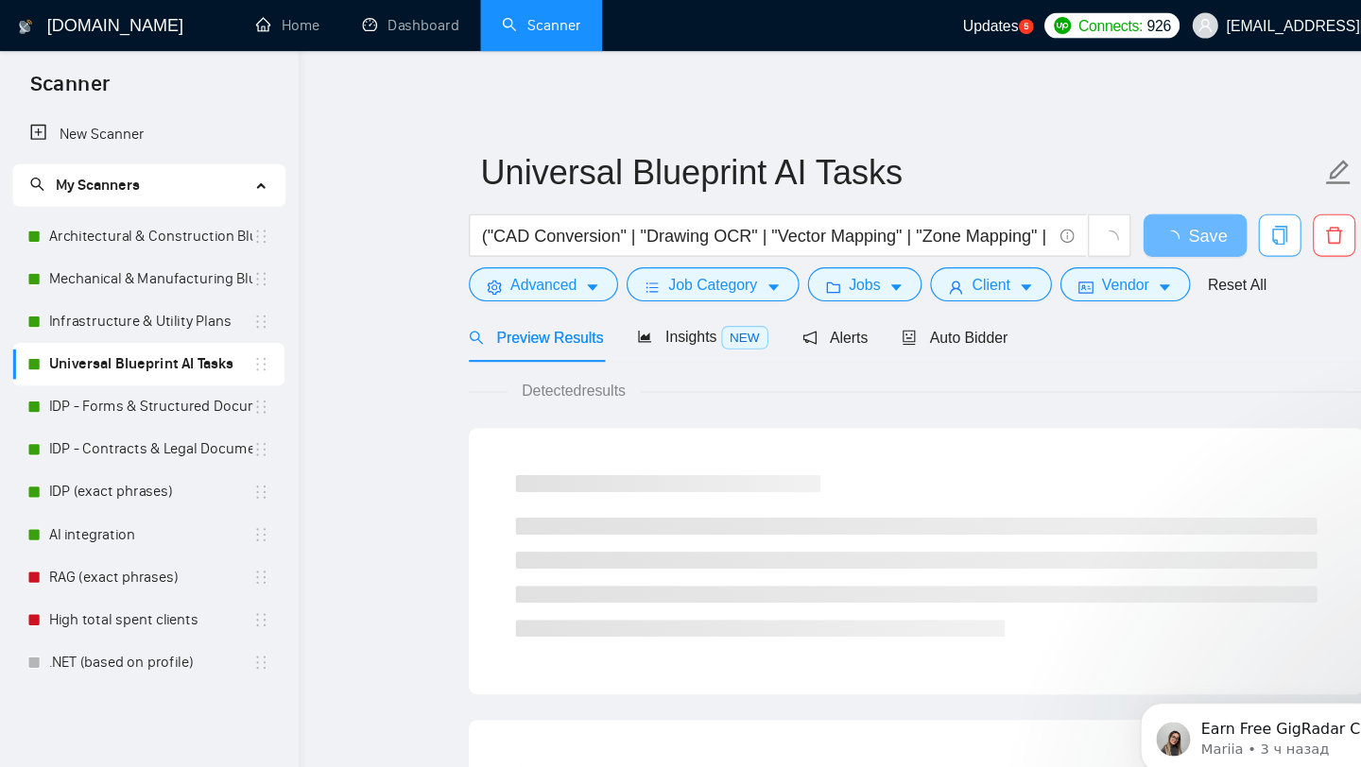
click at [1139, 213] on icon "copy" at bounding box center [1135, 208] width 13 height 17
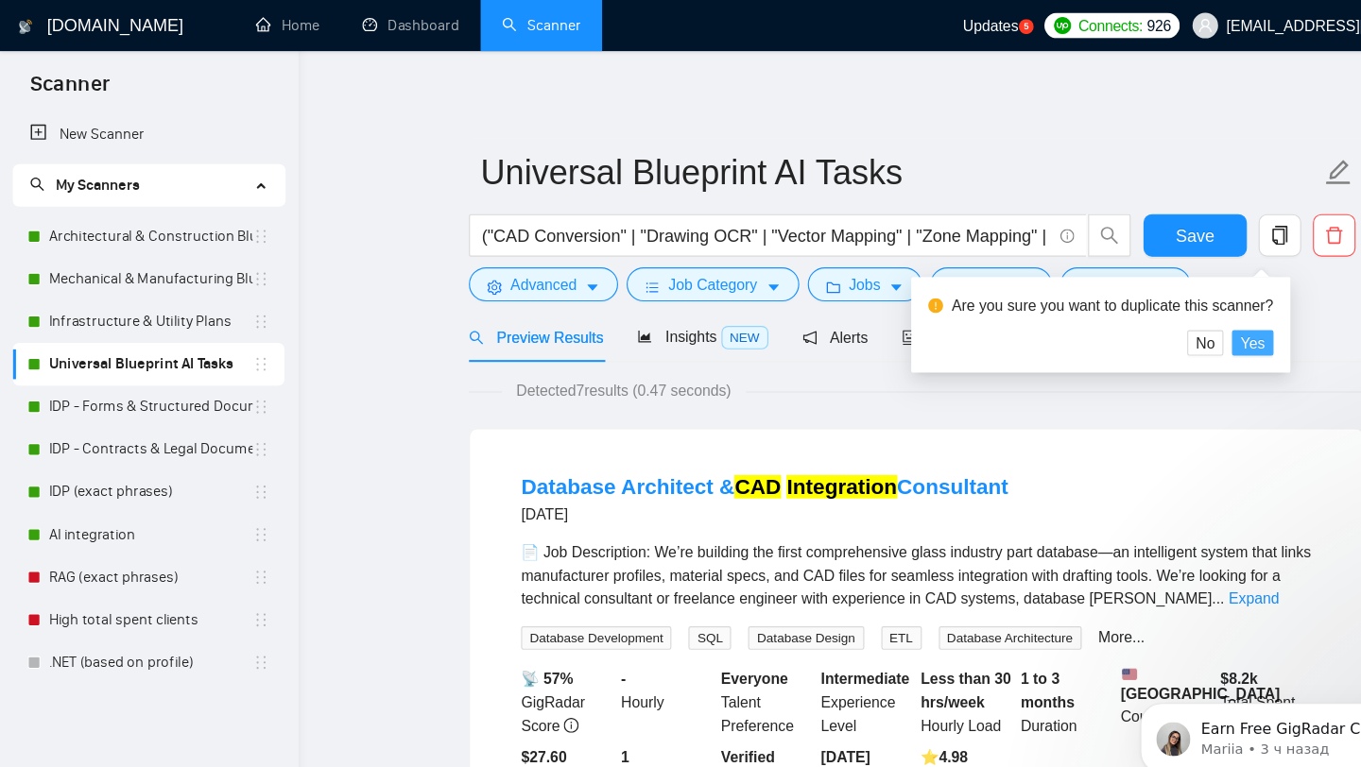
click at [1122, 302] on span "Yes" at bounding box center [1111, 304] width 22 height 21
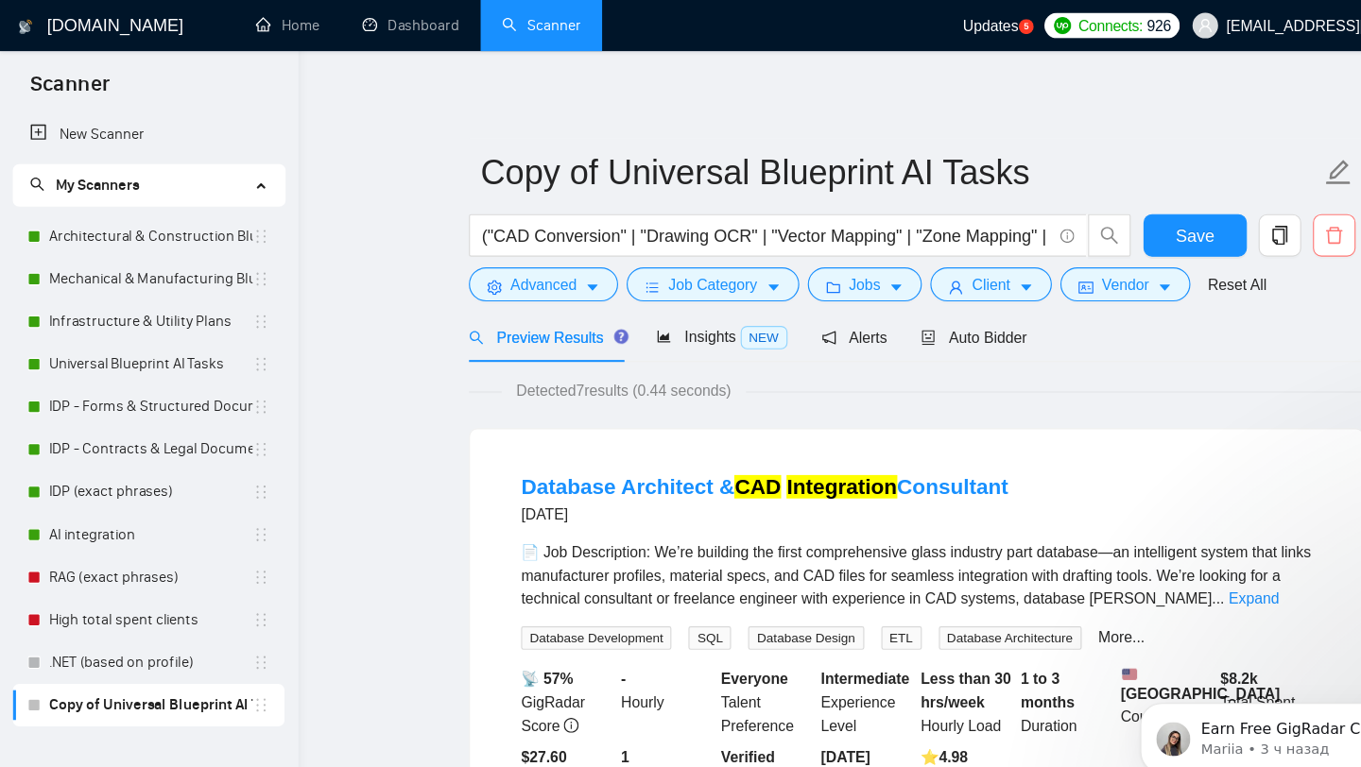
click at [1185, 209] on icon "delete" at bounding box center [1183, 208] width 17 height 17
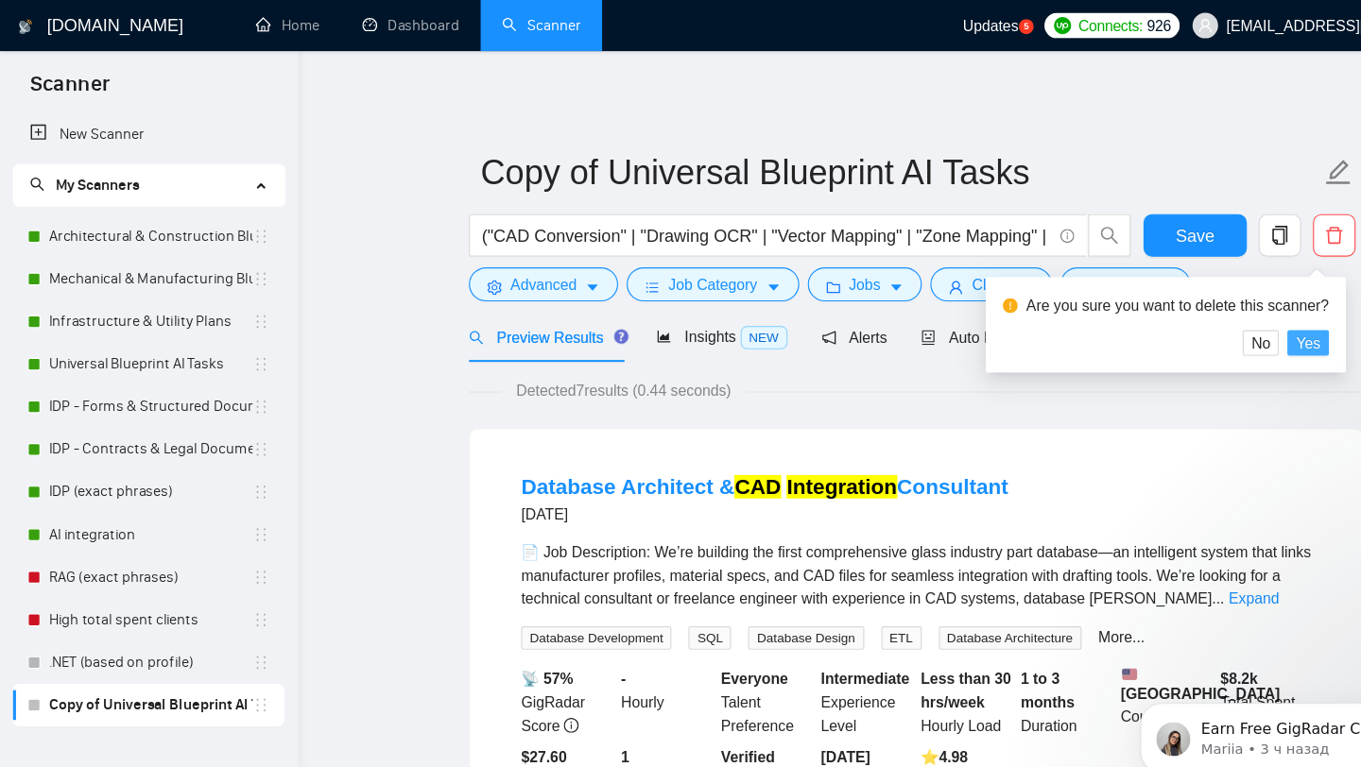
click at [1166, 305] on span "Yes" at bounding box center [1160, 304] width 22 height 21
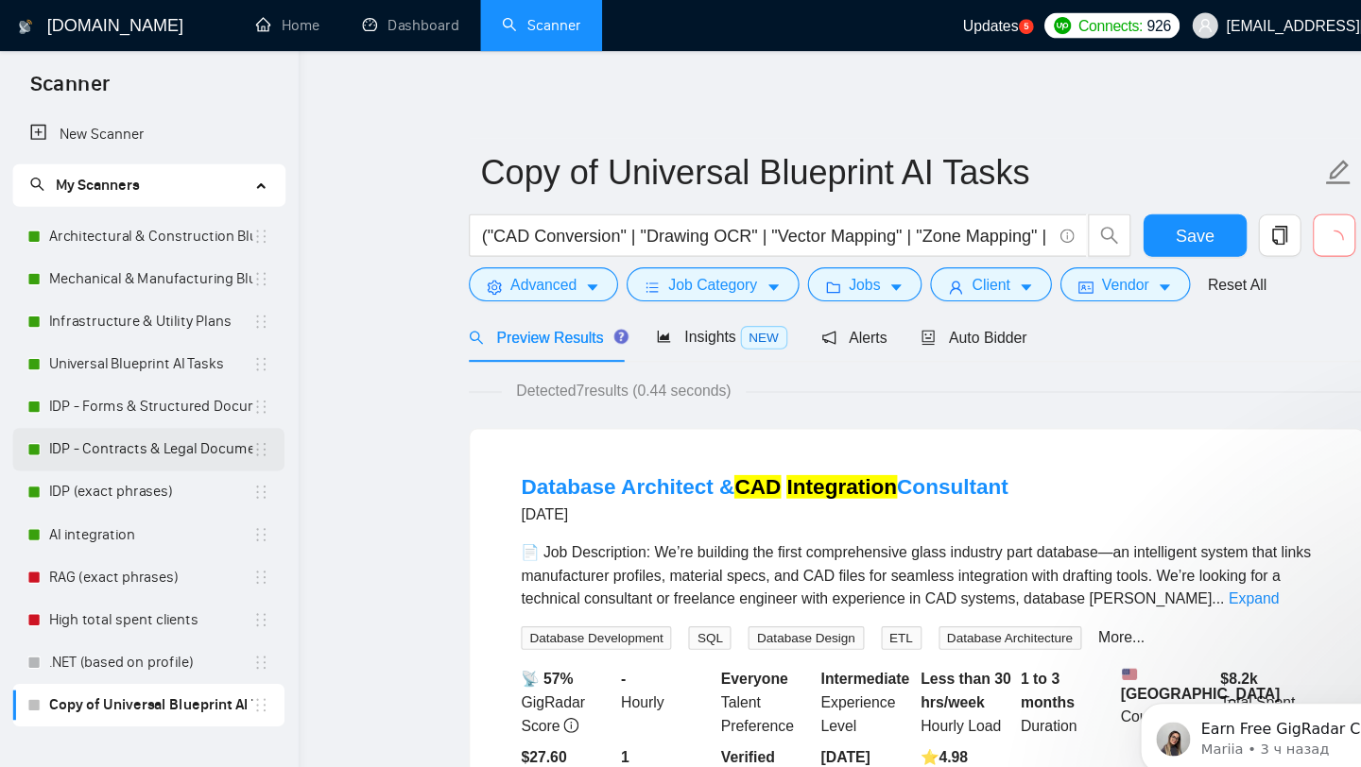
click at [143, 392] on link "IDP - Contracts & Legal Documents" at bounding box center [133, 399] width 181 height 38
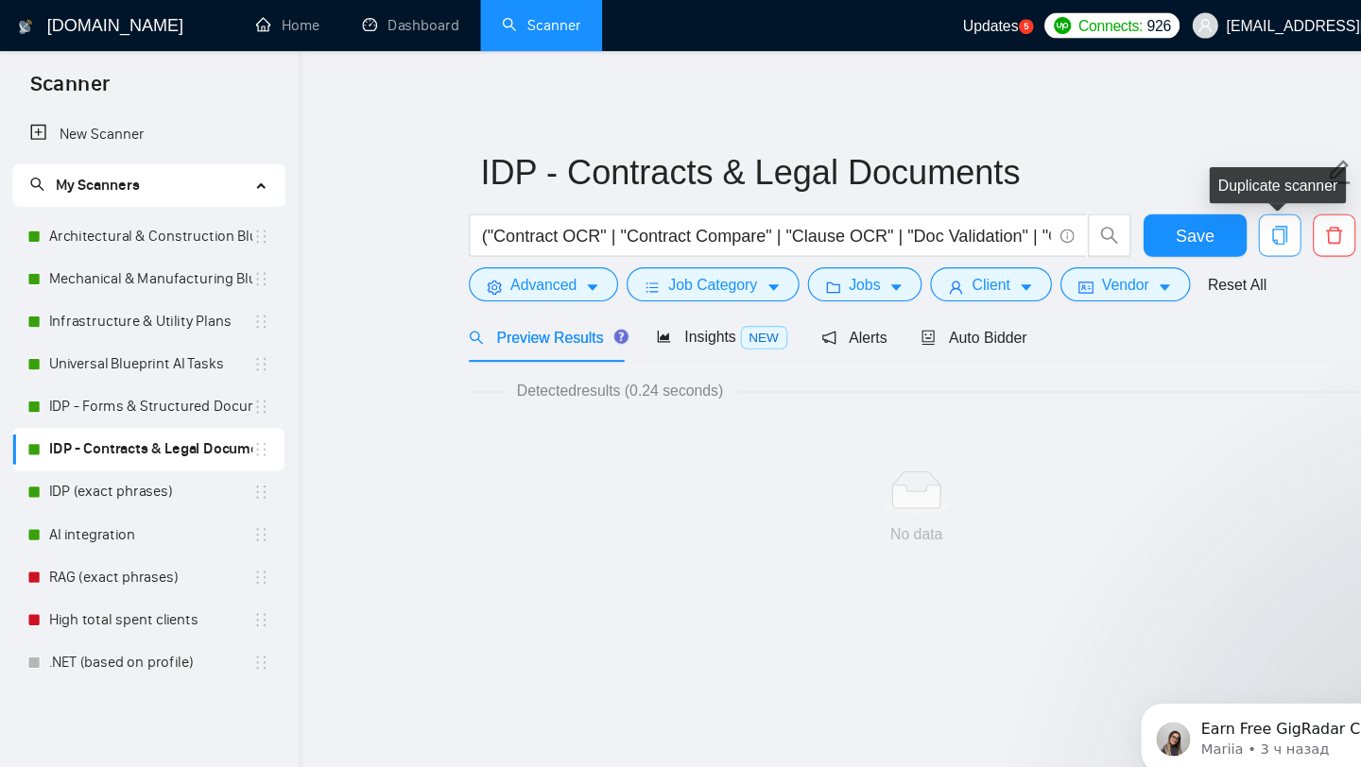
click at [1137, 211] on icon "copy" at bounding box center [1135, 208] width 17 height 17
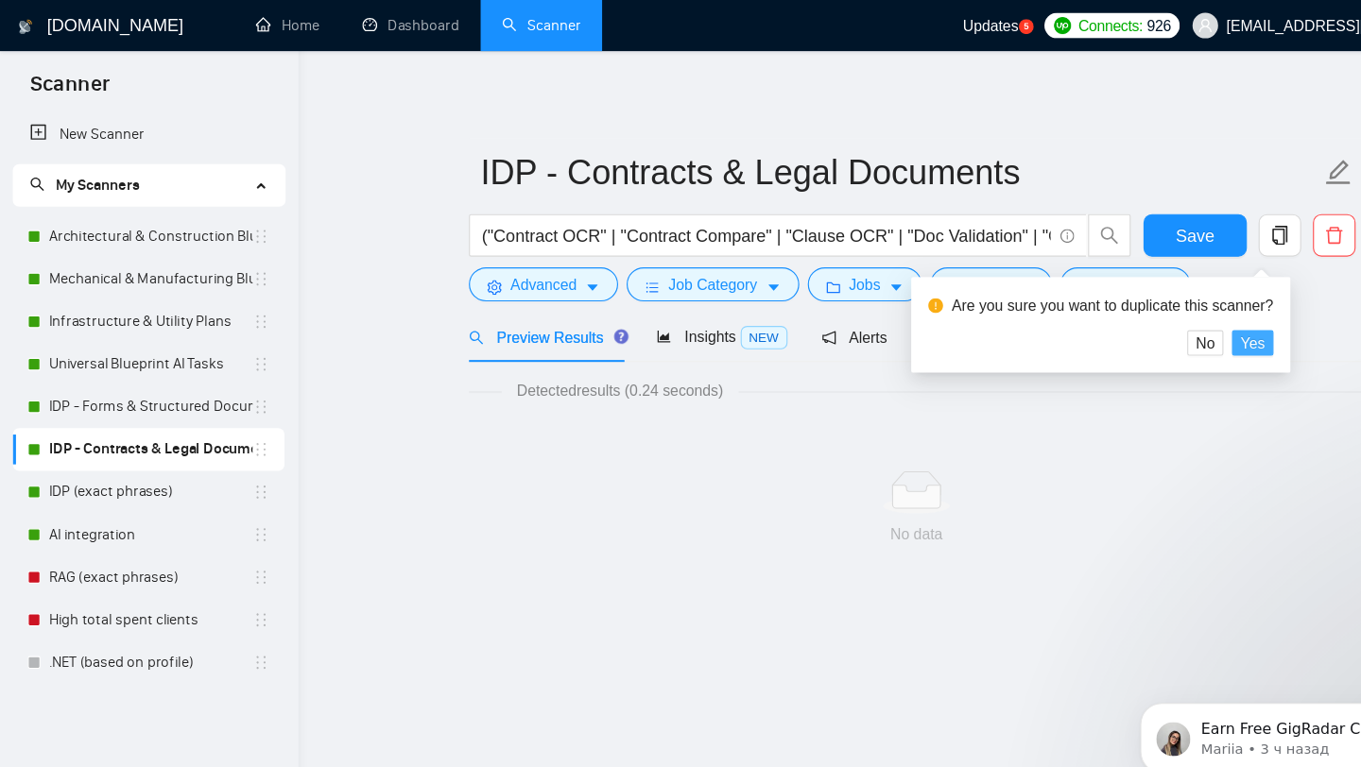
click at [1122, 303] on span "Yes" at bounding box center [1111, 304] width 22 height 21
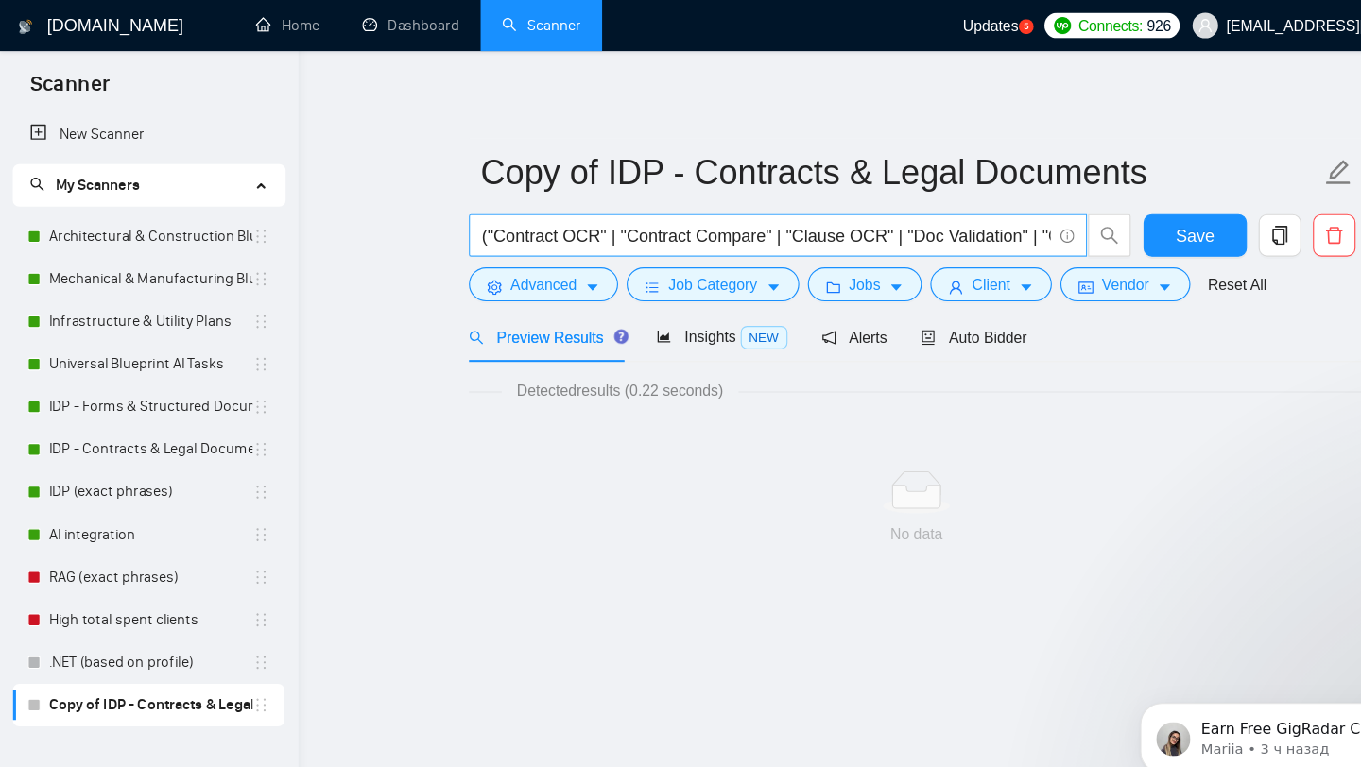
click at [480, 210] on input "("Contract OCR" | "Contract Compare" | "Clause OCR" | "Doc Validation" | "Compl…" at bounding box center [679, 210] width 505 height 24
paste input "Invoice OCR" | "Invoice Match" | "PO Match" | "Receipt OCR" | "Value Mapping" |…"
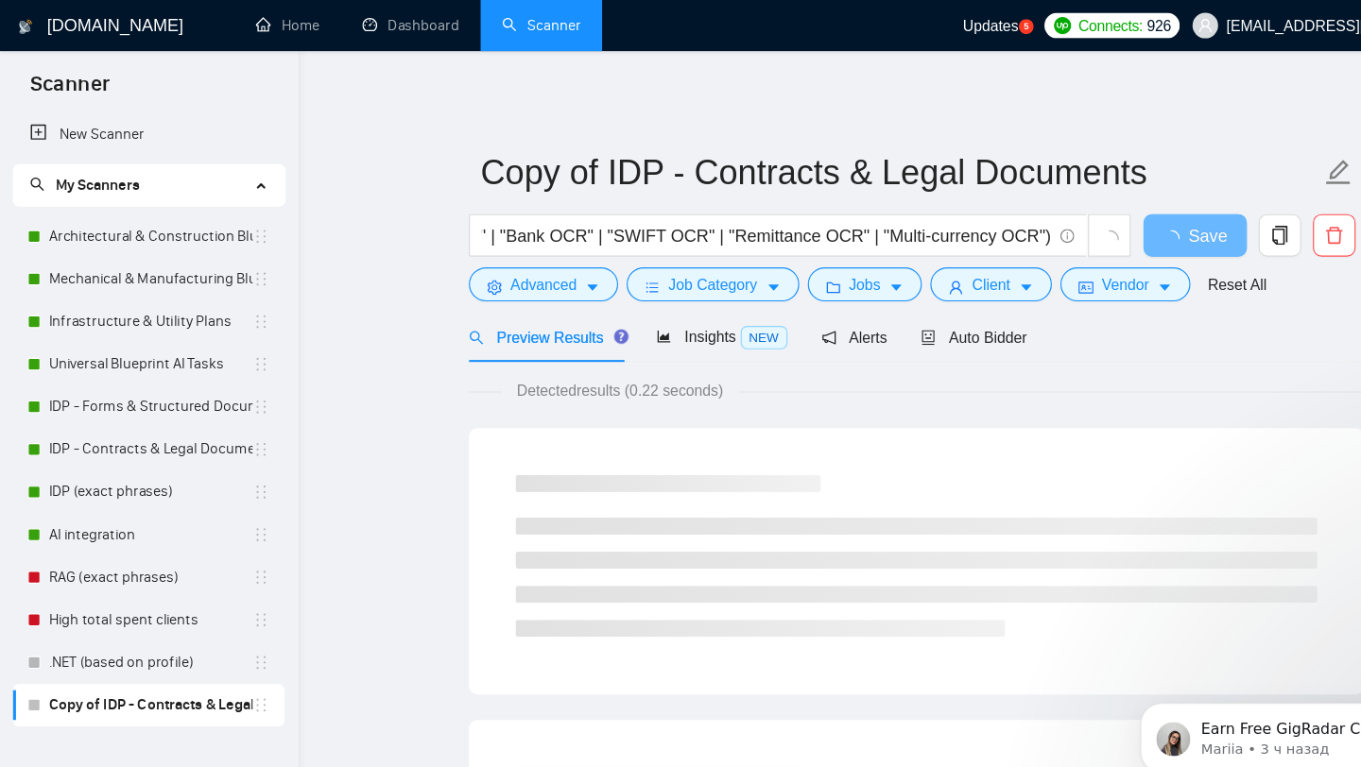
scroll to position [0, 0]
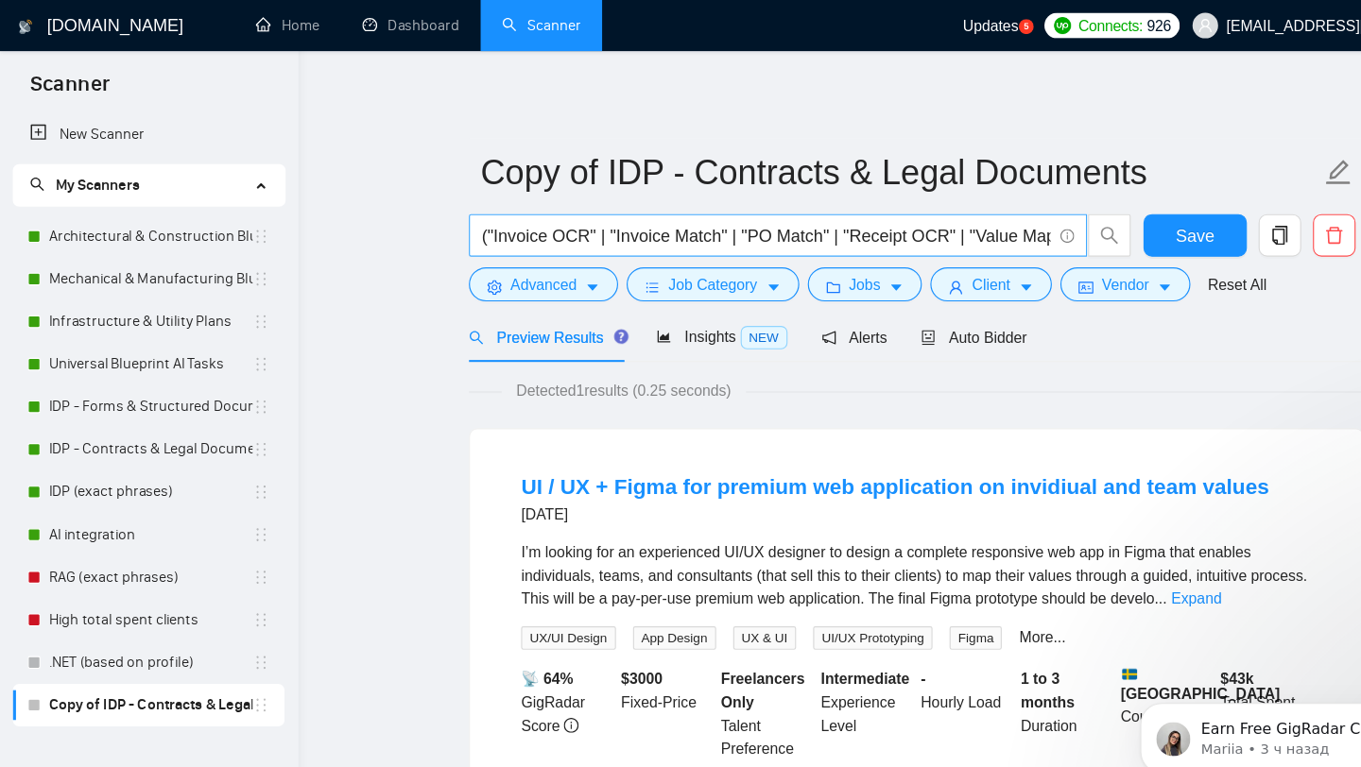
click at [501, 204] on input "("Invoice OCR" | "Invoice Match" | "PO Match" | "Receipt OCR" | "Value Mapping"…" at bounding box center [679, 210] width 505 height 24
paste input "Text OCR" | "Newspaper OCR" | "Doc Archive" | "Historical OCR" | "Manuscript OC…"
click at [284, 300] on div "[DOMAIN_NAME] Home Dashboard Scanner Updates 5 Connects: 926 [EMAIL_ADDRESS][DO…" at bounding box center [813, 490] width 1096 height 980
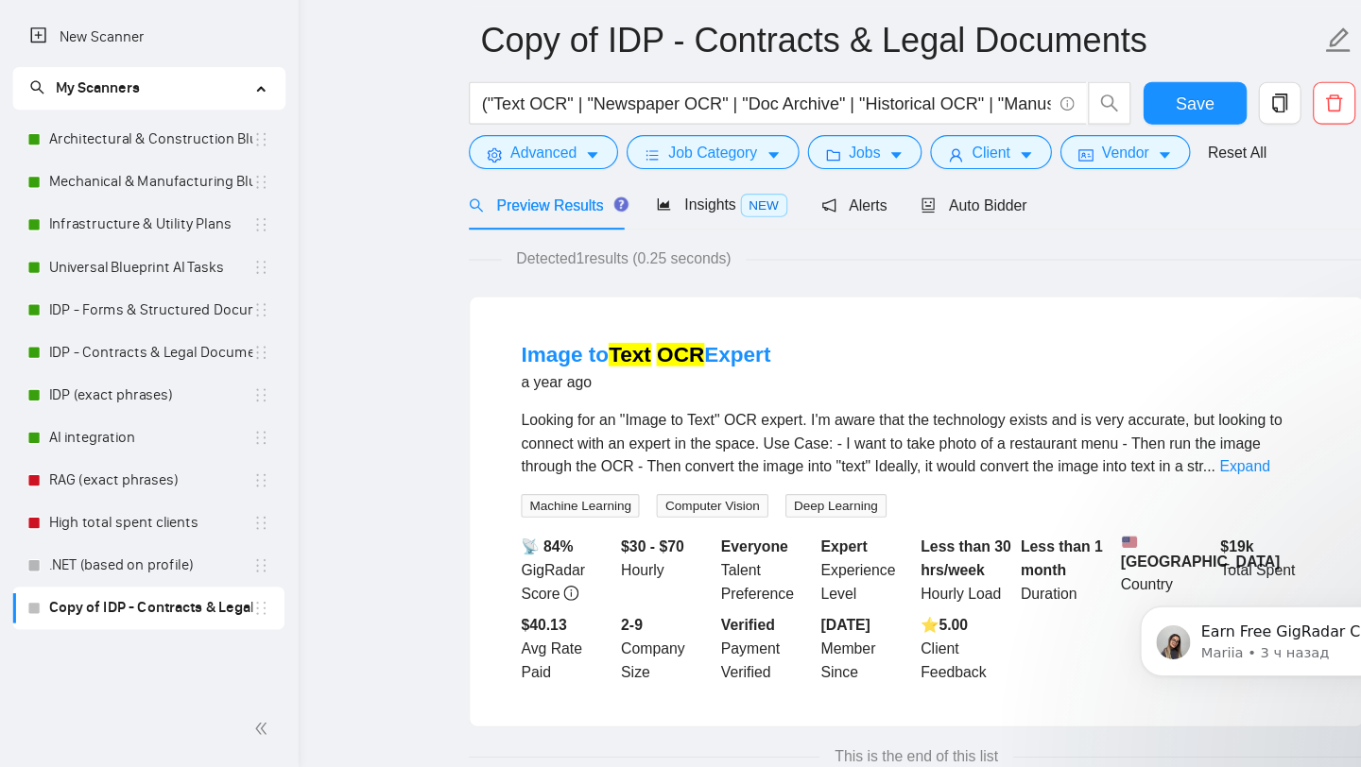
scroll to position [33, 0]
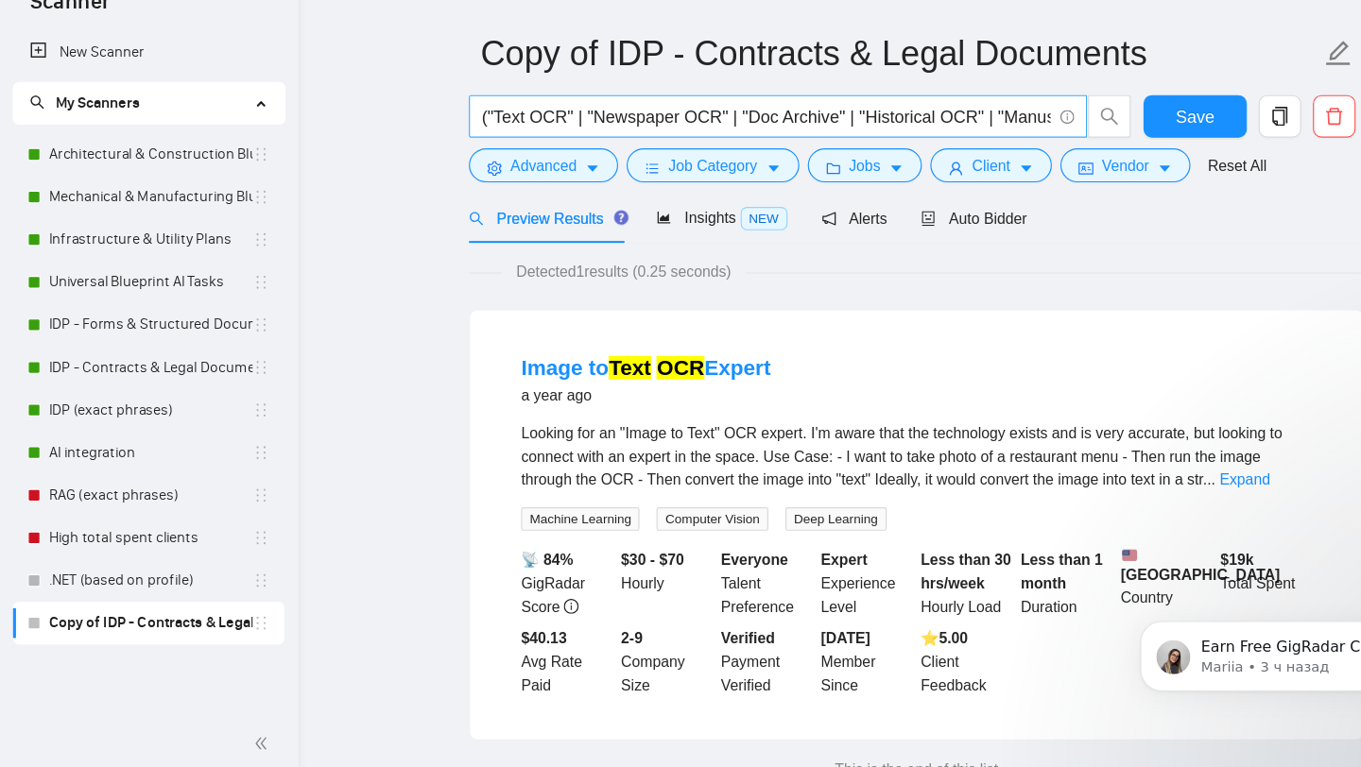
click at [526, 184] on input "("Text OCR" | "Newspaper OCR" | "Doc Archive" | "Historical OCR" | "Manuscript …" at bounding box center [679, 176] width 505 height 24
paste input "OCR System" | "Data Extract" | "Layout OCR" | "Doc OCR" | "PDF OCR" | "Azure Vi…"
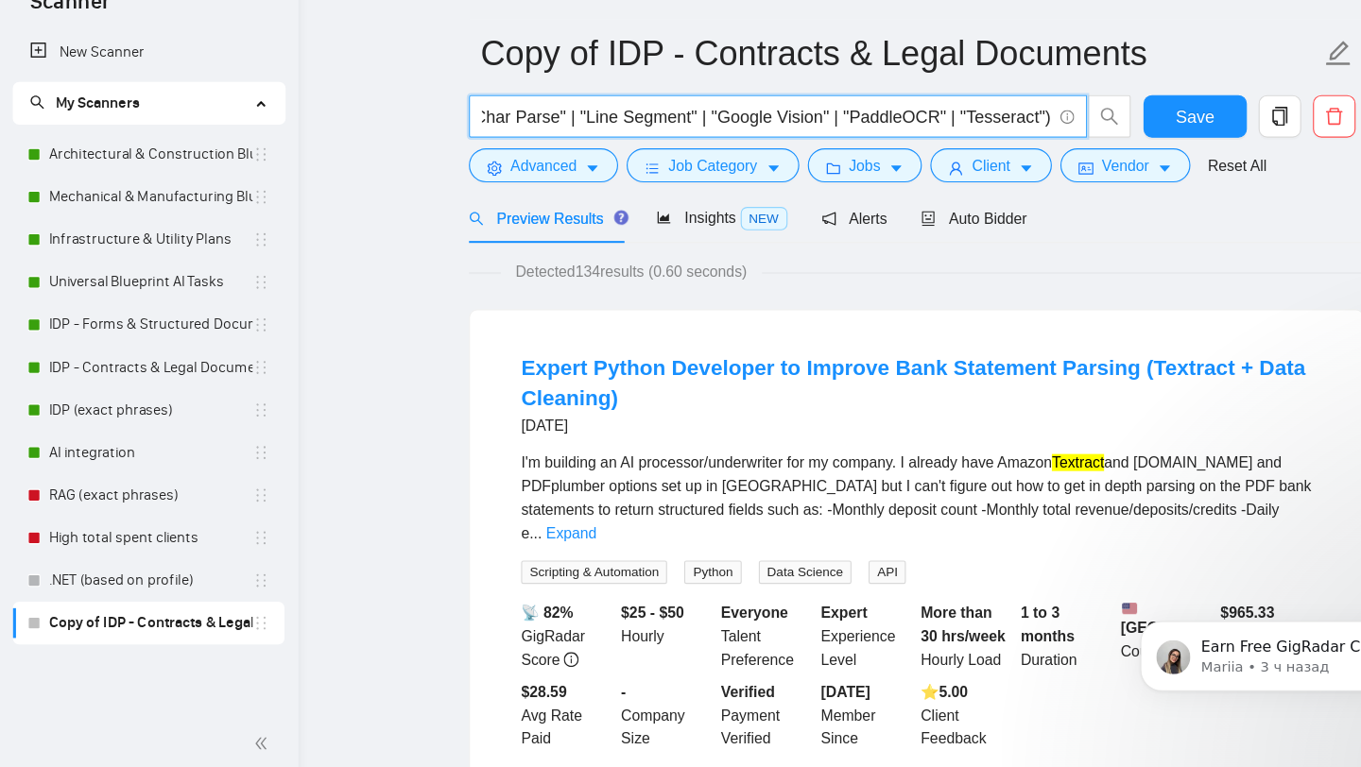
type input "("OCR System" | "Data Extract" | "Layout OCR" | "Doc OCR" | "PDF OCR" | "Azure …"
